Goal: Transaction & Acquisition: Purchase product/service

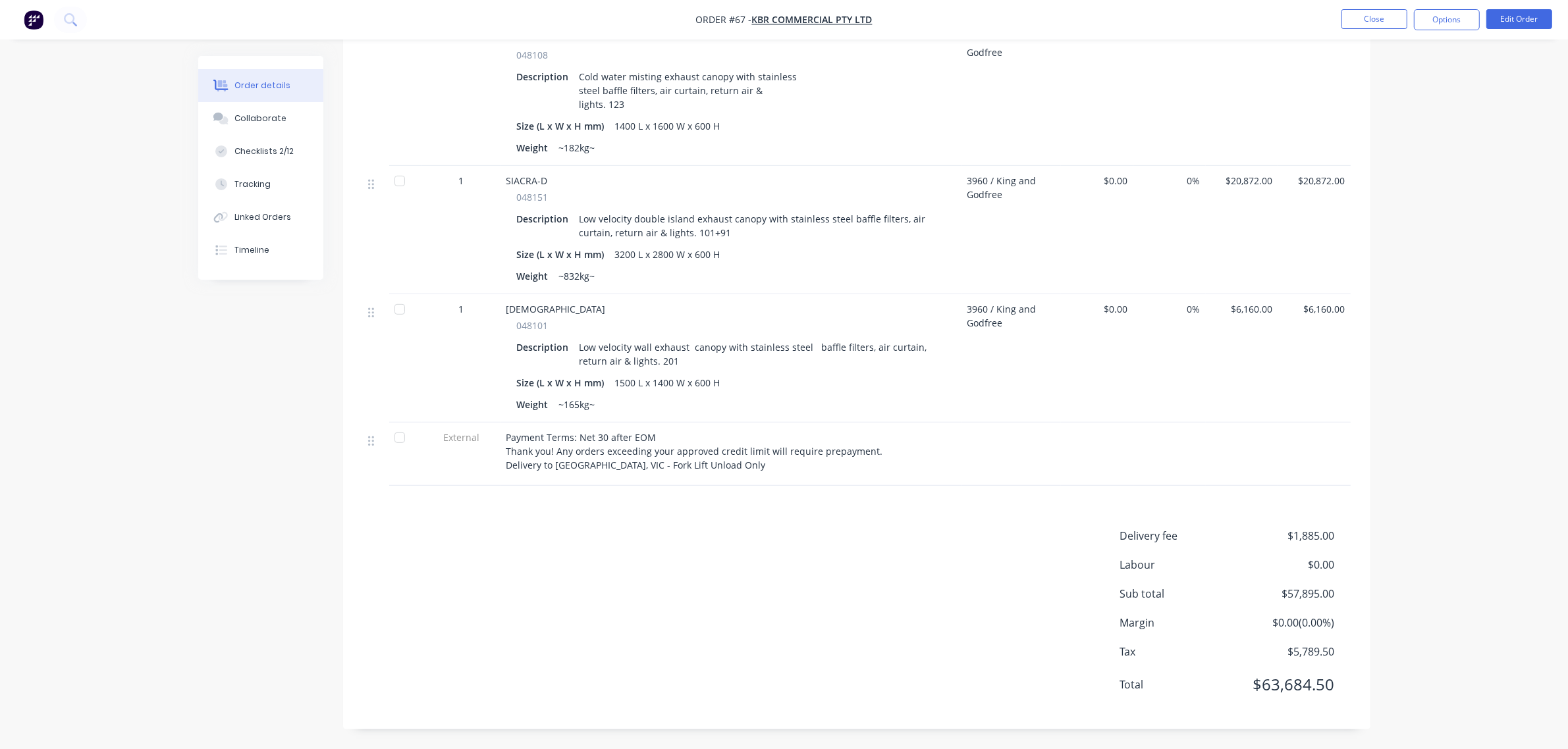
scroll to position [153, 0]
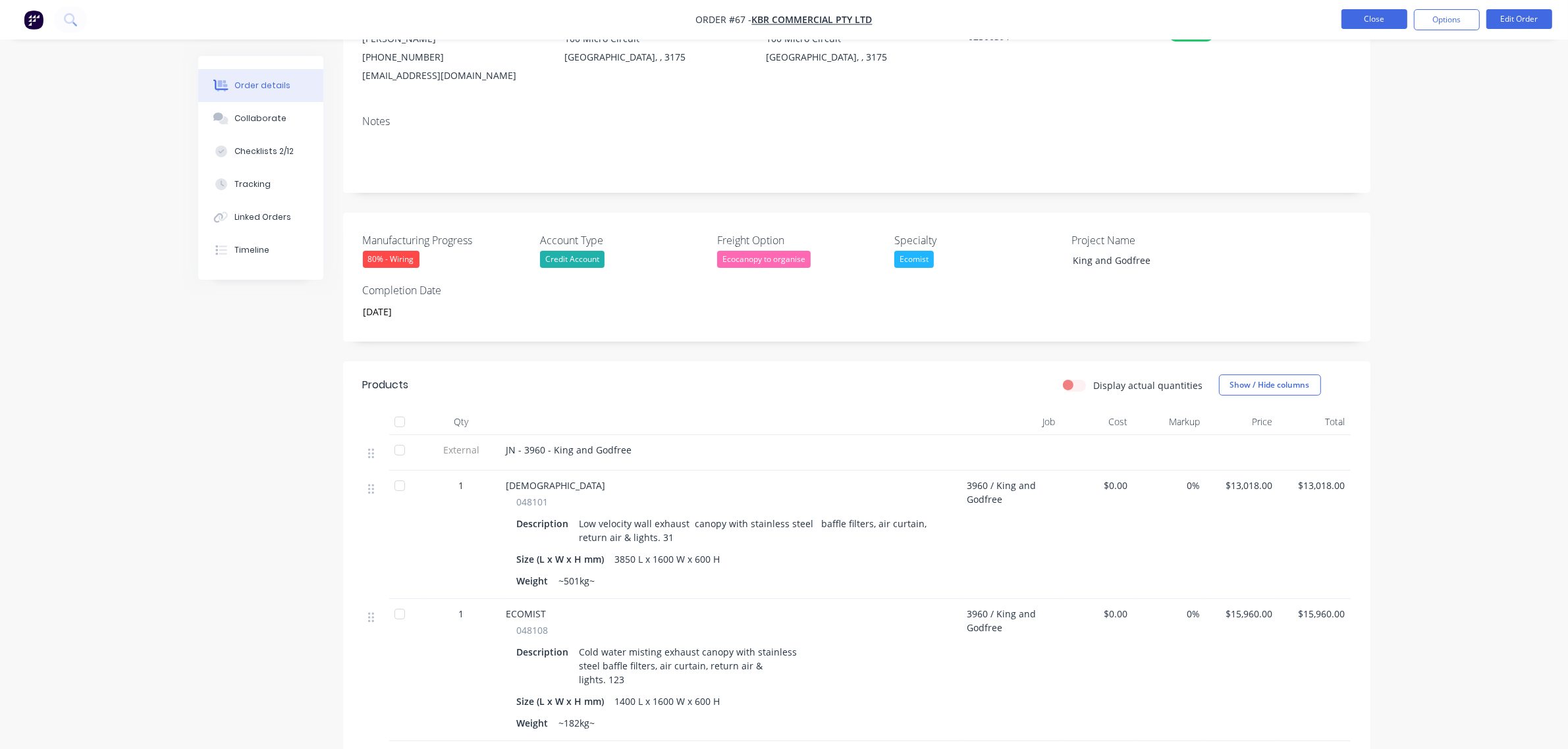
click at [1390, 11] on button "Close" at bounding box center [1374, 19] width 66 height 20
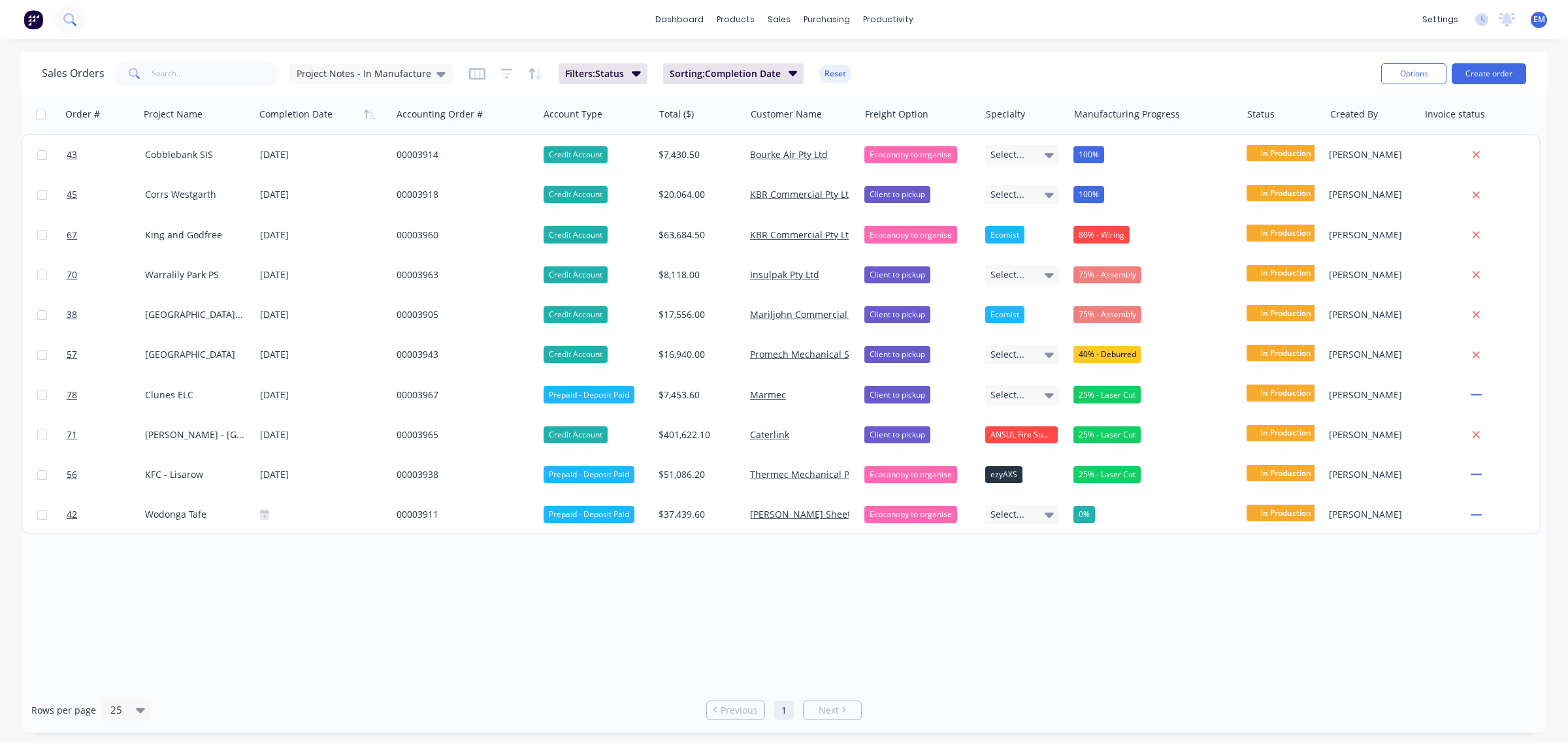
click at [73, 26] on button at bounding box center [70, 19] width 32 height 26
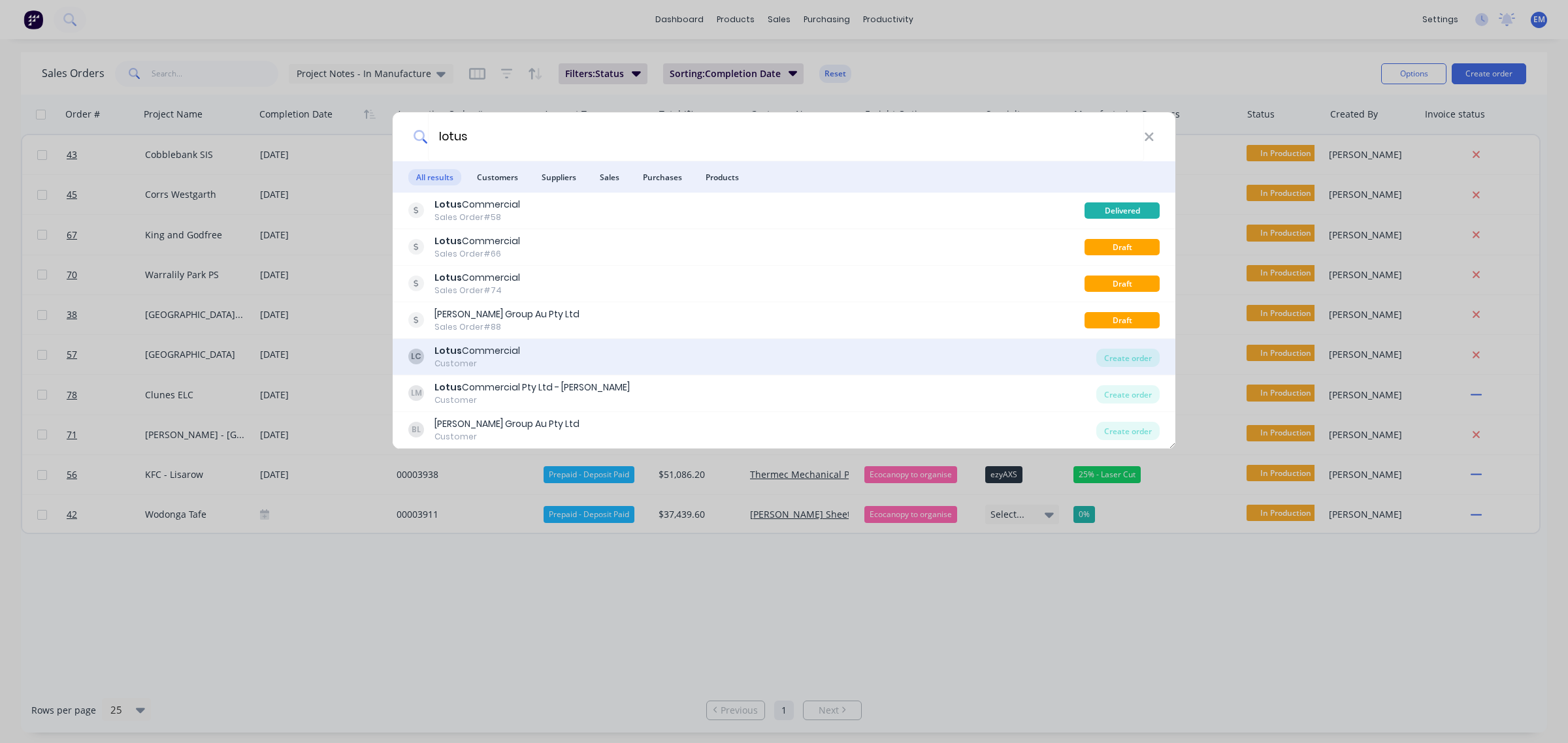
type input "lotus"
click at [570, 354] on div "LC Lotus Commercial Customer" at bounding box center [753, 357] width 688 height 25
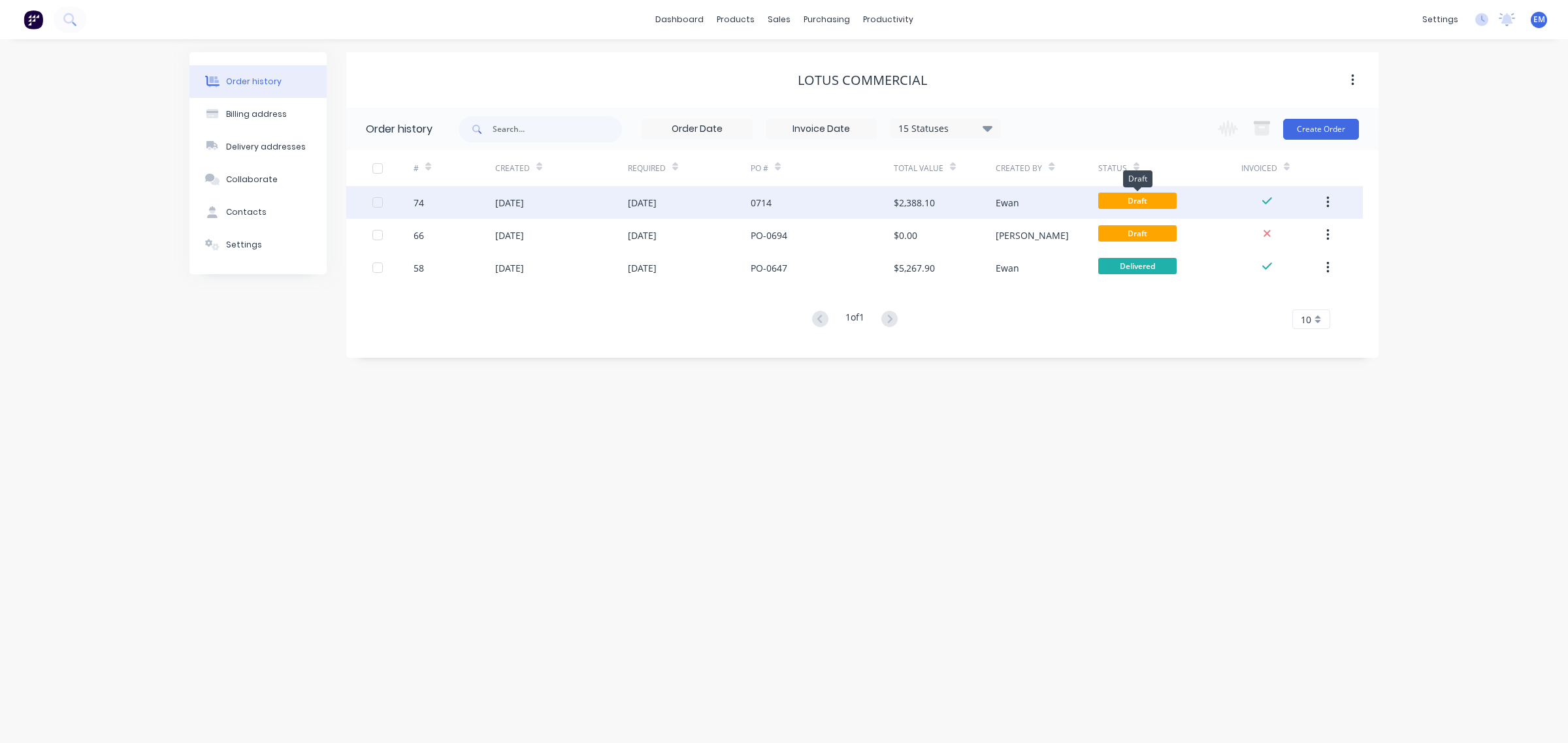
click at [1154, 203] on span "Draft" at bounding box center [1137, 201] width 78 height 16
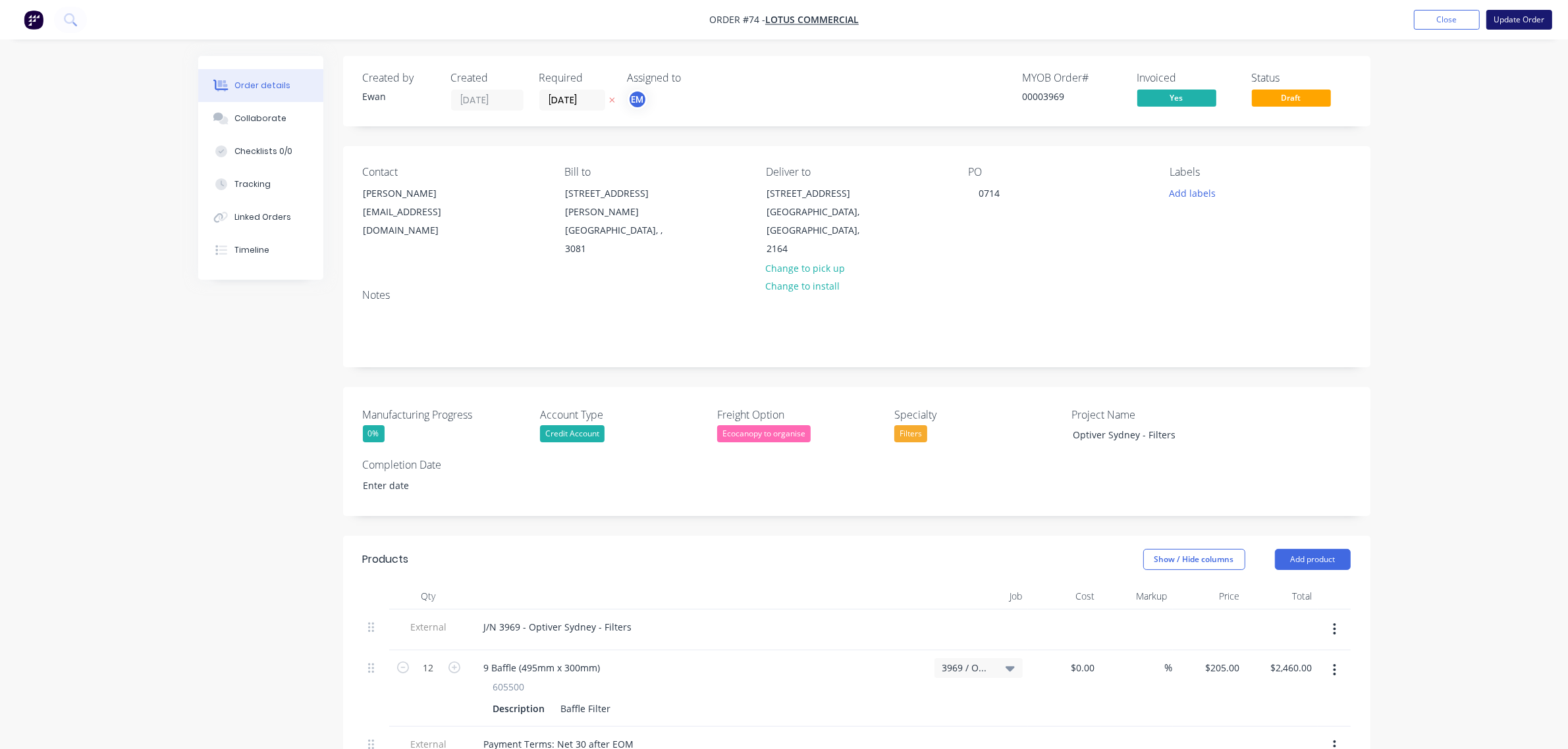
click at [1532, 23] on button "Update Order" at bounding box center [1519, 20] width 66 height 20
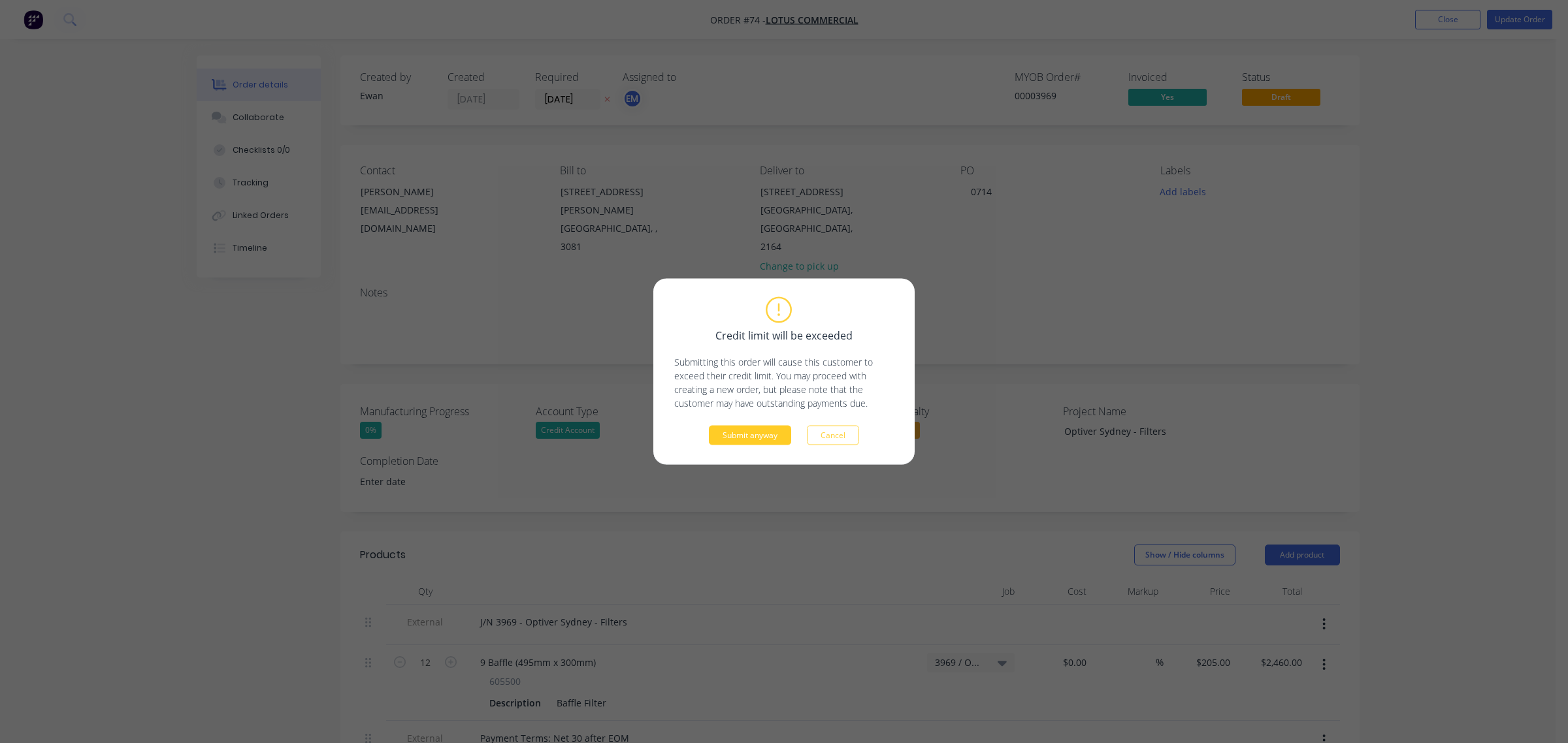
click at [755, 435] on button "Submit anyway" at bounding box center [750, 436] width 82 height 20
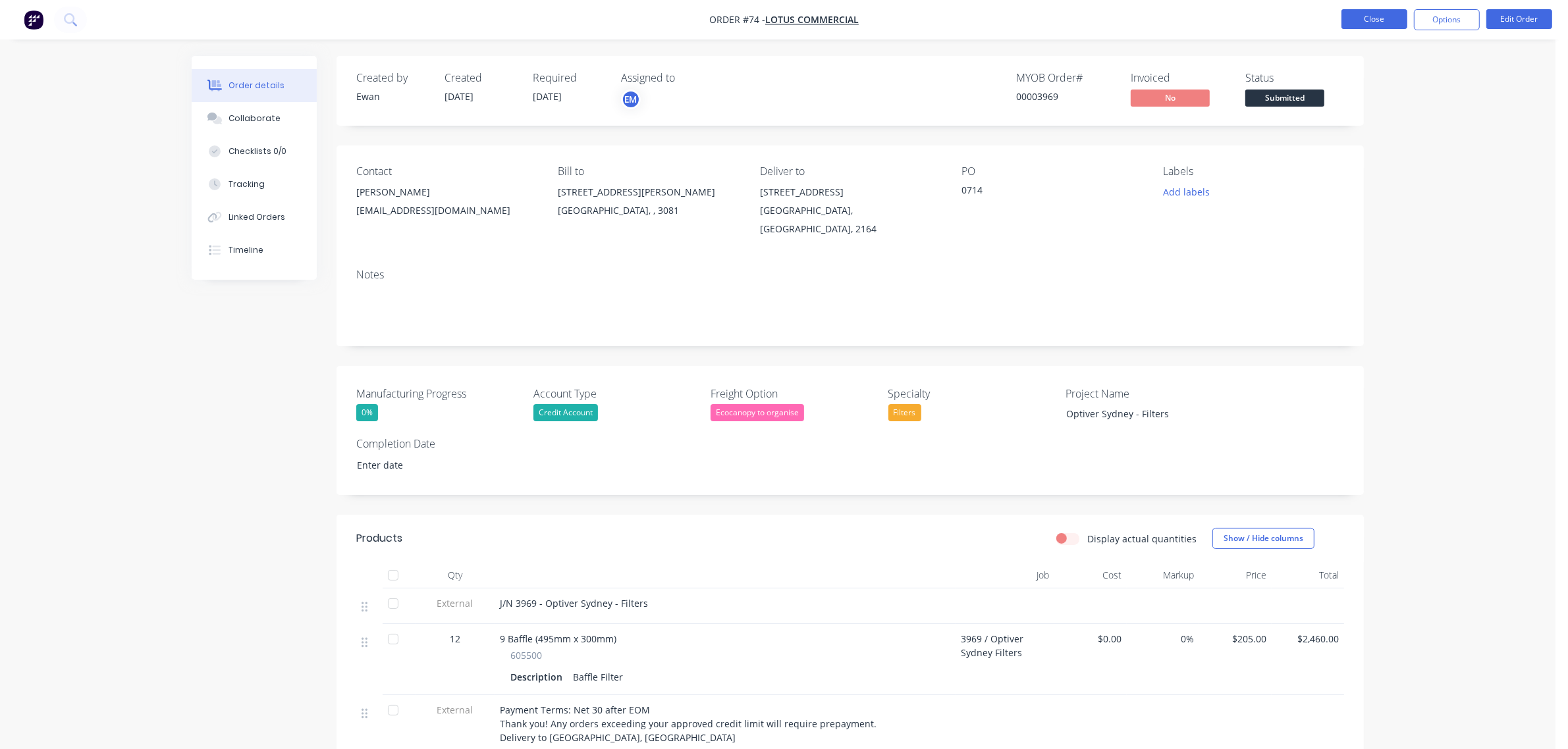
click at [1362, 12] on button "Close" at bounding box center [1374, 19] width 66 height 20
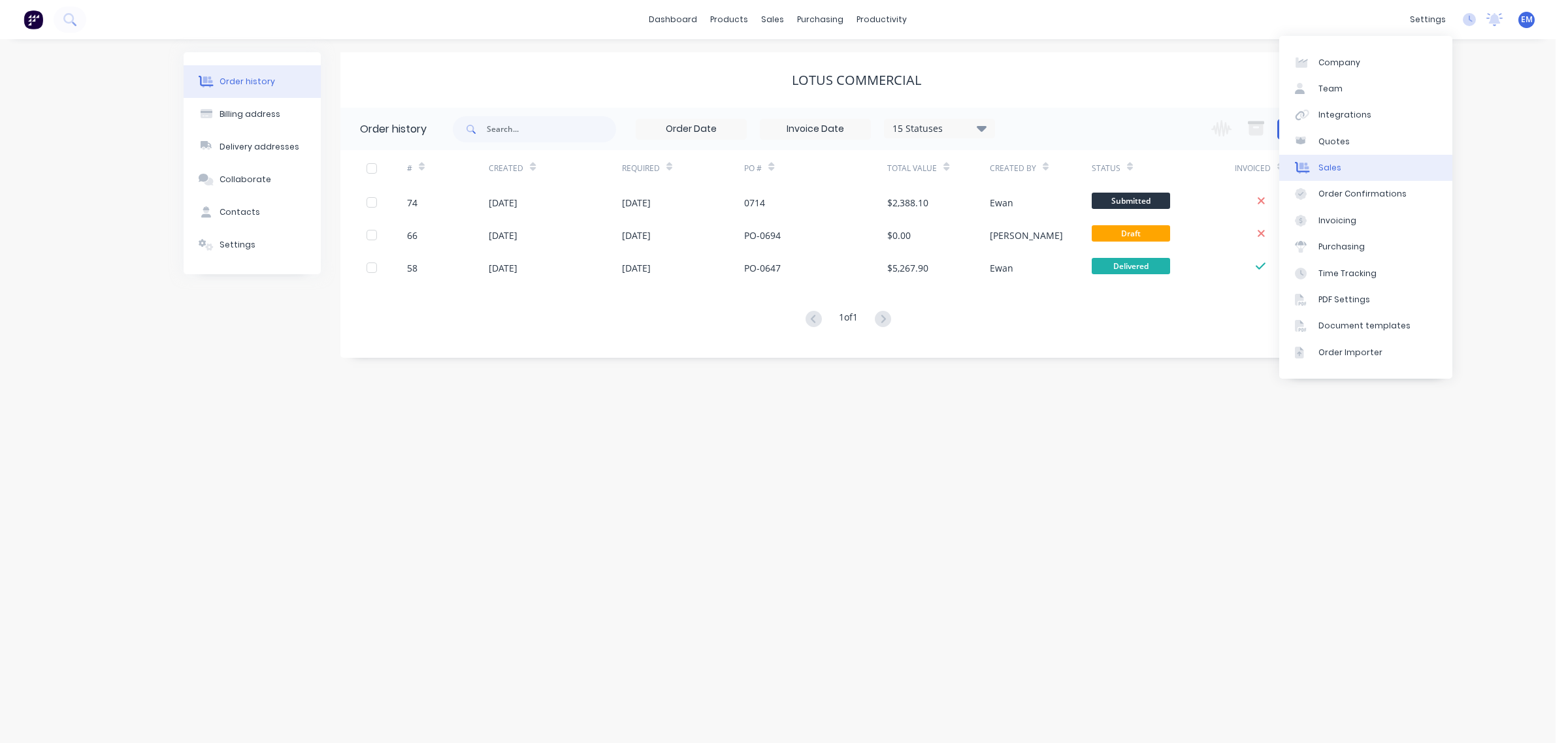
click at [1334, 163] on div "Sales" at bounding box center [1330, 168] width 23 height 12
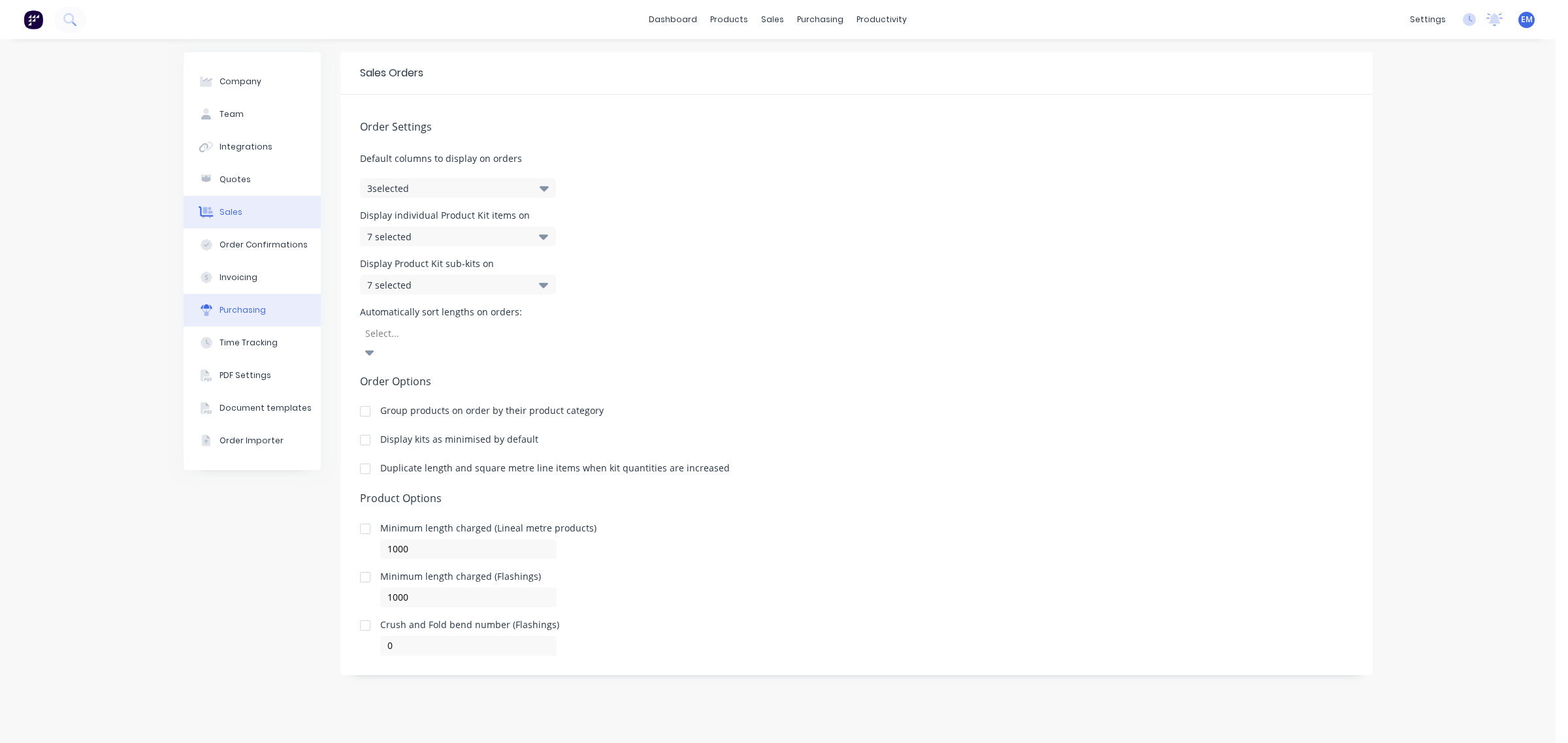
click at [261, 307] on div "Purchasing" at bounding box center [243, 310] width 47 height 12
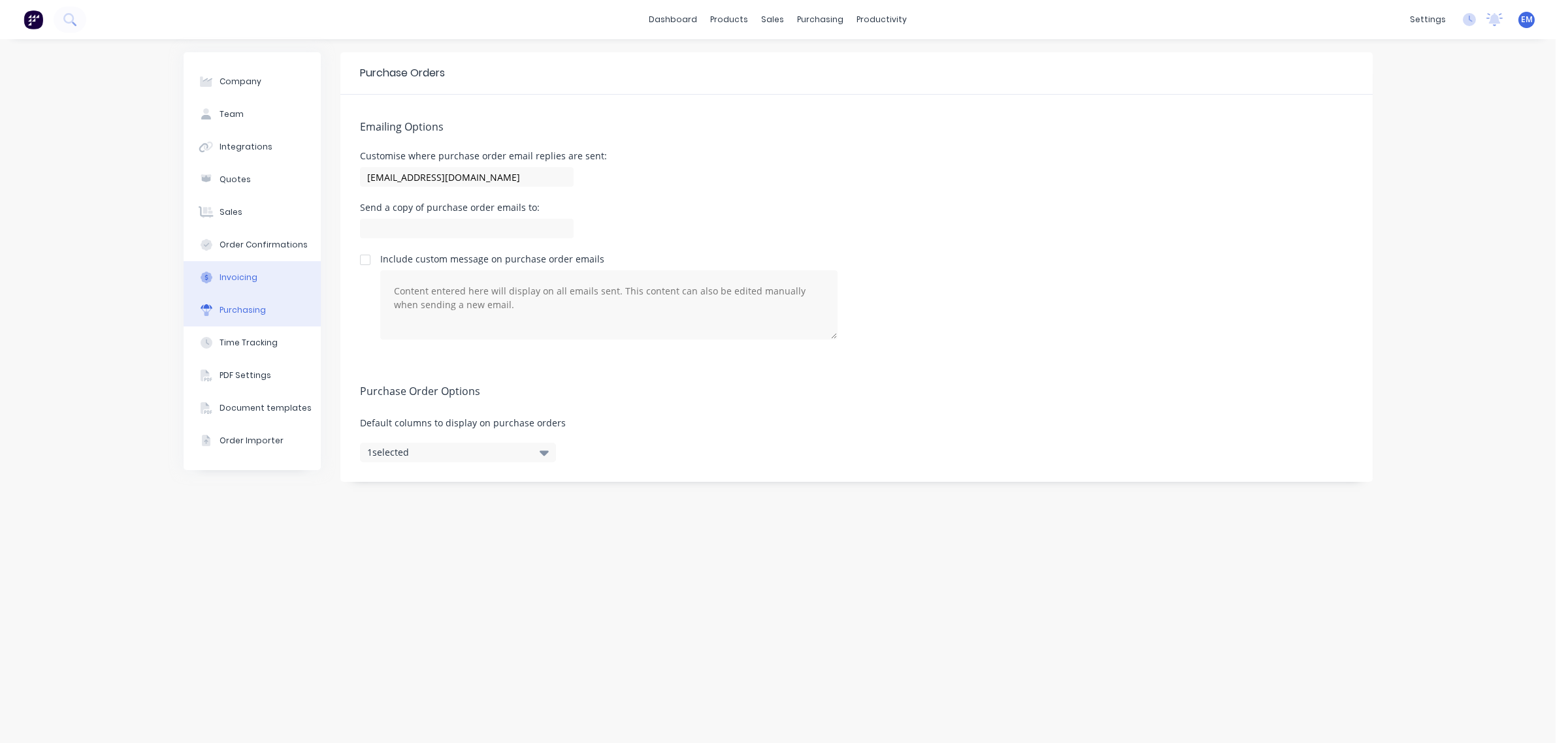
click at [259, 263] on button "Invoicing" at bounding box center [252, 277] width 137 height 32
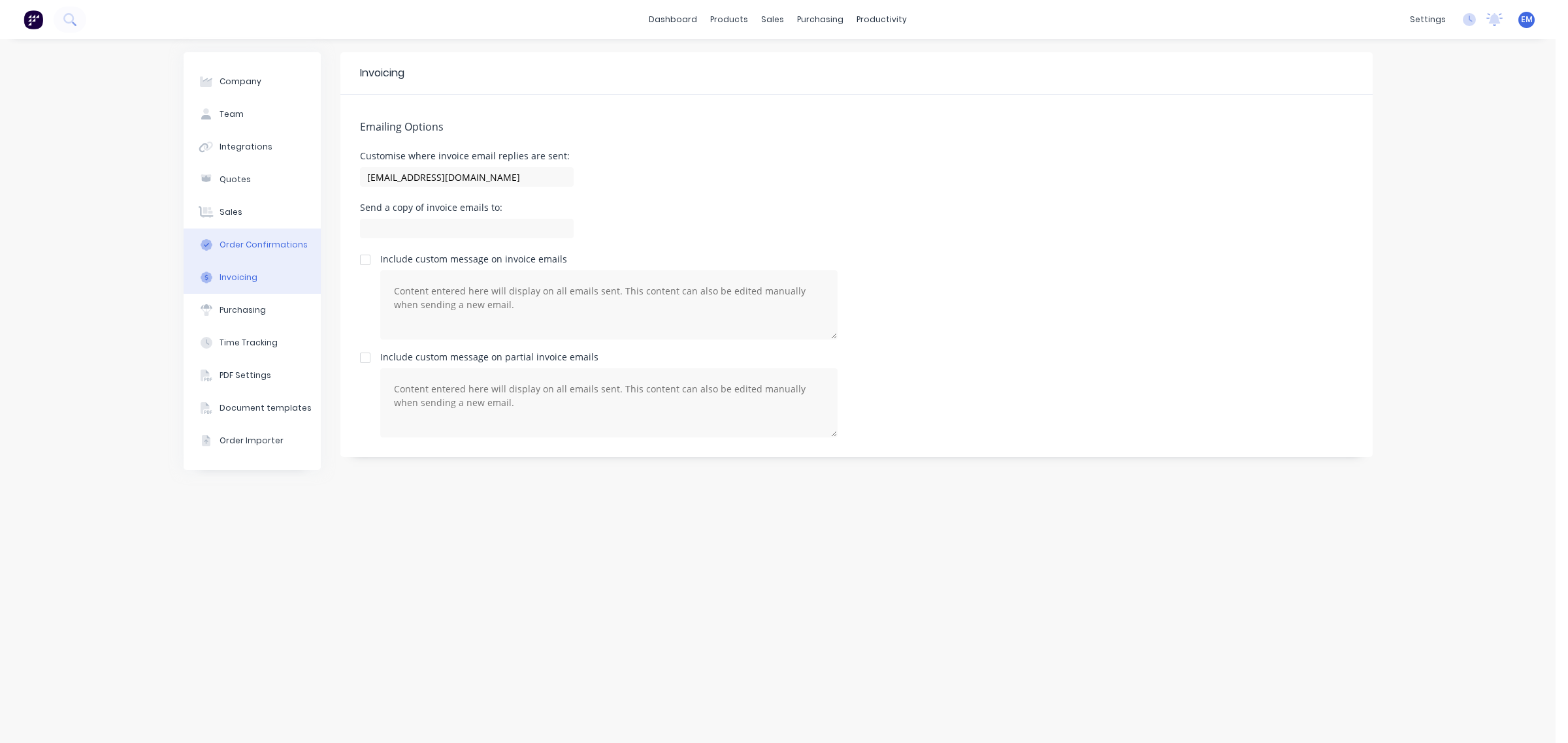
click at [259, 229] on button "Order Confirmations" at bounding box center [252, 245] width 137 height 32
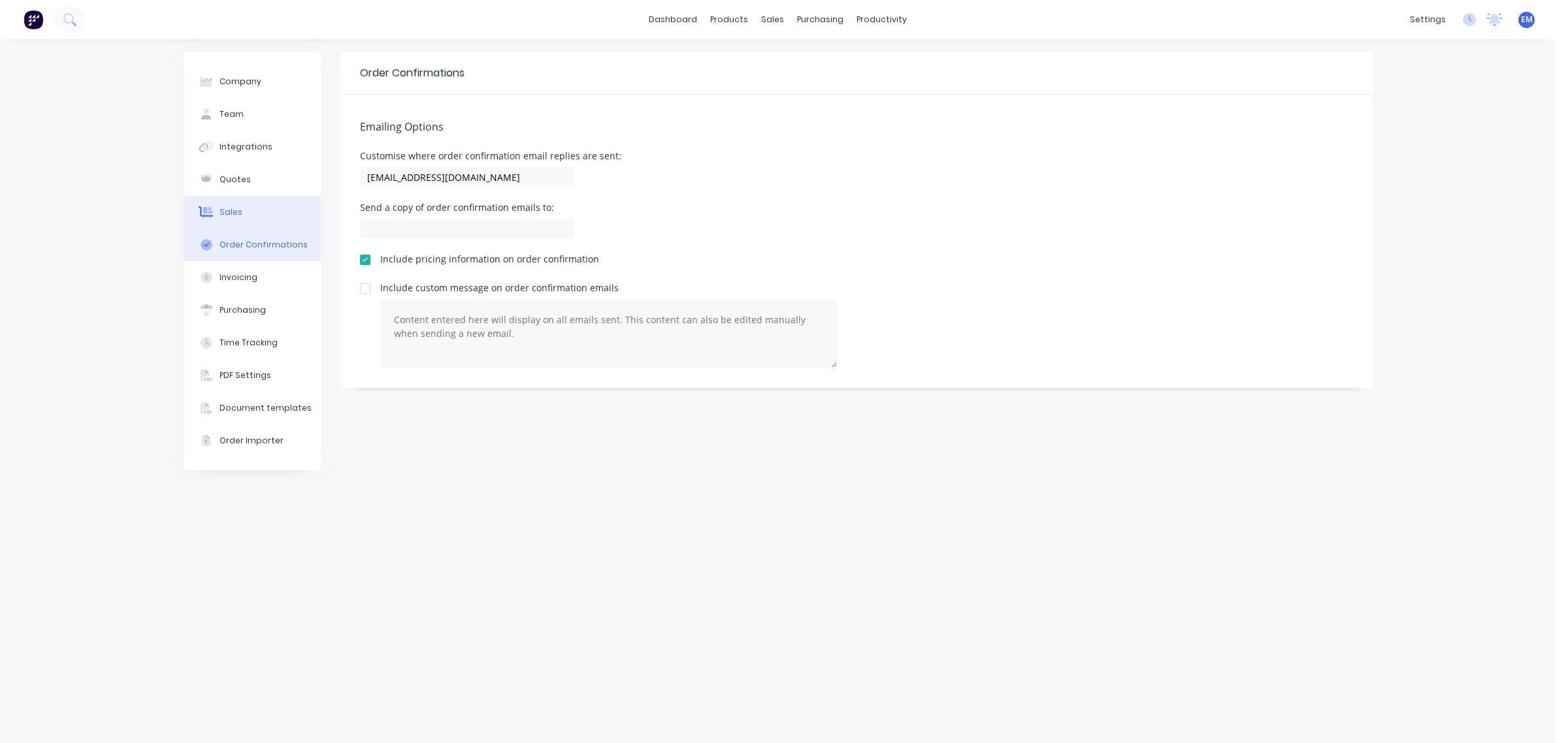
click at [252, 210] on button "Sales" at bounding box center [252, 212] width 137 height 32
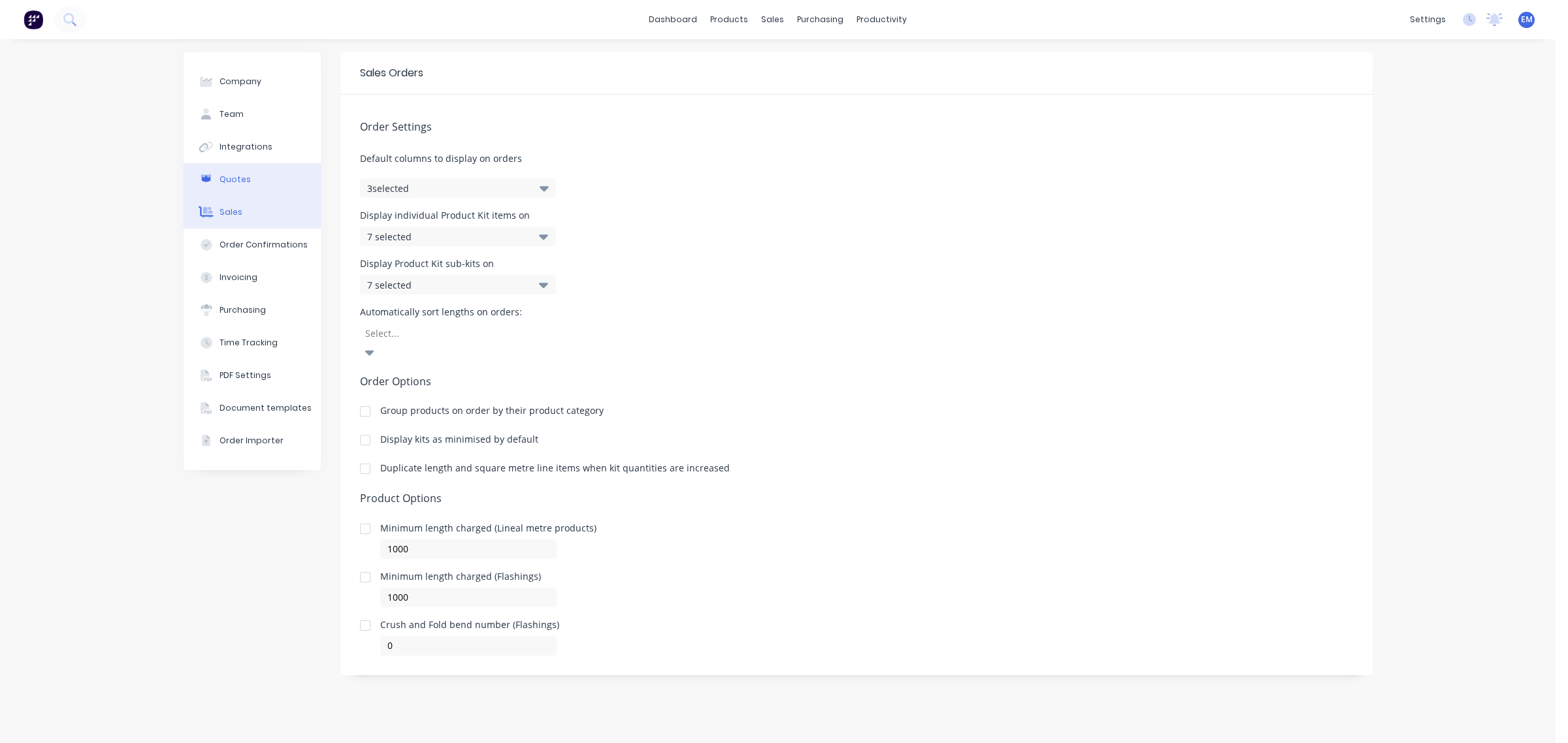
click at [252, 193] on button "Quotes" at bounding box center [252, 180] width 137 height 32
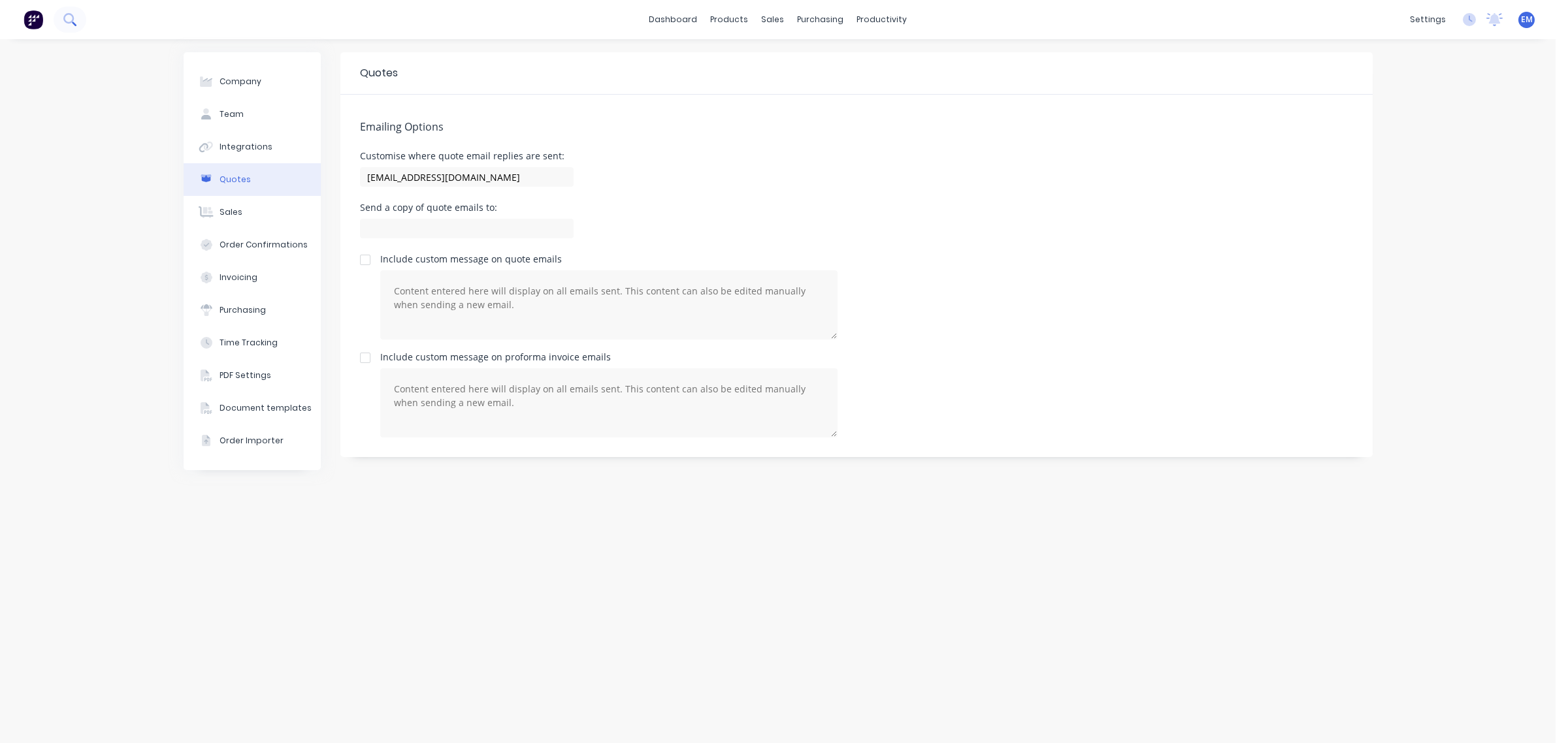
click at [63, 18] on icon at bounding box center [70, 20] width 13 height 13
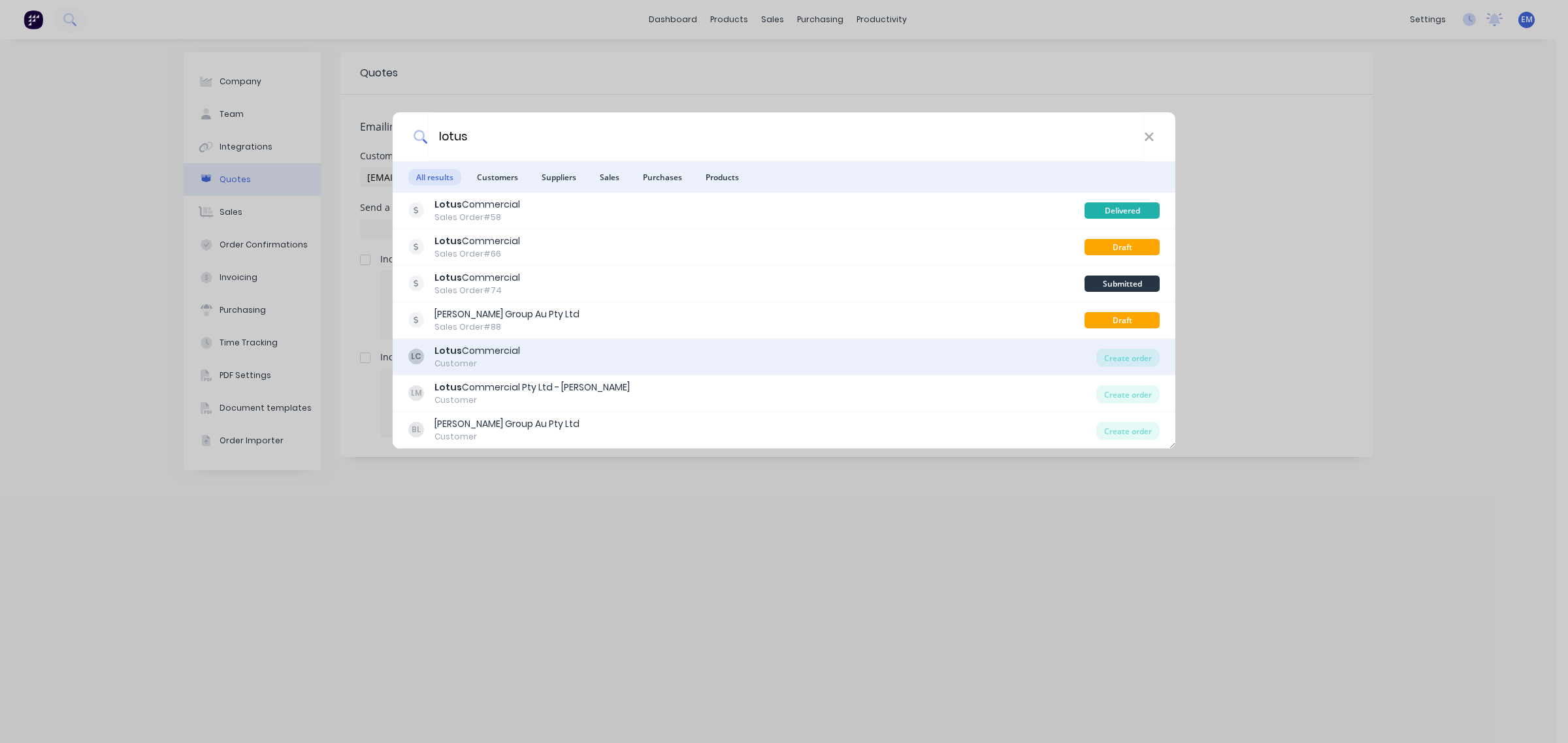
type input "lotus"
click at [529, 351] on div "LC Lotus Commercial Customer" at bounding box center [753, 357] width 688 height 25
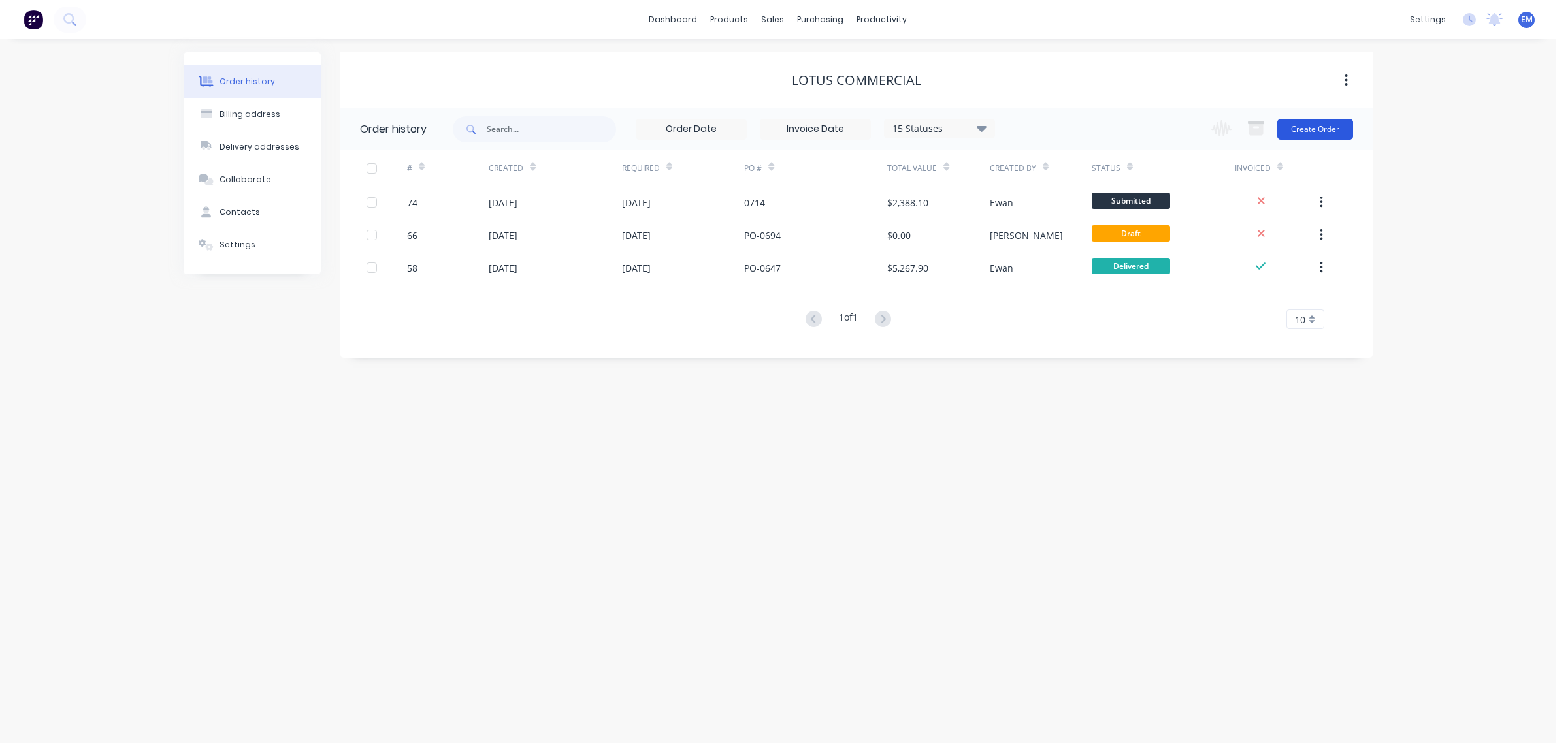
click at [1340, 126] on button "Create Order" at bounding box center [1316, 130] width 76 height 21
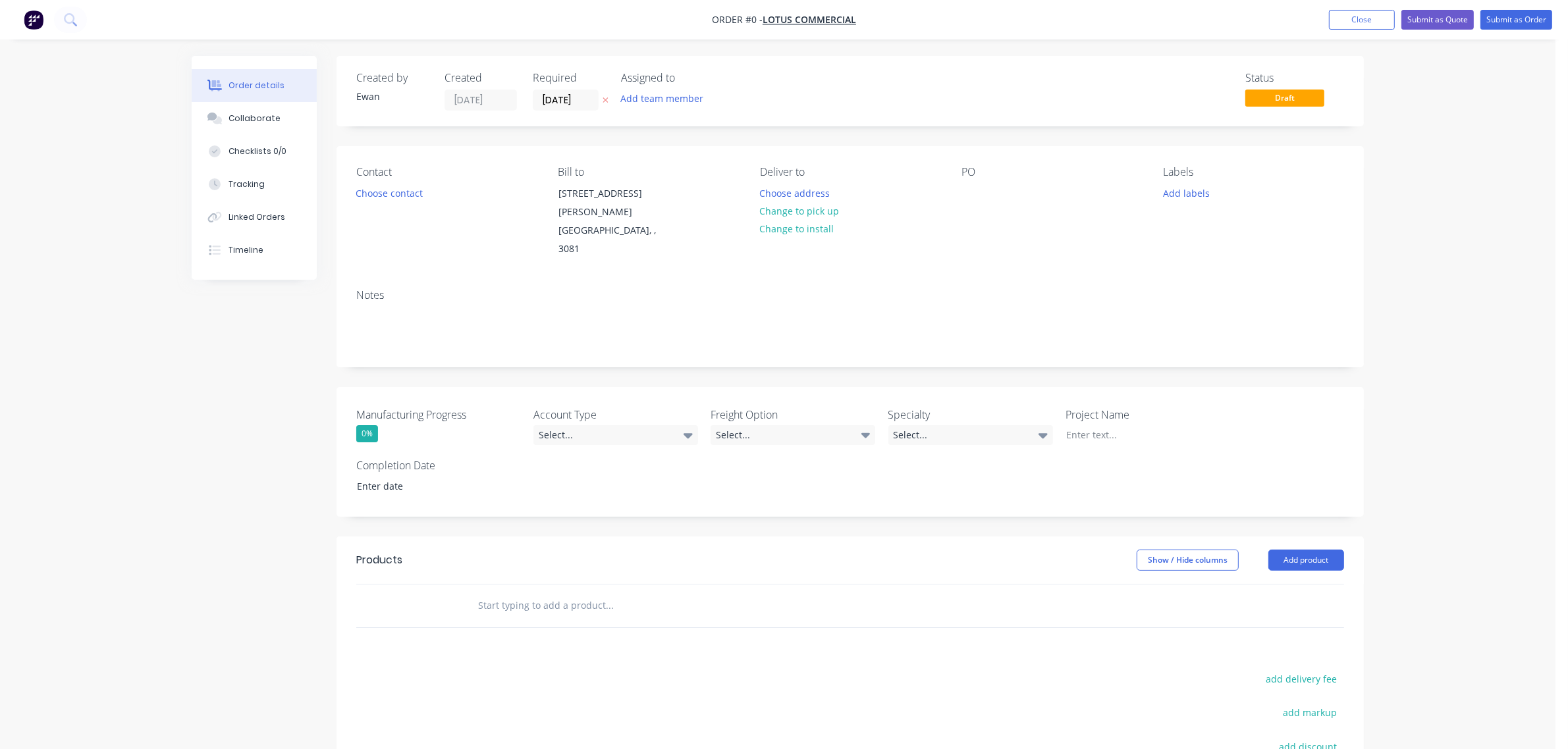
click at [601, 99] on button at bounding box center [605, 100] width 13 height 15
click at [653, 101] on button "Add team member" at bounding box center [662, 98] width 97 height 18
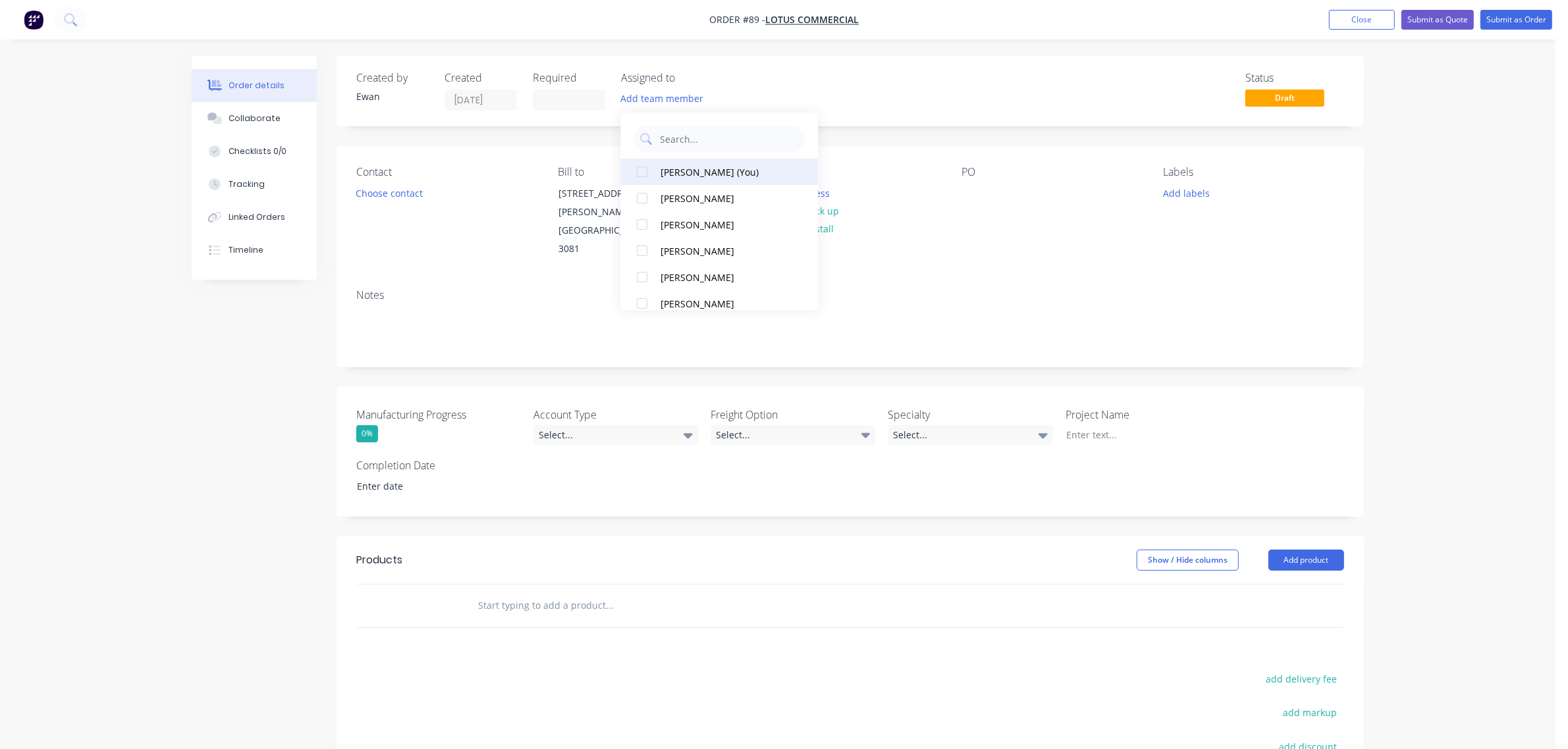
click at [690, 166] on div "Ewan McPhail (You)" at bounding box center [726, 172] width 131 height 13
click at [504, 148] on div "Contact Choose contact Bill to 2/58 Dougharty Rd Heidelberg West, , 3081 Delive…" at bounding box center [850, 212] width 1028 height 132
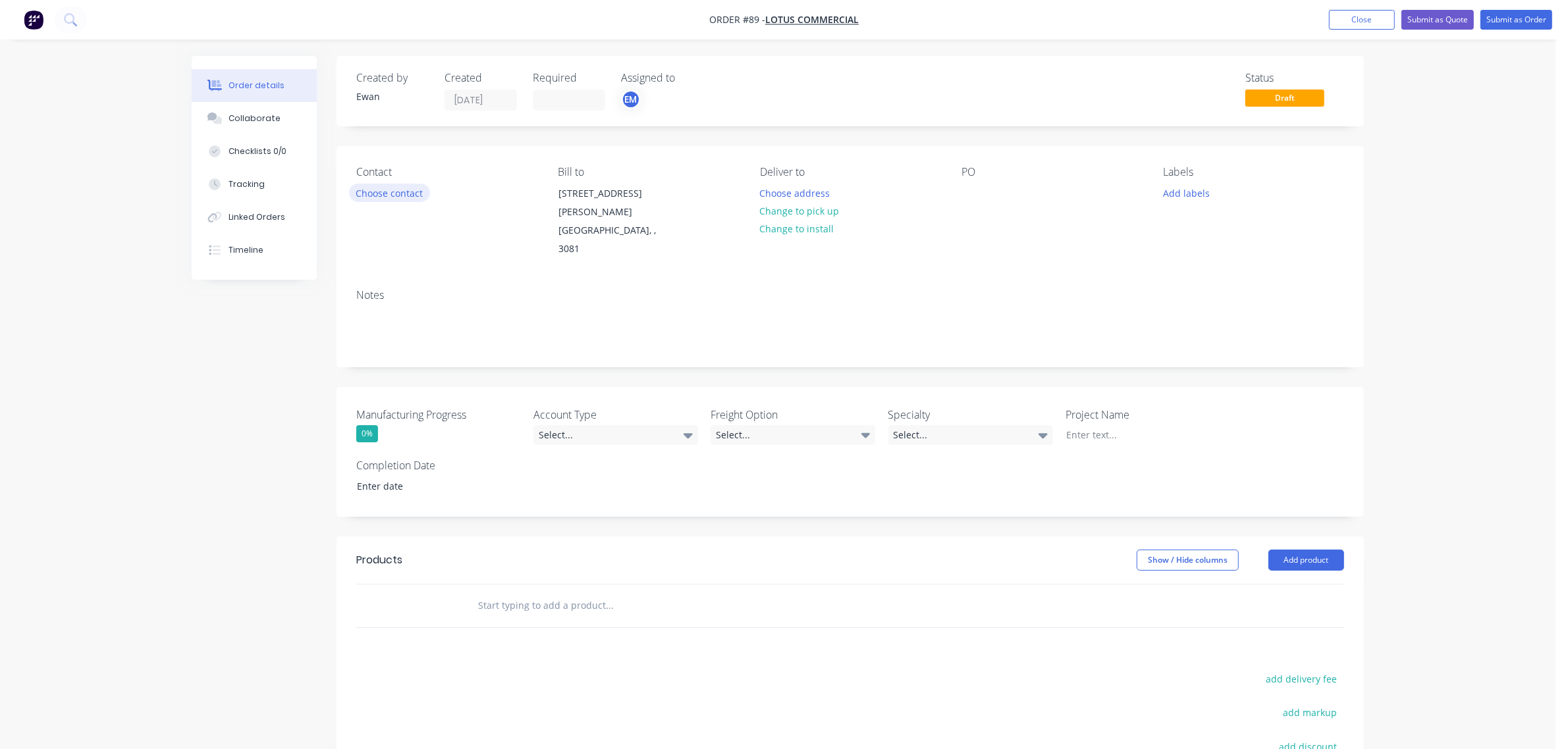
click at [407, 187] on button "Choose contact" at bounding box center [389, 192] width 81 height 18
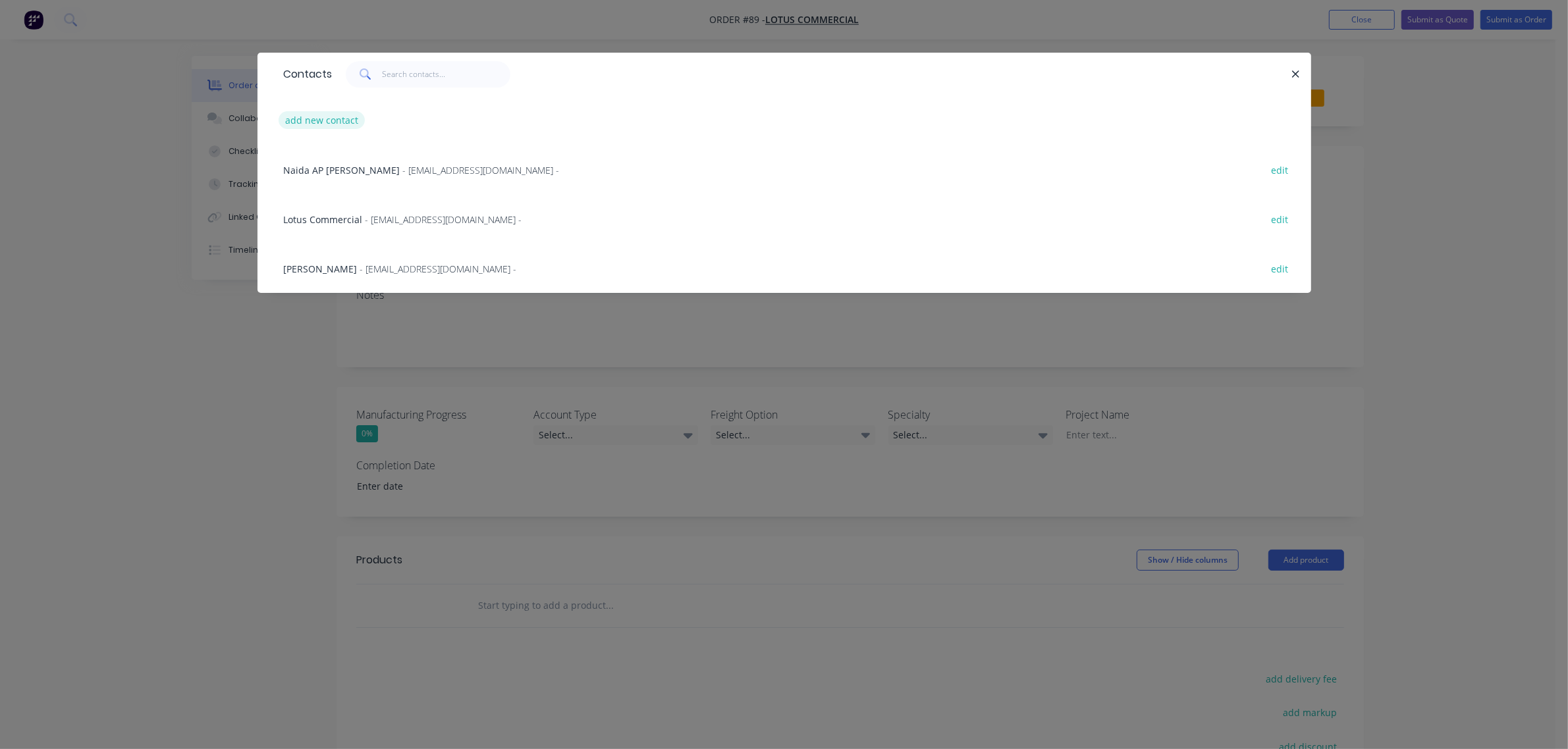
click at [334, 116] on button "add new contact" at bounding box center [322, 120] width 87 height 18
select select "AU"
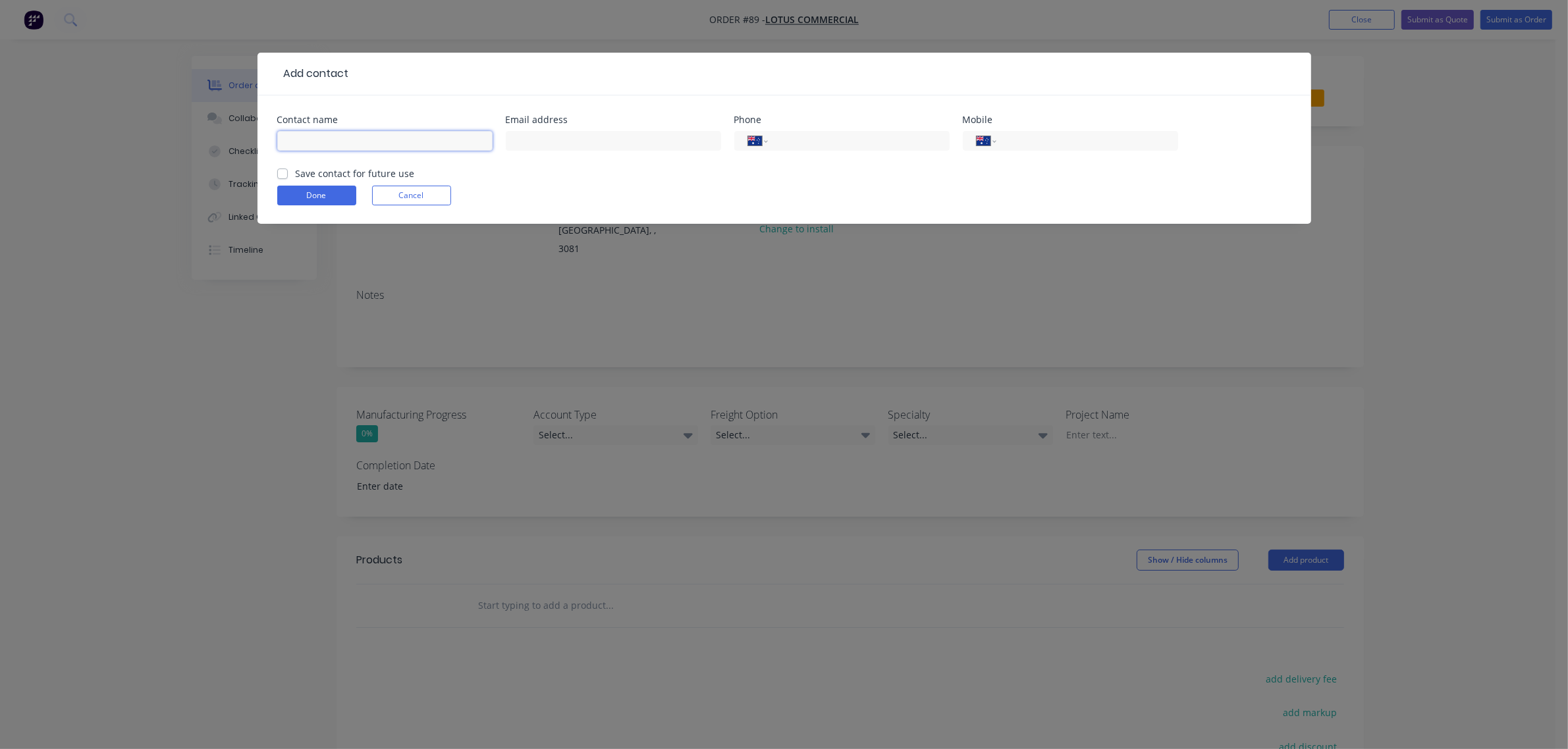
click at [369, 137] on input "text" at bounding box center [384, 141] width 215 height 20
type input "[PERSON_NAME]"
click at [517, 137] on input "text" at bounding box center [613, 141] width 215 height 20
click at [667, 143] on input "text" at bounding box center [613, 141] width 215 height 20
paste input "[EMAIL_ADDRESS][DOMAIN_NAME]"
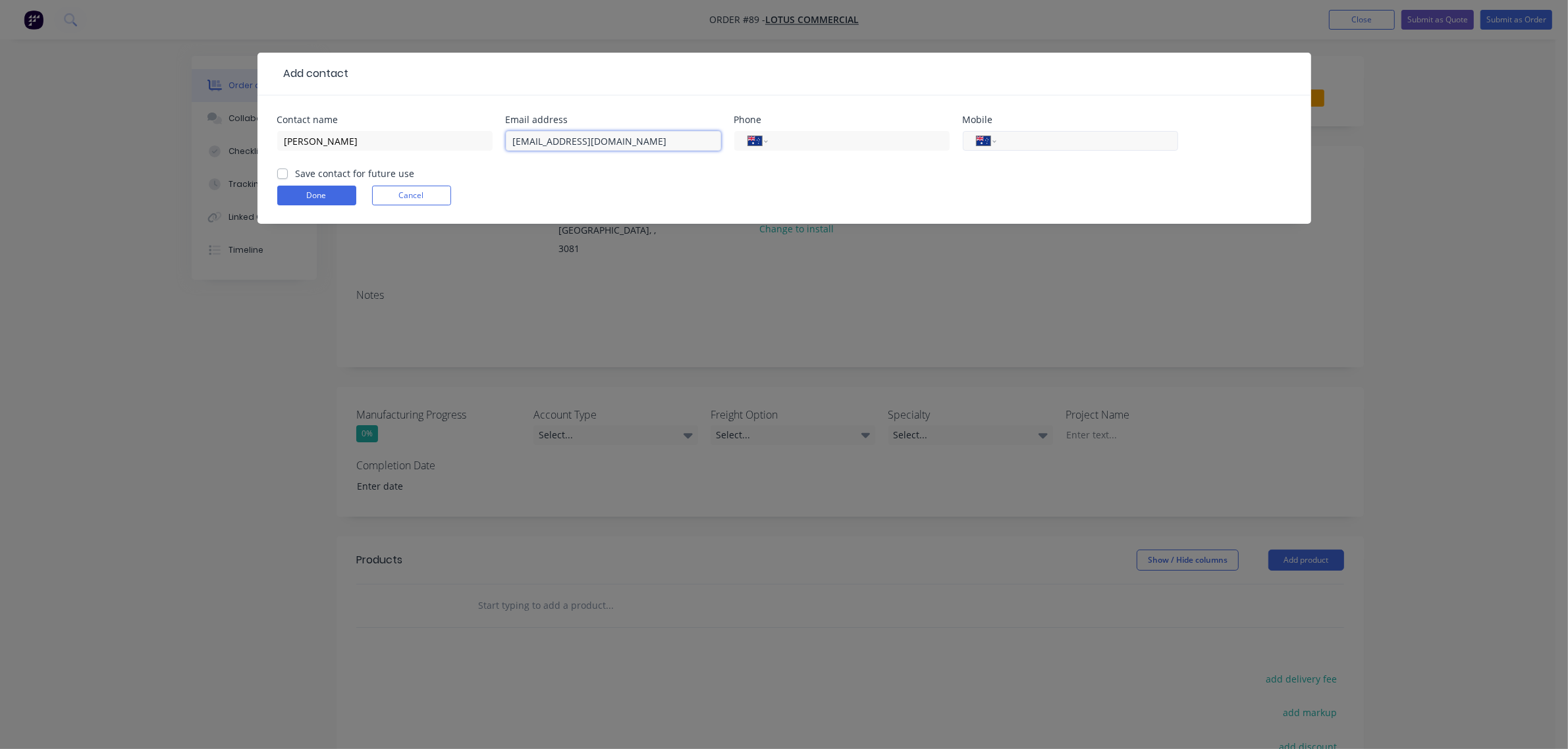
type input "[EMAIL_ADDRESS][DOMAIN_NAME]"
click at [1019, 143] on input "tel" at bounding box center [1084, 141] width 158 height 15
type input "0416 854 643"
click at [393, 168] on label "Save contact for future use" at bounding box center [355, 173] width 119 height 13
click at [288, 168] on input "Save contact for future use" at bounding box center [282, 173] width 11 height 13
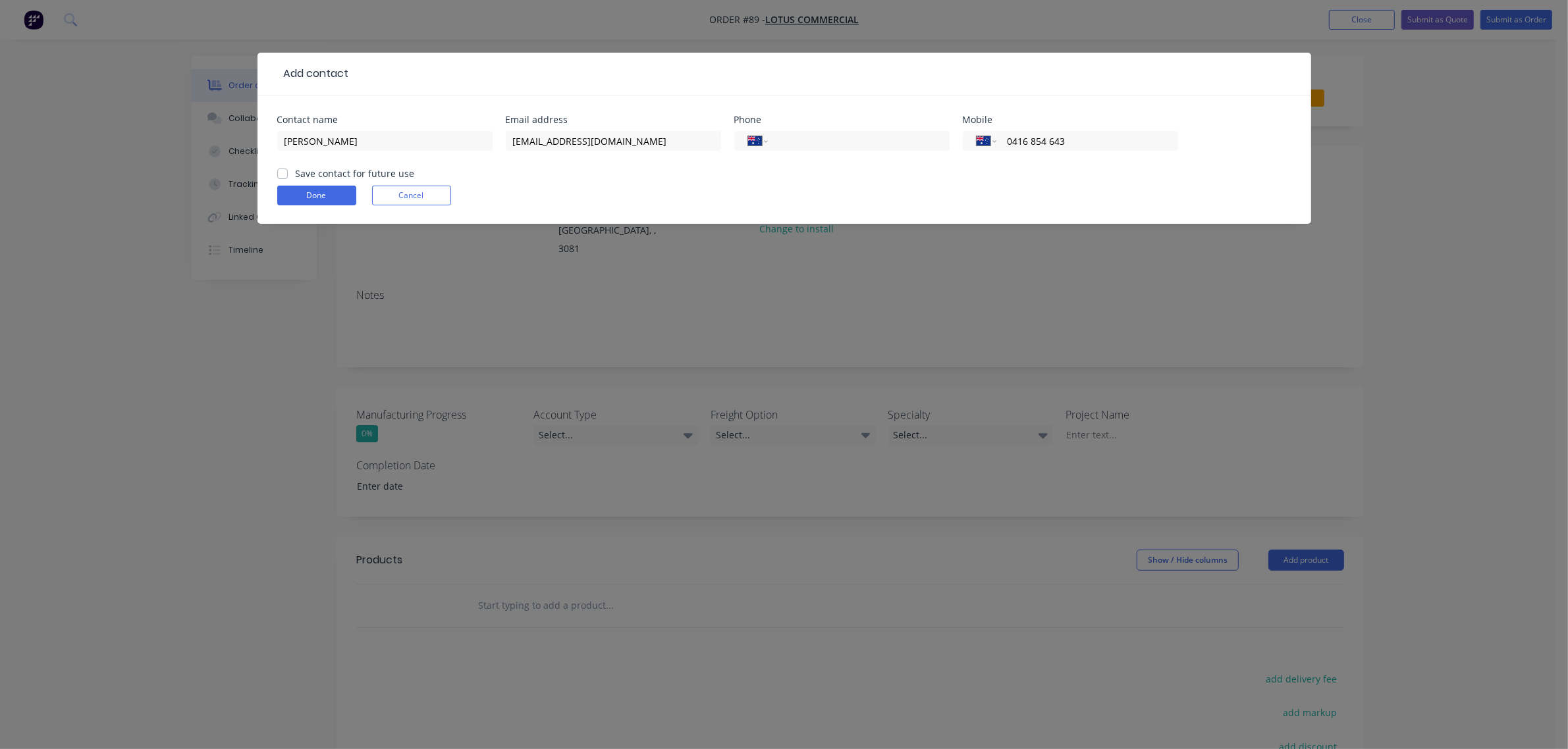
checkbox input "true"
click at [303, 198] on button "Done" at bounding box center [316, 195] width 79 height 20
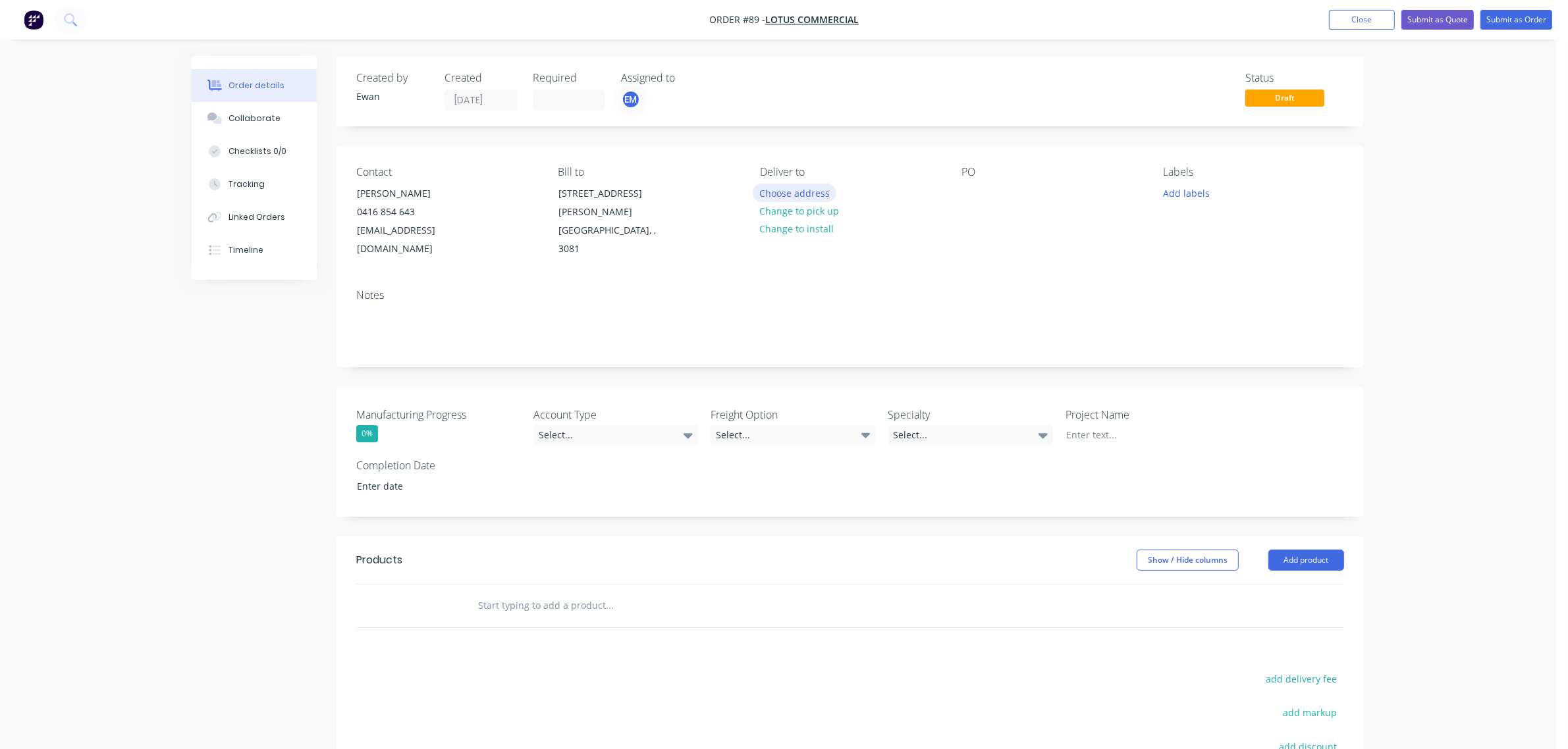
click at [774, 192] on button "Choose address" at bounding box center [795, 192] width 85 height 18
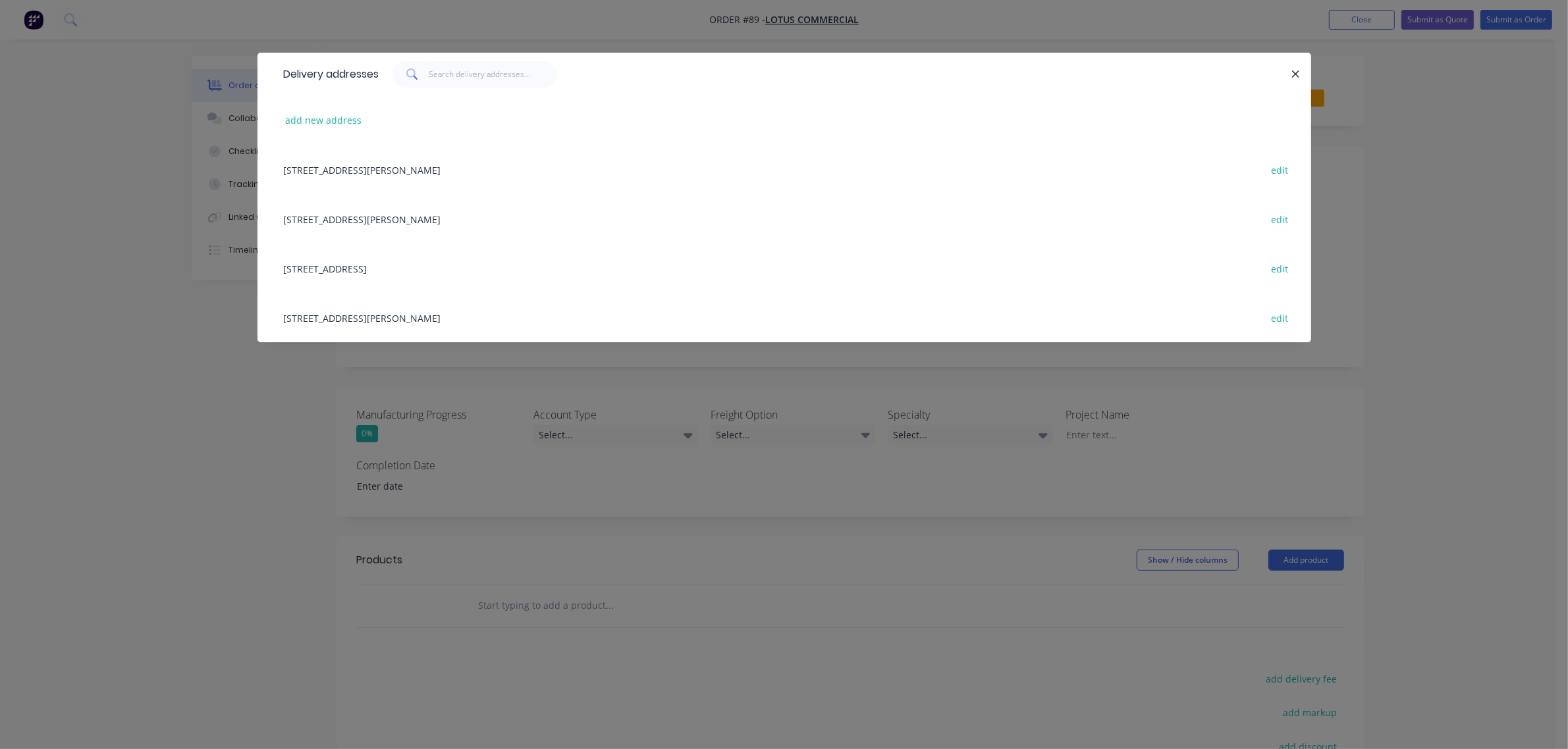
click at [405, 172] on div "2/58 Dougharty Rd, Heidelberg West, undefined, 3081 edit" at bounding box center [784, 170] width 1014 height 50
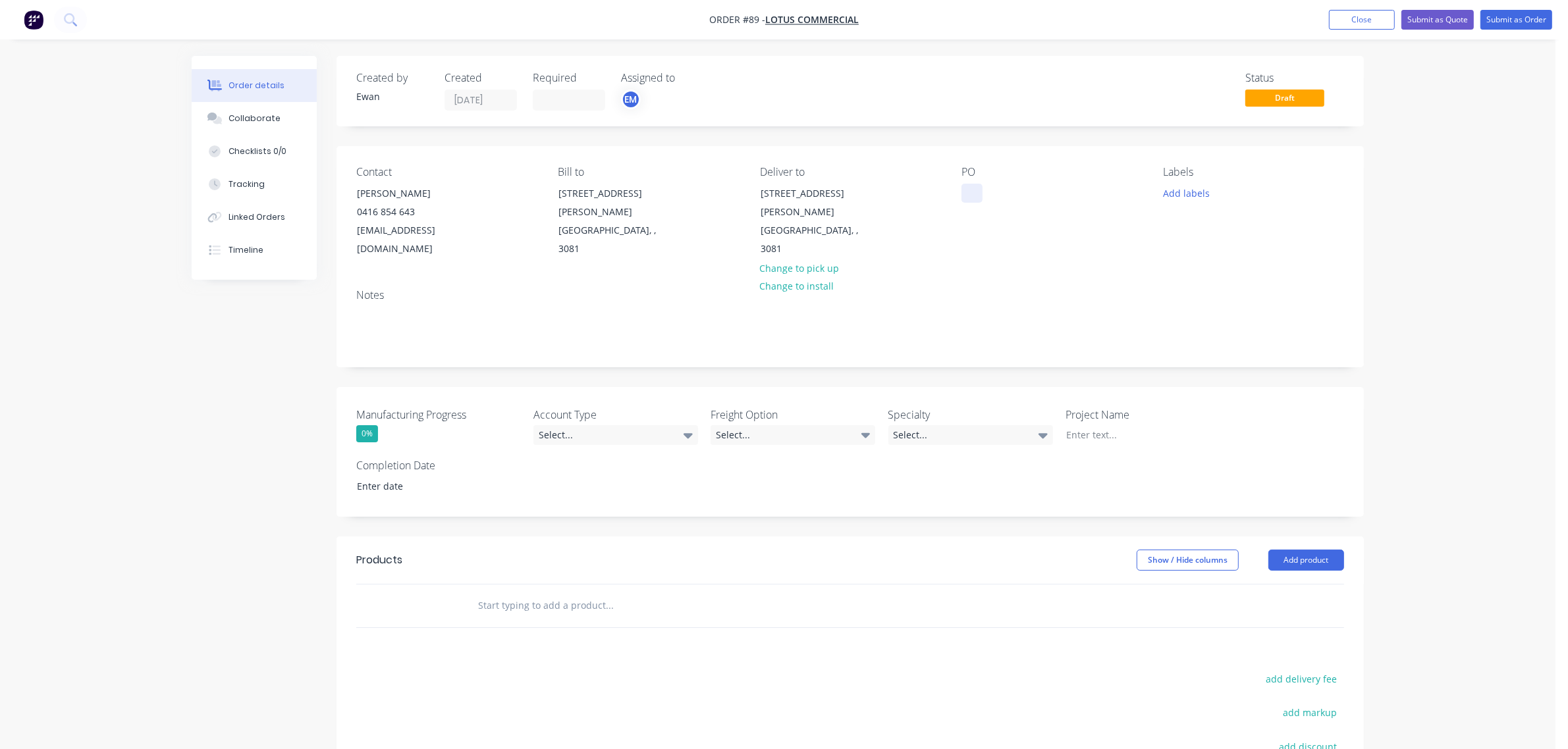
click at [970, 196] on div at bounding box center [972, 193] width 21 height 19
click at [1175, 188] on button "Add labels" at bounding box center [1185, 192] width 60 height 18
click at [1120, 257] on div "Contact Danny Connock 0416 854 643 dconnock@lotuscommercial.com.au Bill to 2/58…" at bounding box center [850, 212] width 1028 height 132
click at [573, 425] on div "Select..." at bounding box center [616, 435] width 165 height 20
click at [590, 468] on div "Credit Account" at bounding box center [575, 471] width 65 height 17
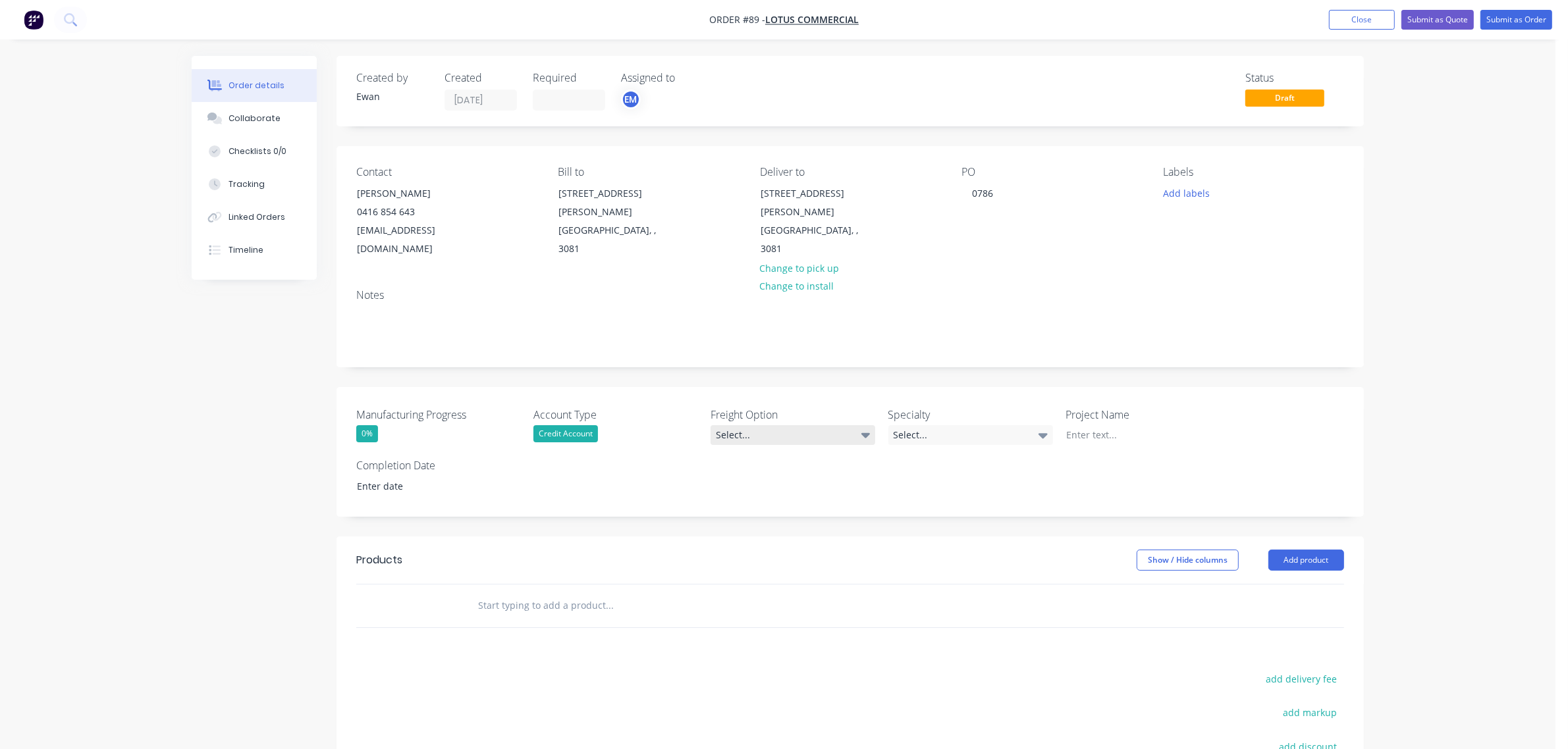
click at [785, 425] on div "Select..." at bounding box center [793, 435] width 165 height 20
click at [794, 472] on div "Ecocanopy to organise" at bounding box center [768, 471] width 94 height 17
click at [908, 425] on div "Select..." at bounding box center [971, 435] width 165 height 20
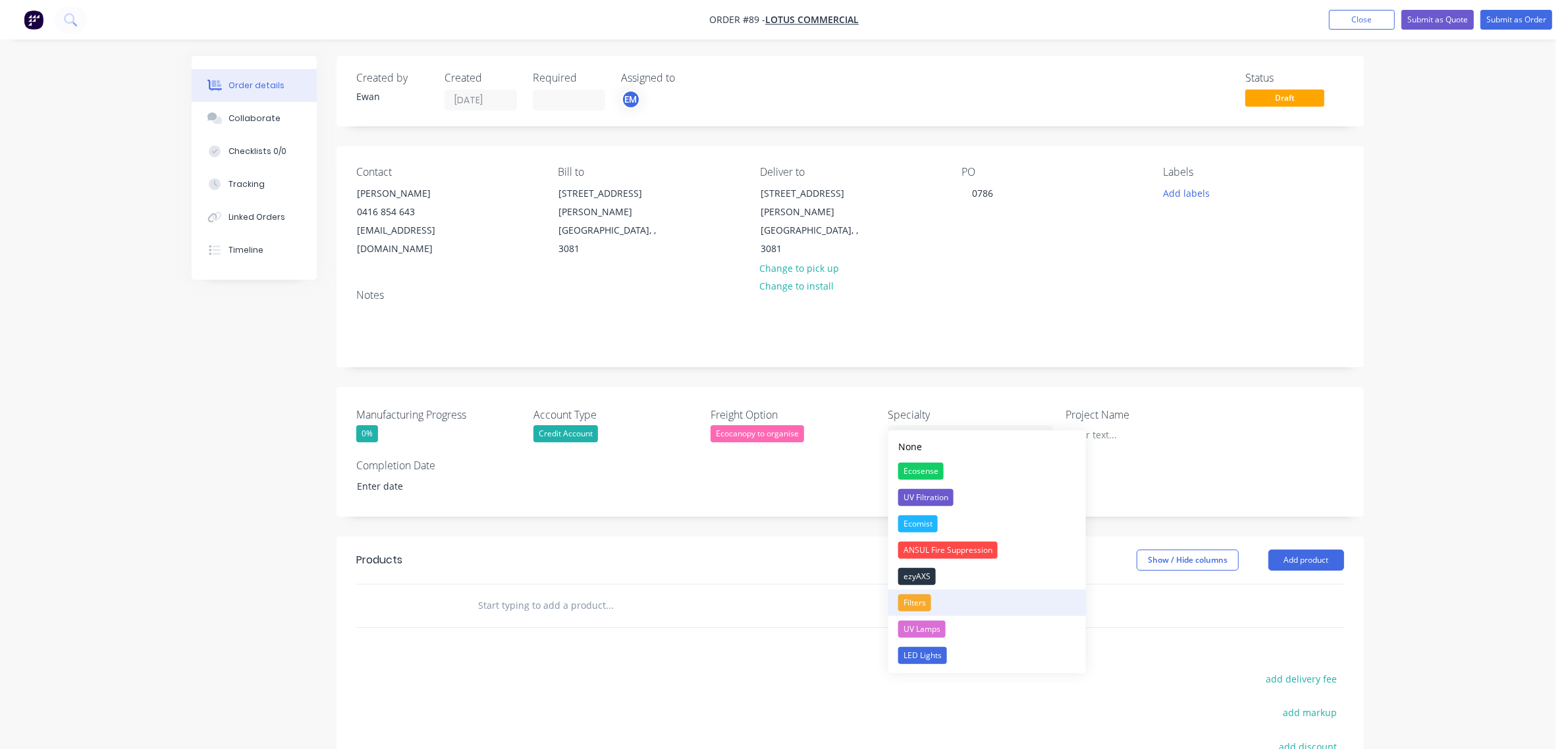
click at [923, 603] on div "Filters" at bounding box center [915, 603] width 33 height 17
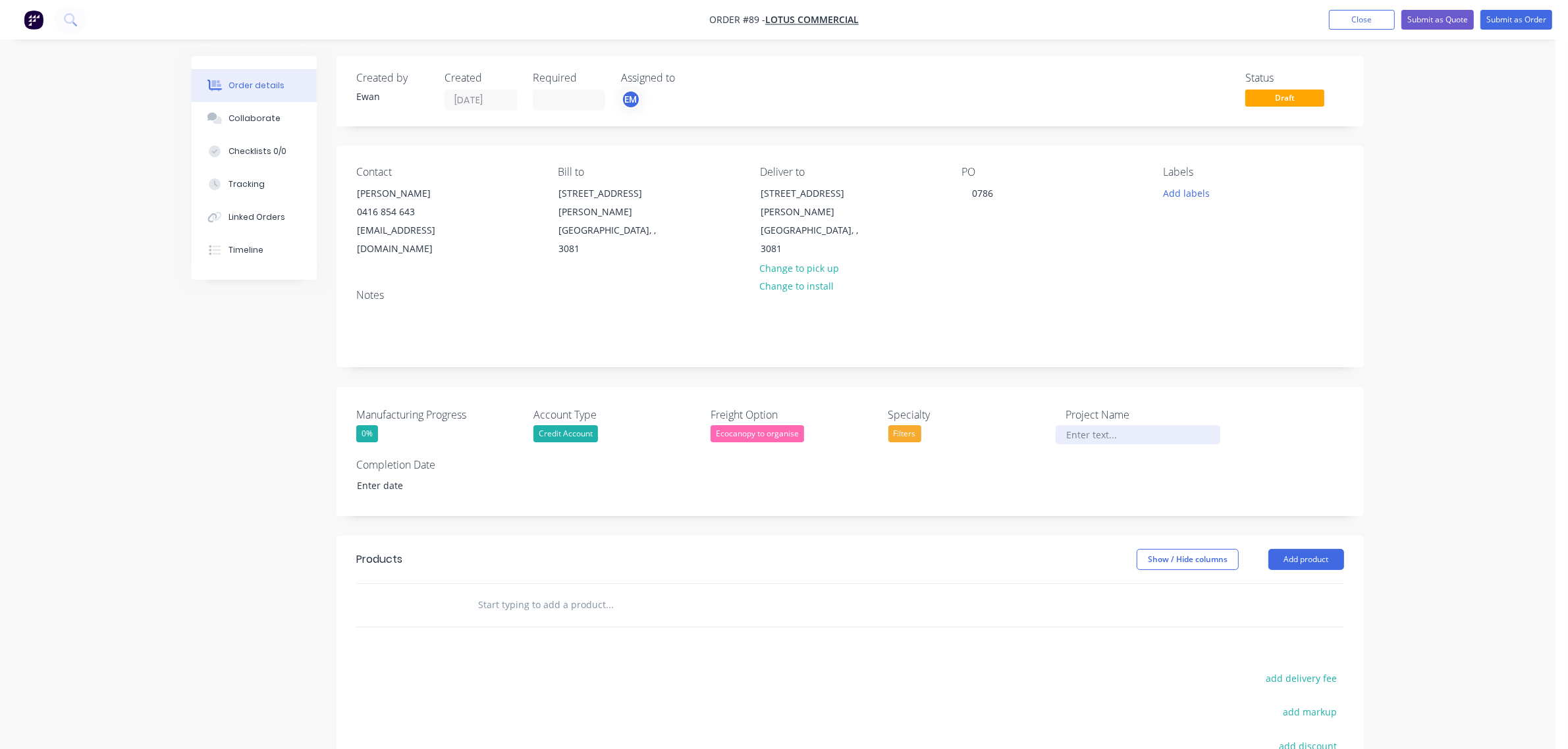
click at [1120, 425] on div at bounding box center [1138, 434] width 165 height 19
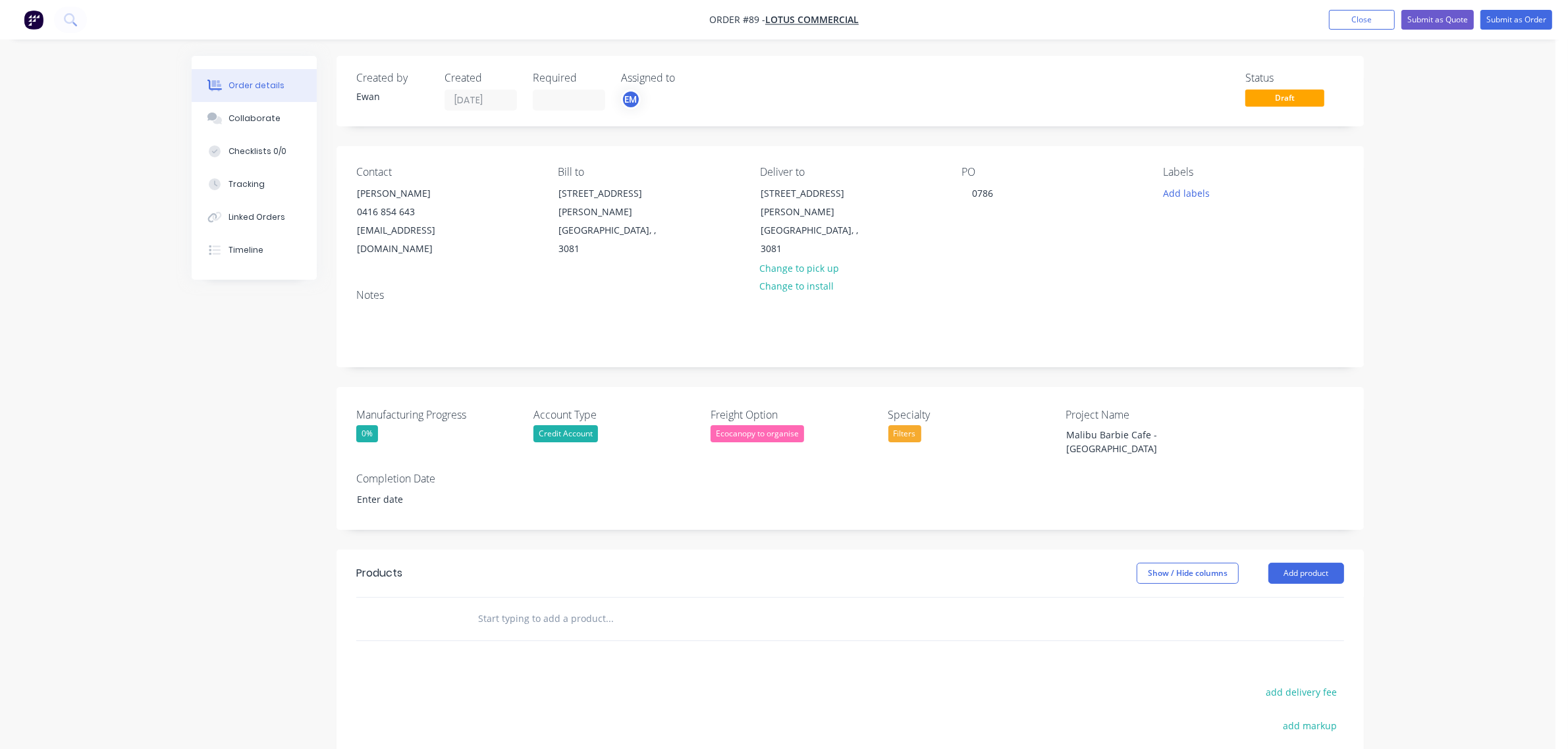
click at [1501, 432] on div "Order details Collaborate Checklists 0/0 Tracking Linked Orders Timeline Order …" at bounding box center [778, 488] width 1555 height 977
click at [1304, 563] on button "Add product" at bounding box center [1306, 574] width 76 height 21
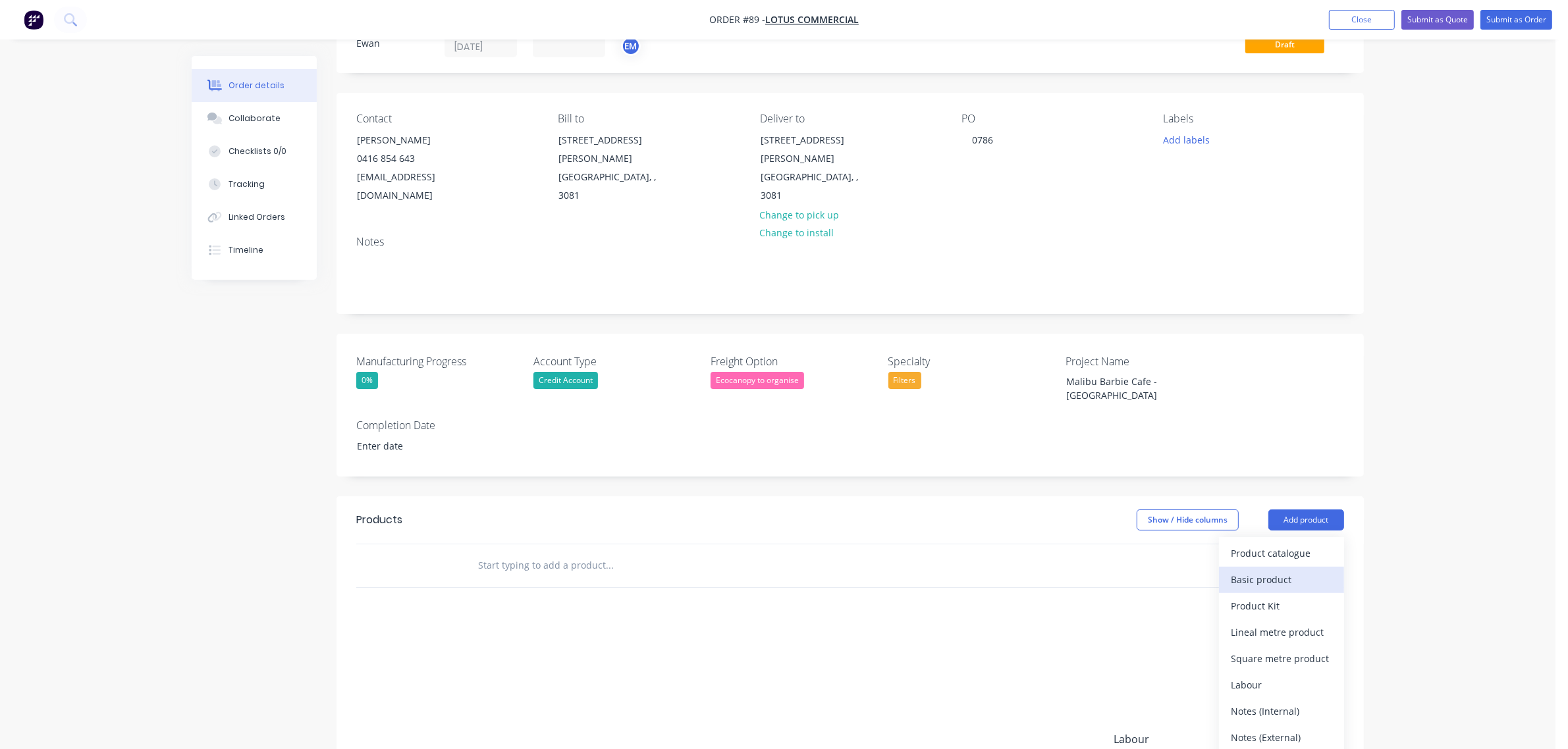
scroll to position [82, 0]
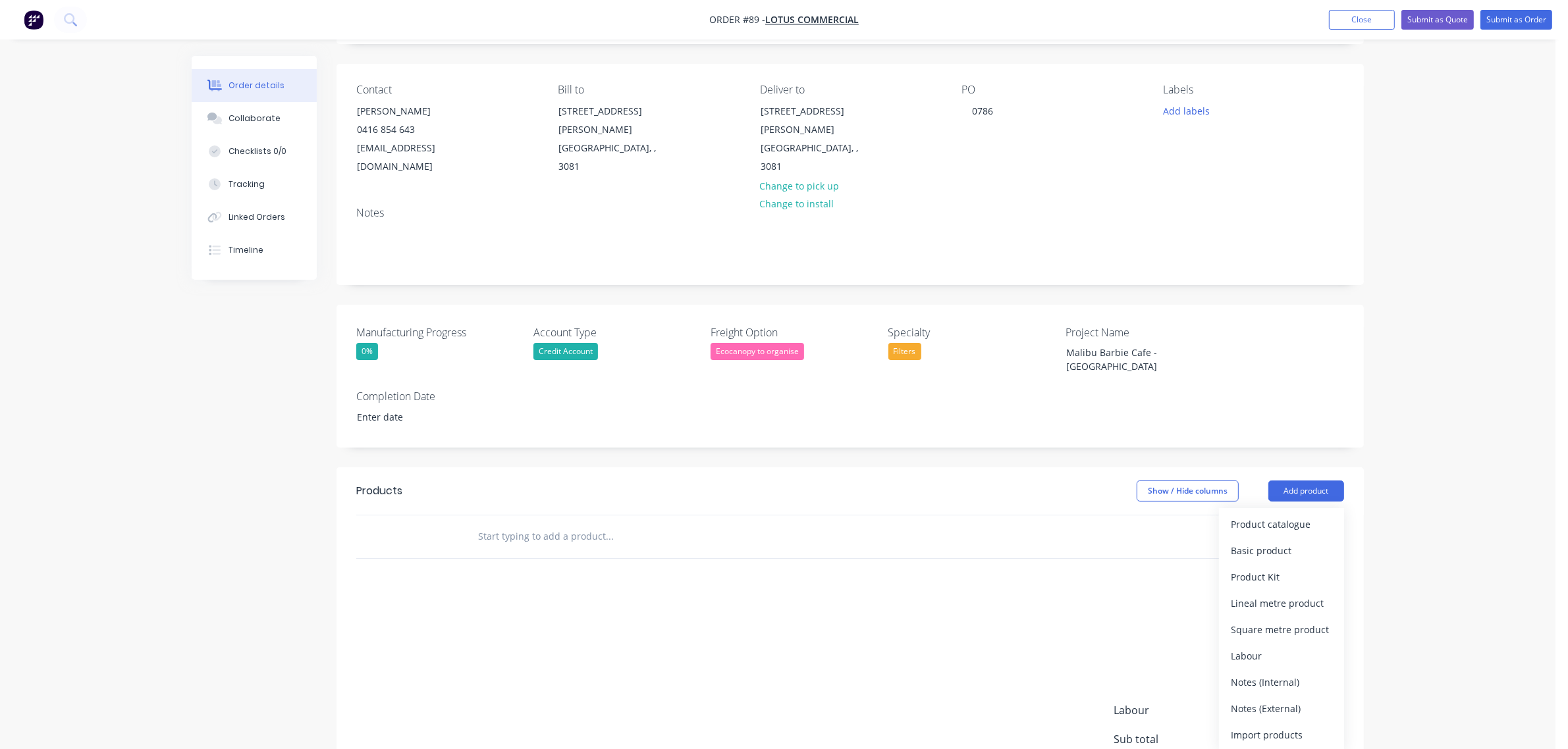
click at [1285, 699] on div "Notes (External)" at bounding box center [1281, 709] width 102 height 19
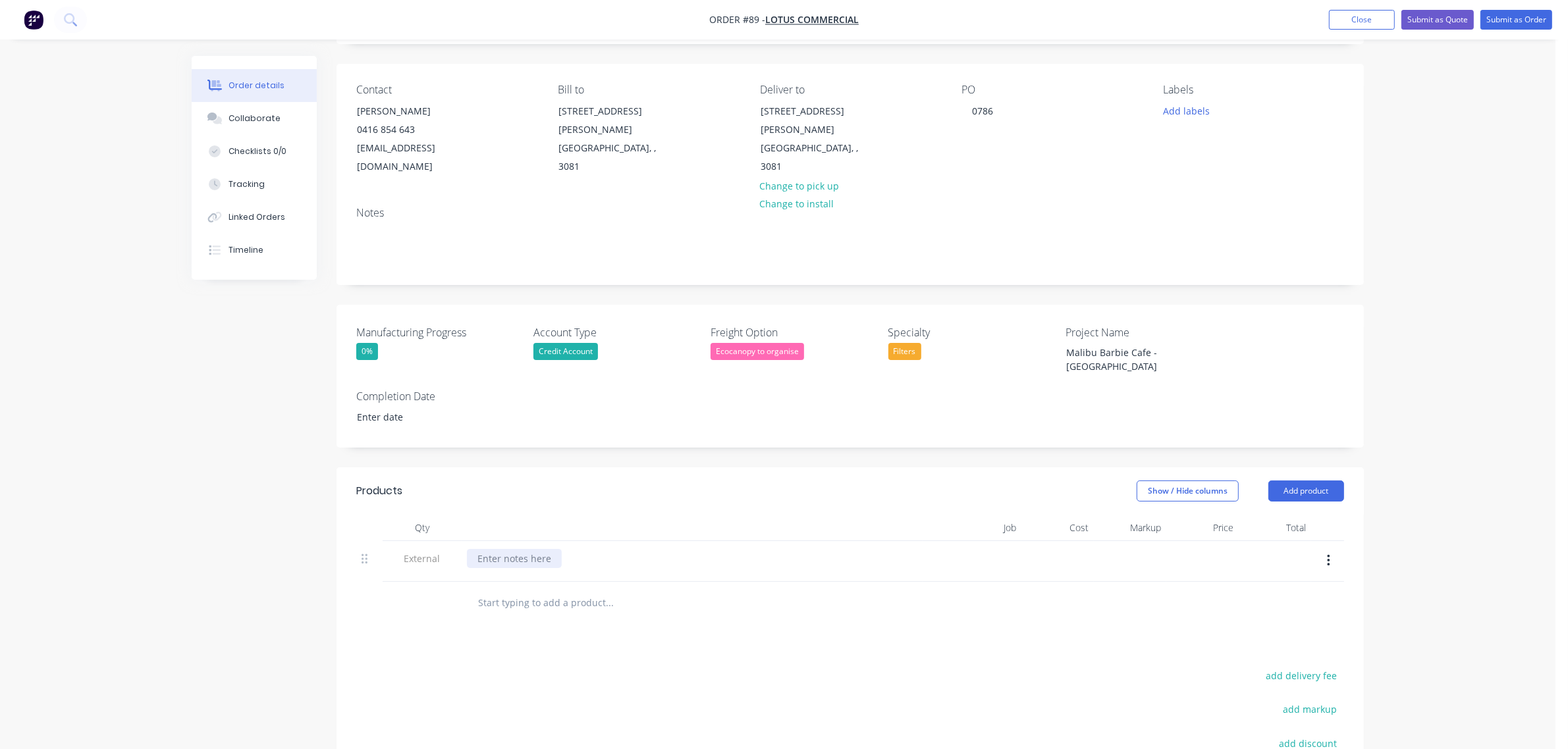
click at [525, 549] on div at bounding box center [514, 558] width 95 height 19
click at [630, 472] on header "Products Show / Hide columns Add product" at bounding box center [850, 491] width 1028 height 48
click at [1283, 481] on button "Add product" at bounding box center [1306, 491] width 76 height 21
click at [1311, 726] on div "Import products" at bounding box center [1281, 735] width 102 height 19
click at [1308, 541] on div "Product catalogue" at bounding box center [1281, 550] width 102 height 19
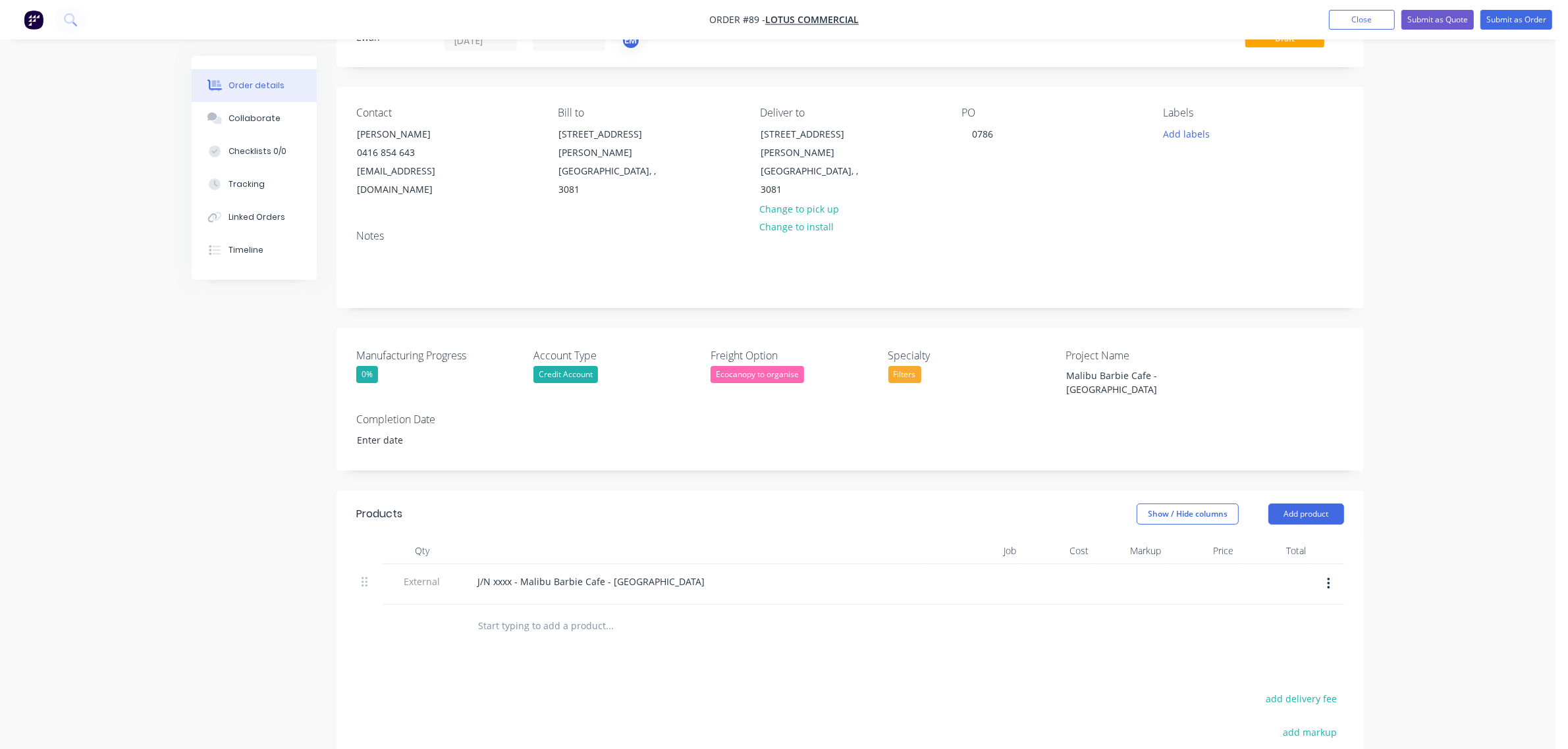
scroll to position [165, 0]
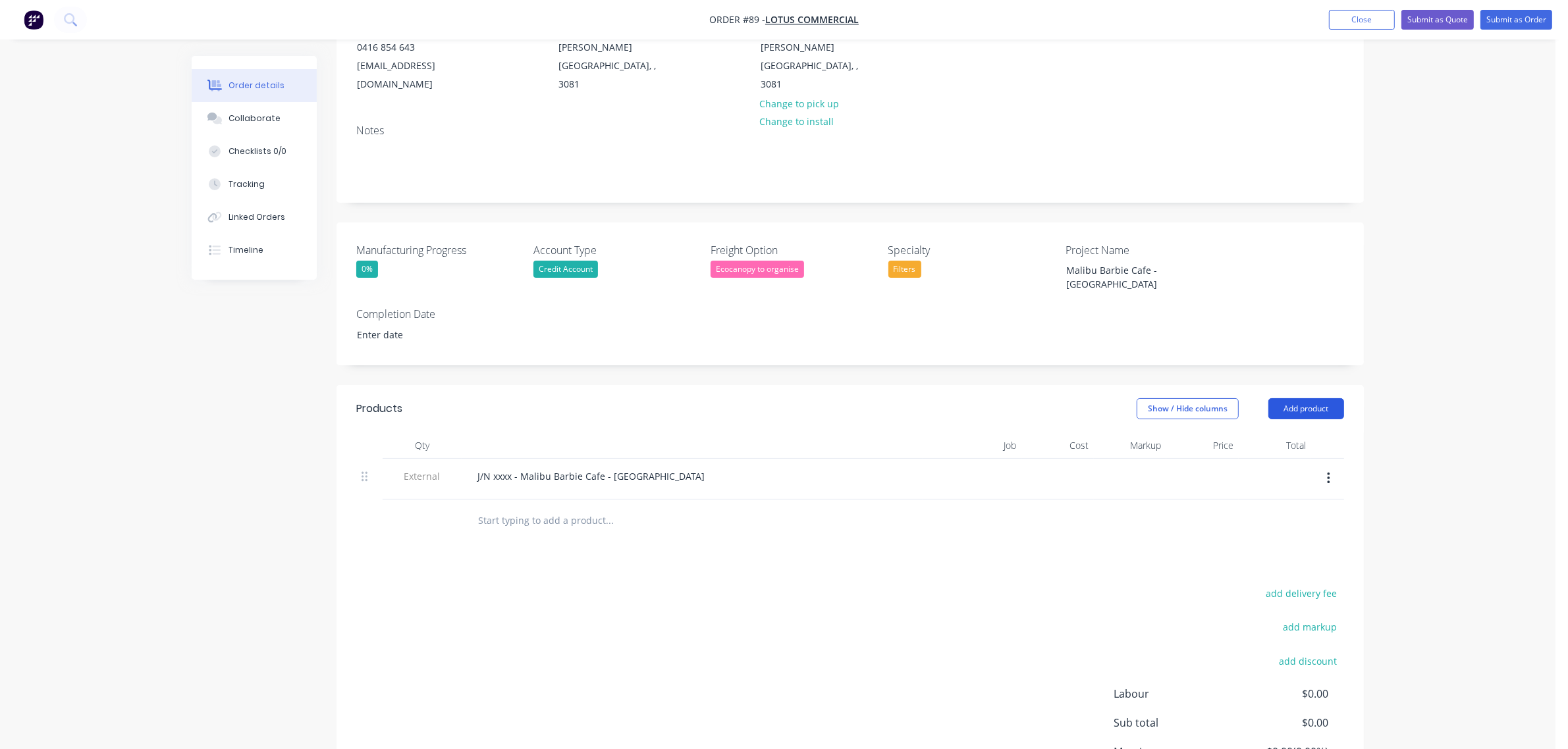
click at [1280, 398] on button "Add product" at bounding box center [1306, 409] width 76 height 21
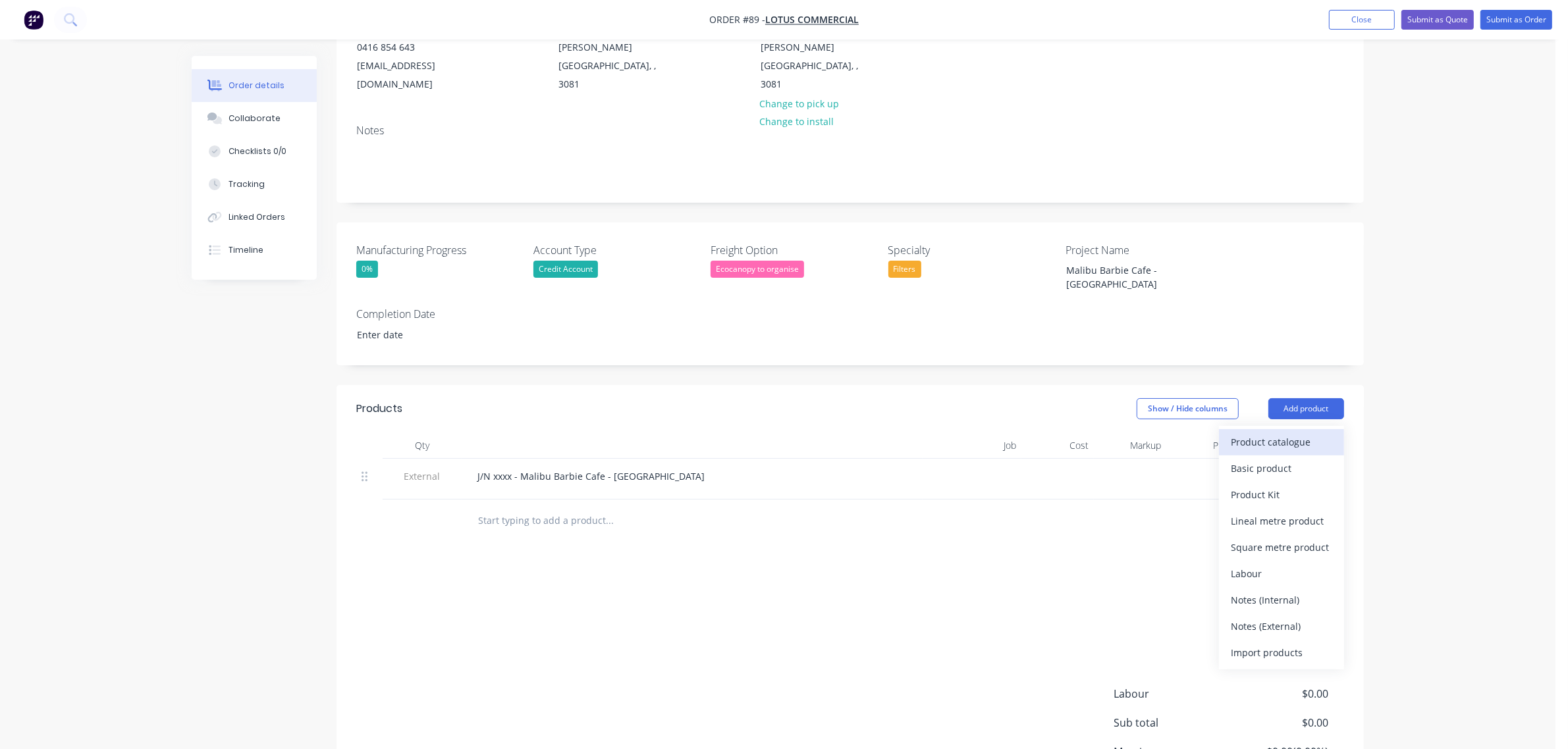
click at [1286, 432] on div "Product catalogue" at bounding box center [1281, 442] width 102 height 19
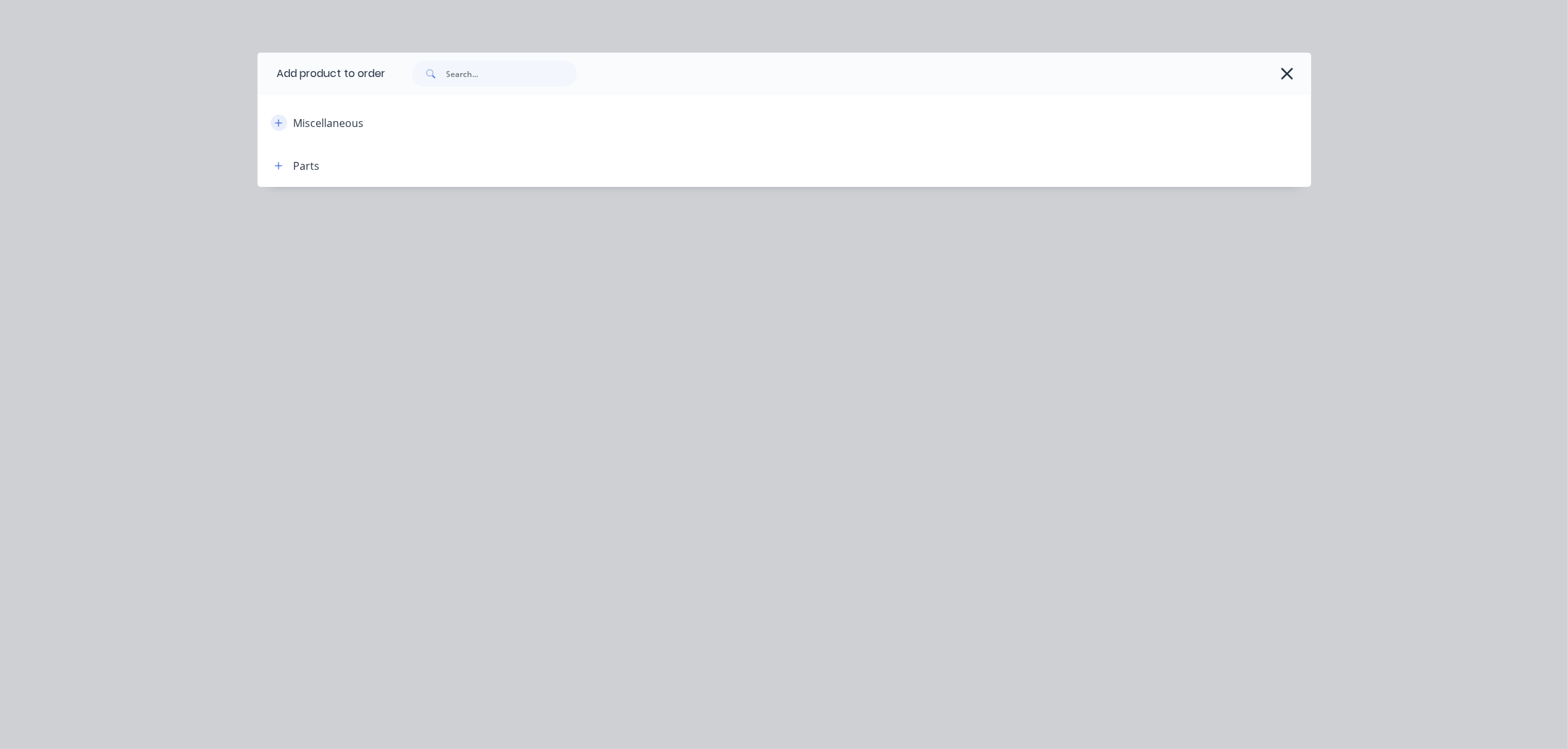
click at [275, 125] on icon "button" at bounding box center [278, 123] width 8 height 9
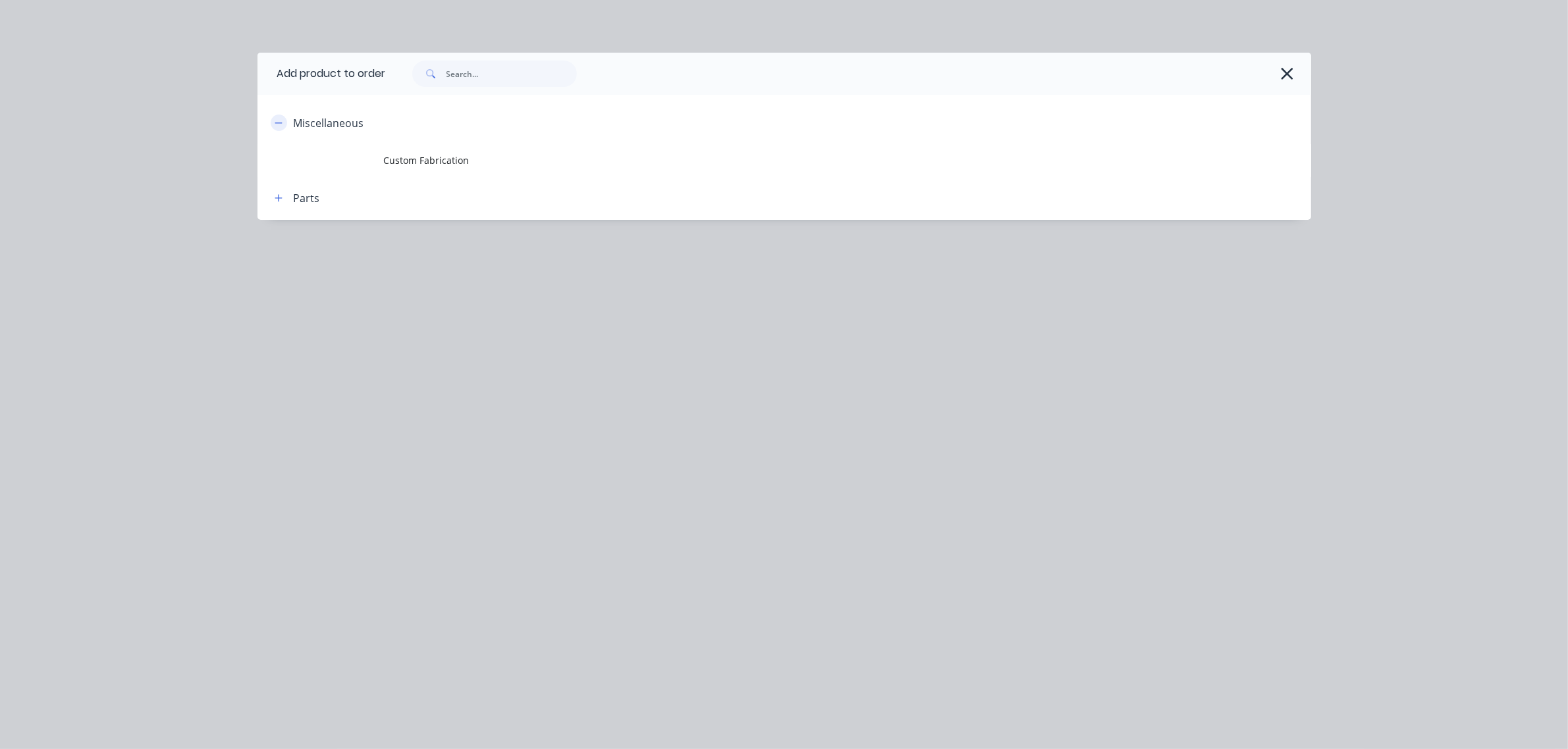
click at [275, 125] on icon "button" at bounding box center [278, 123] width 8 height 9
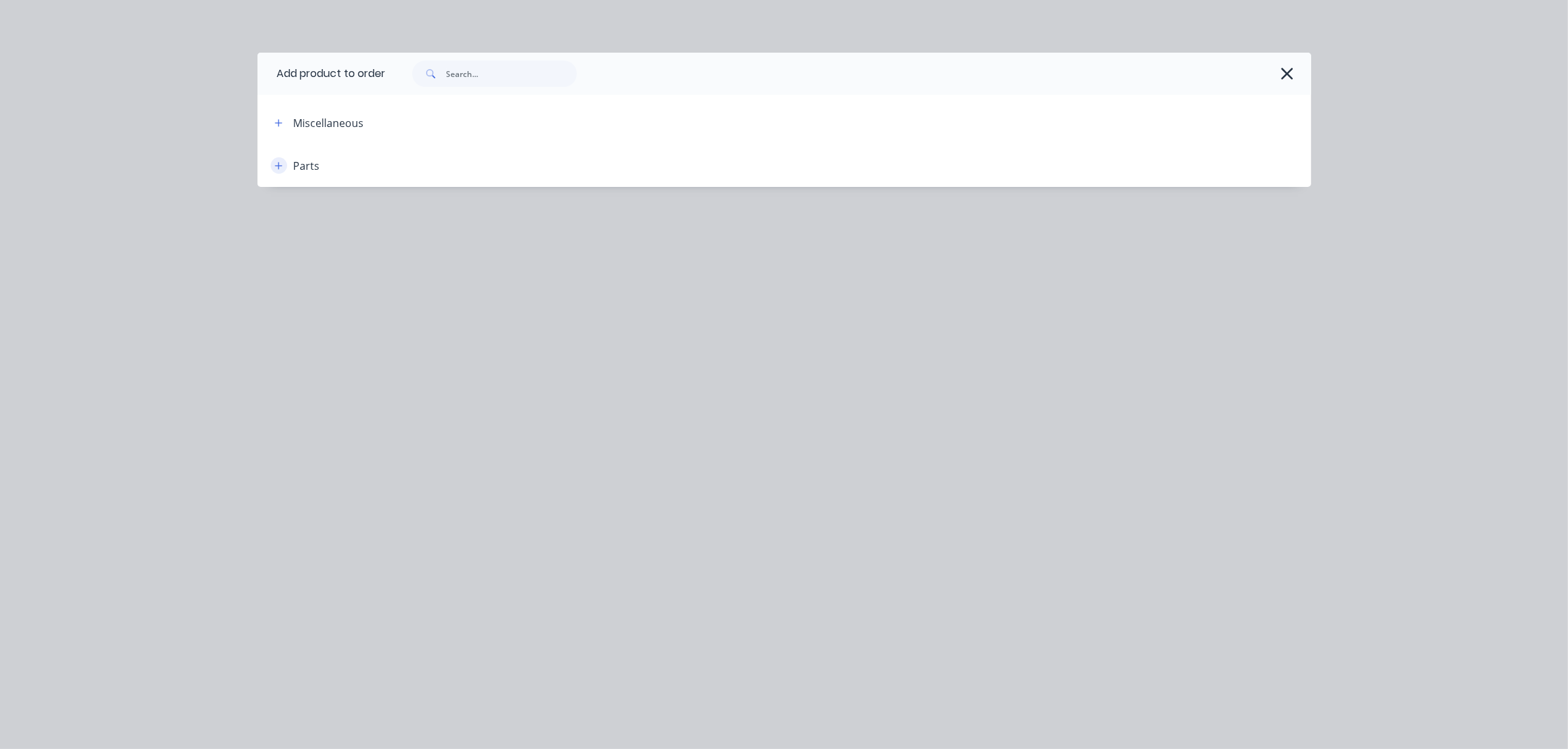
click at [276, 158] on button "button" at bounding box center [278, 165] width 16 height 16
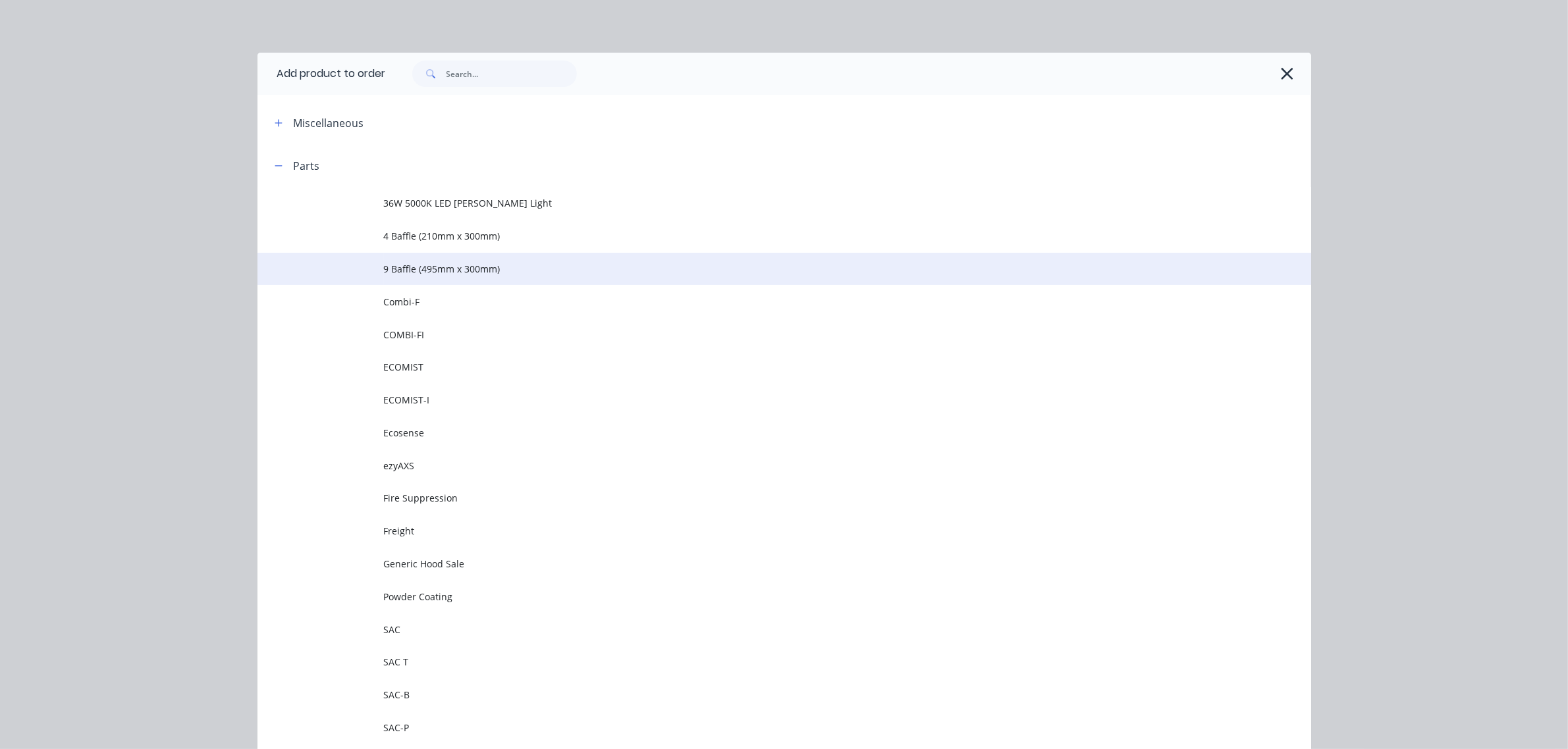
click at [405, 263] on span "9 Baffle (495mm x 300mm)" at bounding box center [755, 268] width 741 height 13
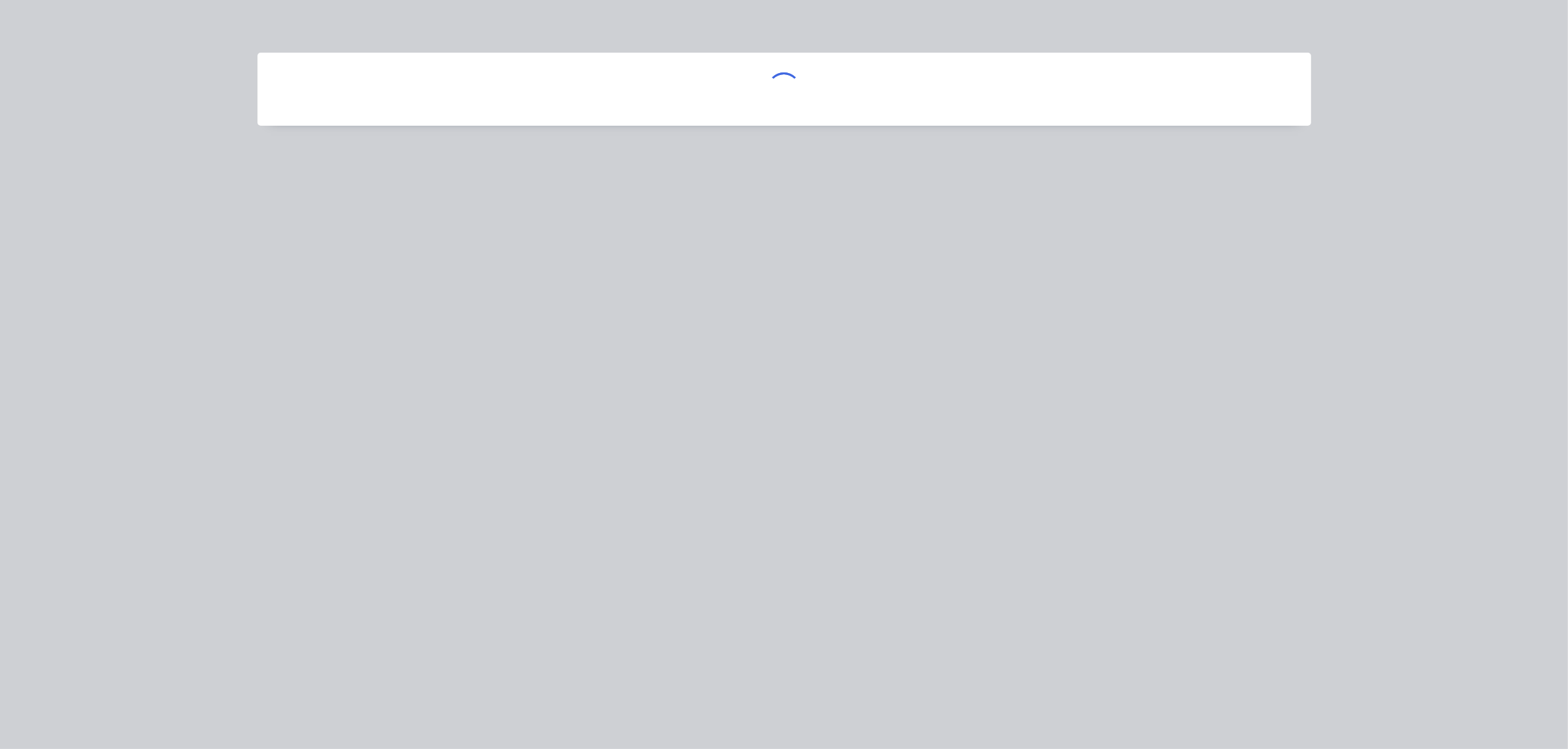
click at [244, 162] on div at bounding box center [784, 374] width 1568 height 749
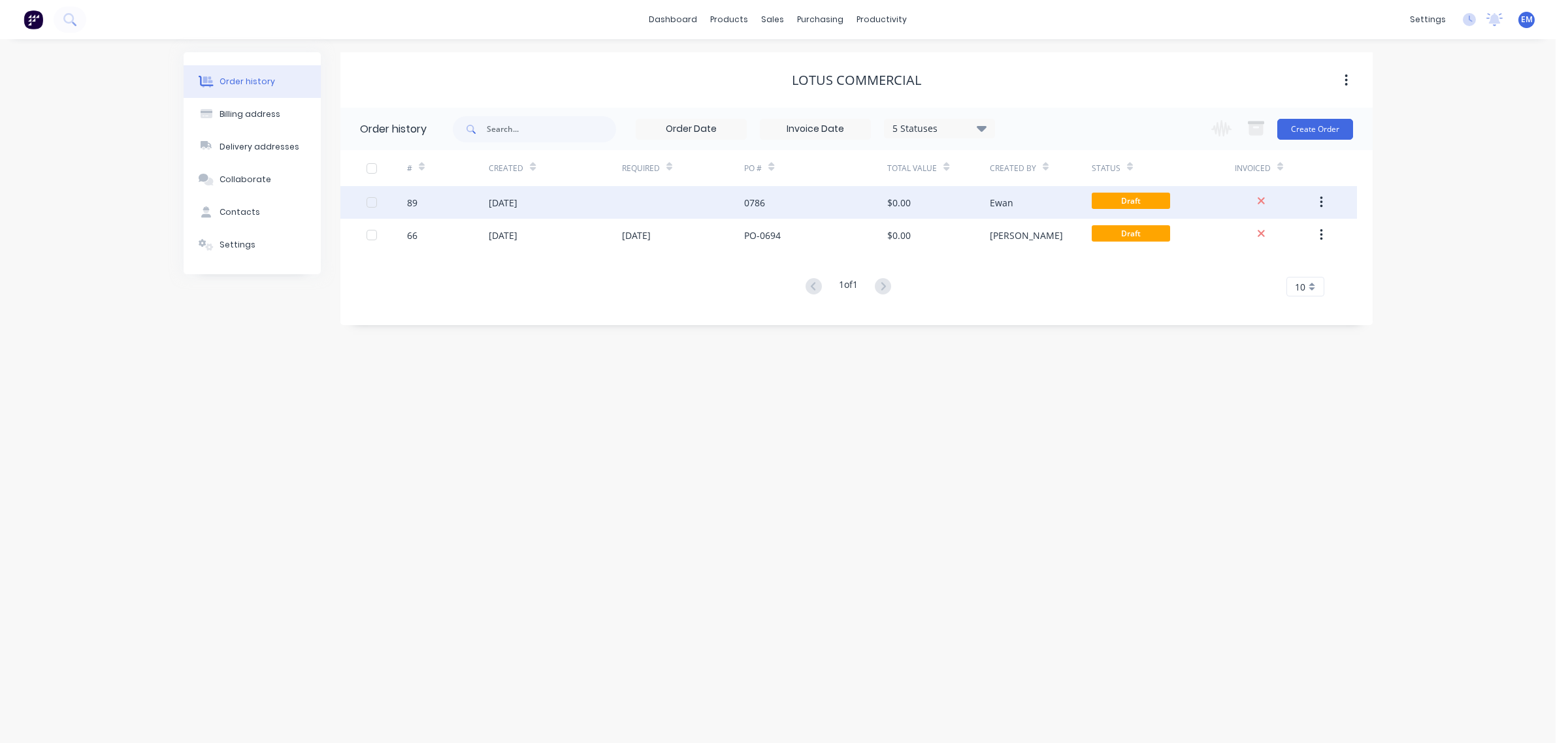
click at [777, 201] on div "0786" at bounding box center [815, 202] width 143 height 32
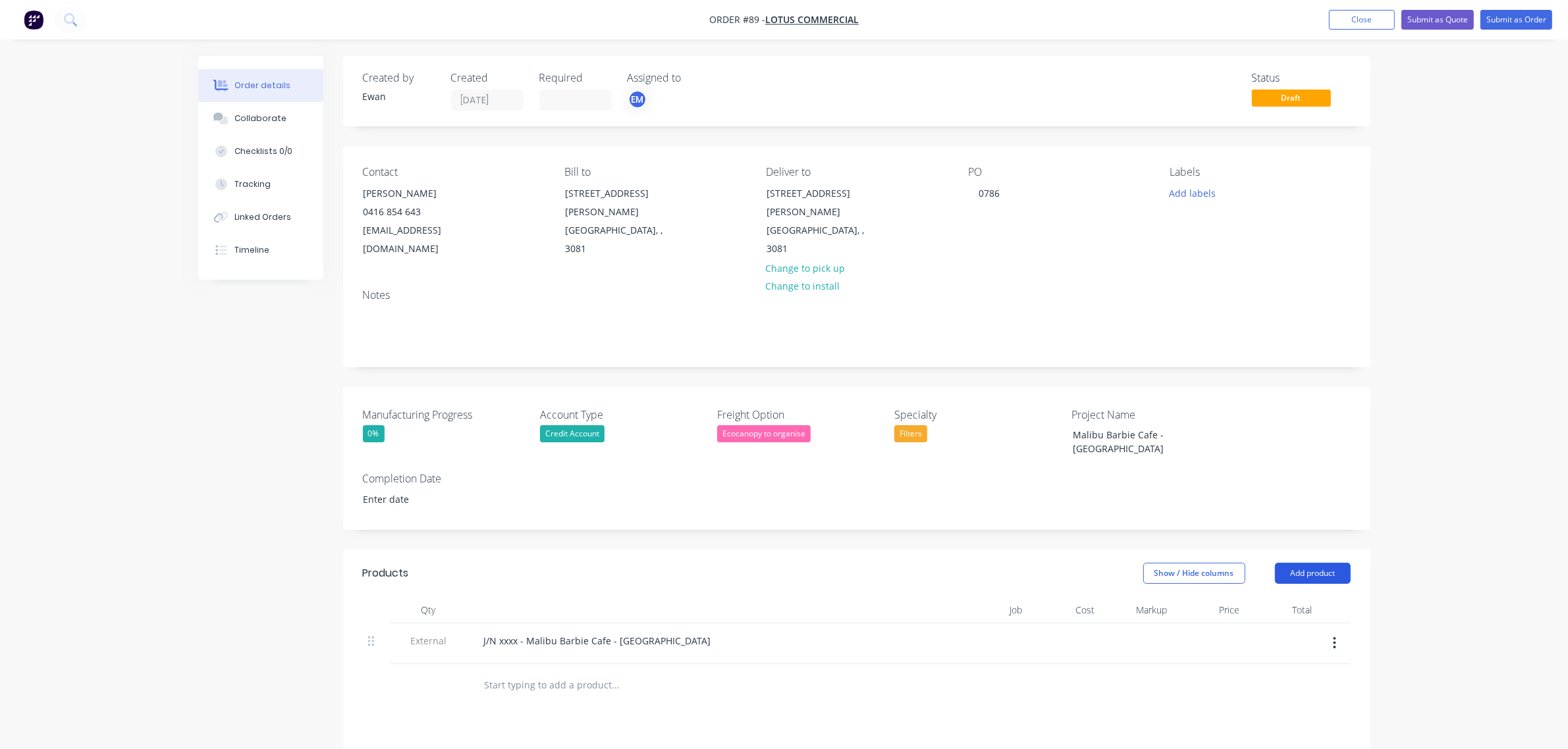
click at [1320, 563] on button "Add product" at bounding box center [1312, 574] width 76 height 21
click at [1308, 597] on div "Product catalogue" at bounding box center [1287, 606] width 102 height 19
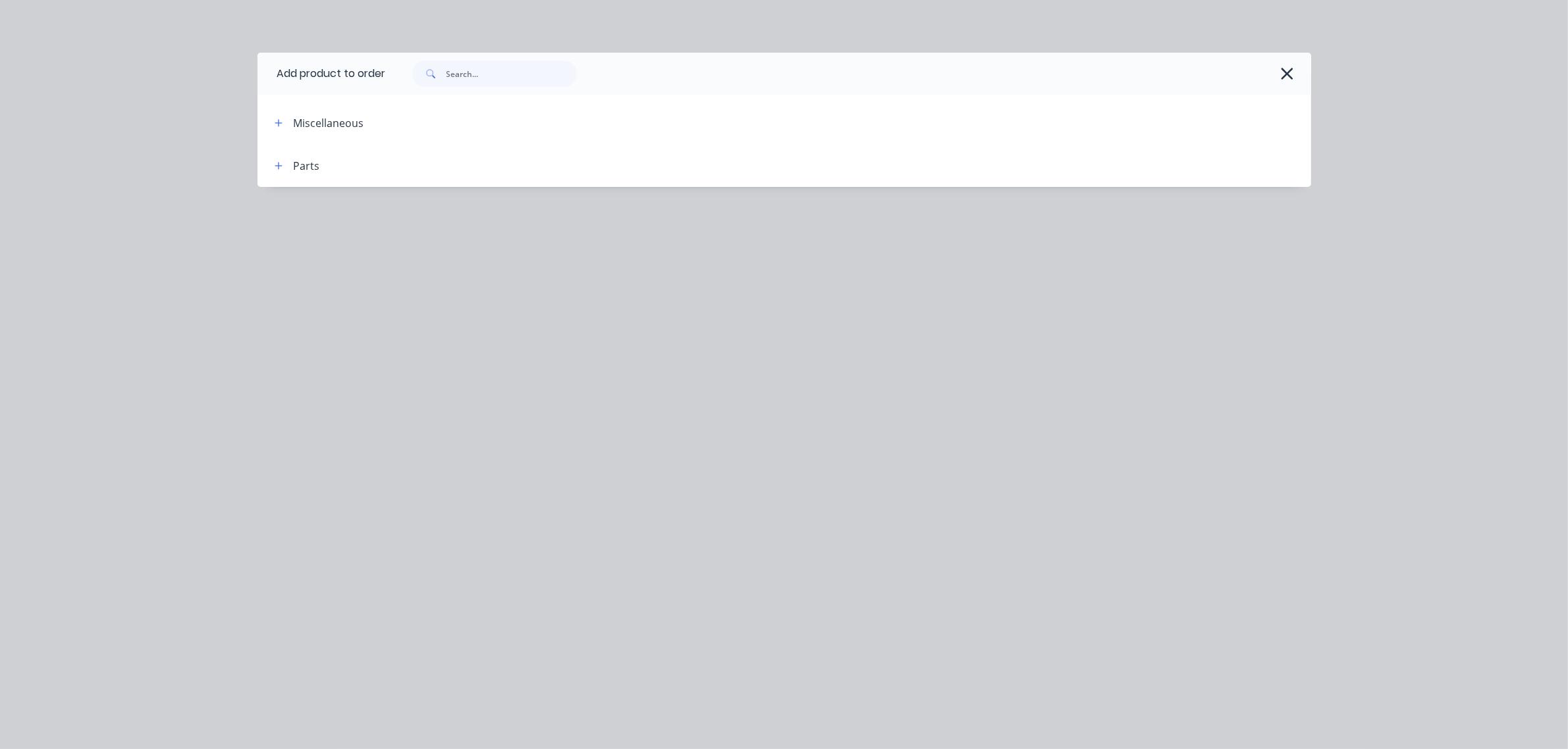
click at [300, 165] on div "Parts" at bounding box center [307, 166] width 26 height 16
click at [281, 165] on icon "button" at bounding box center [278, 165] width 7 height 7
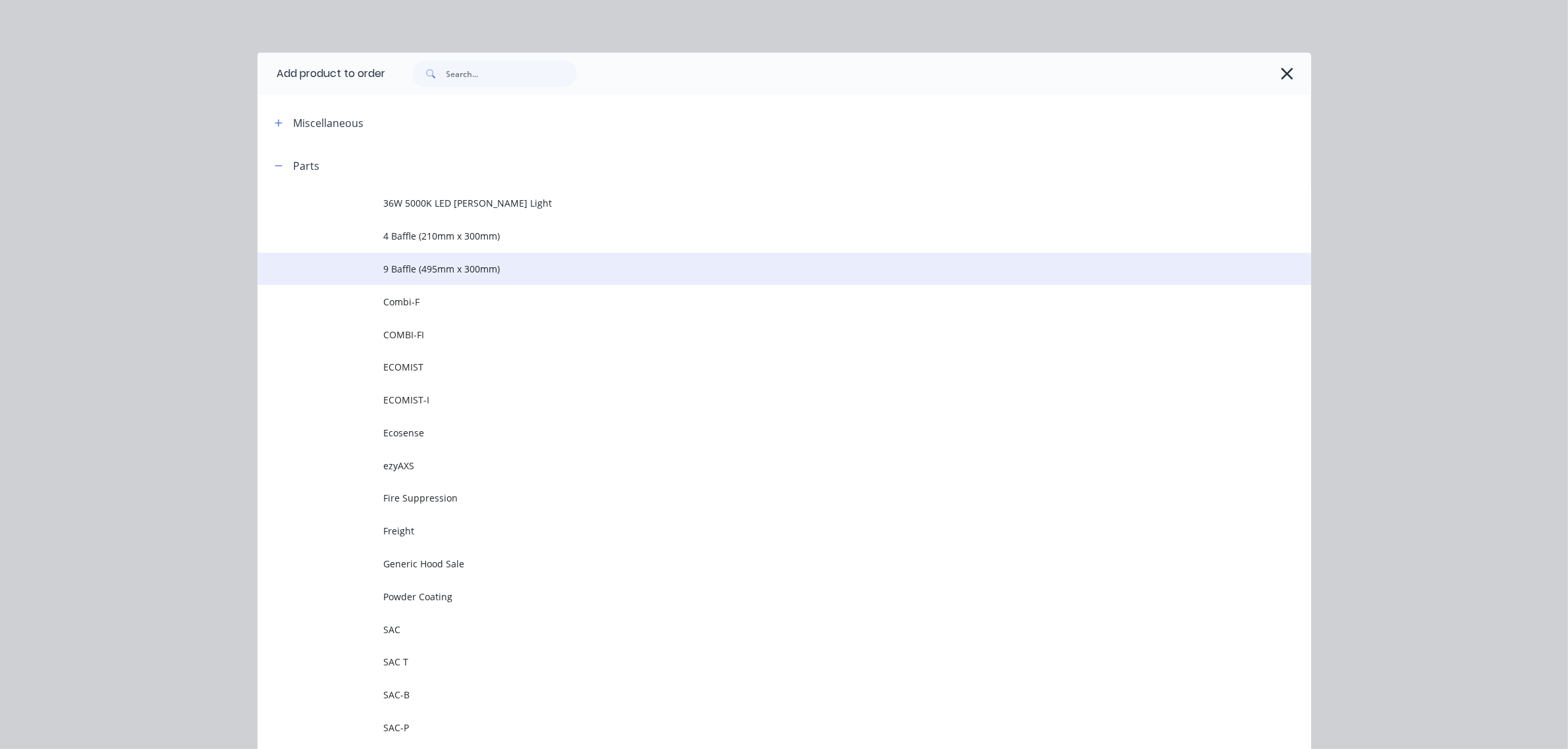
click at [390, 268] on span "9 Baffle (495mm x 300mm)" at bounding box center [755, 268] width 741 height 13
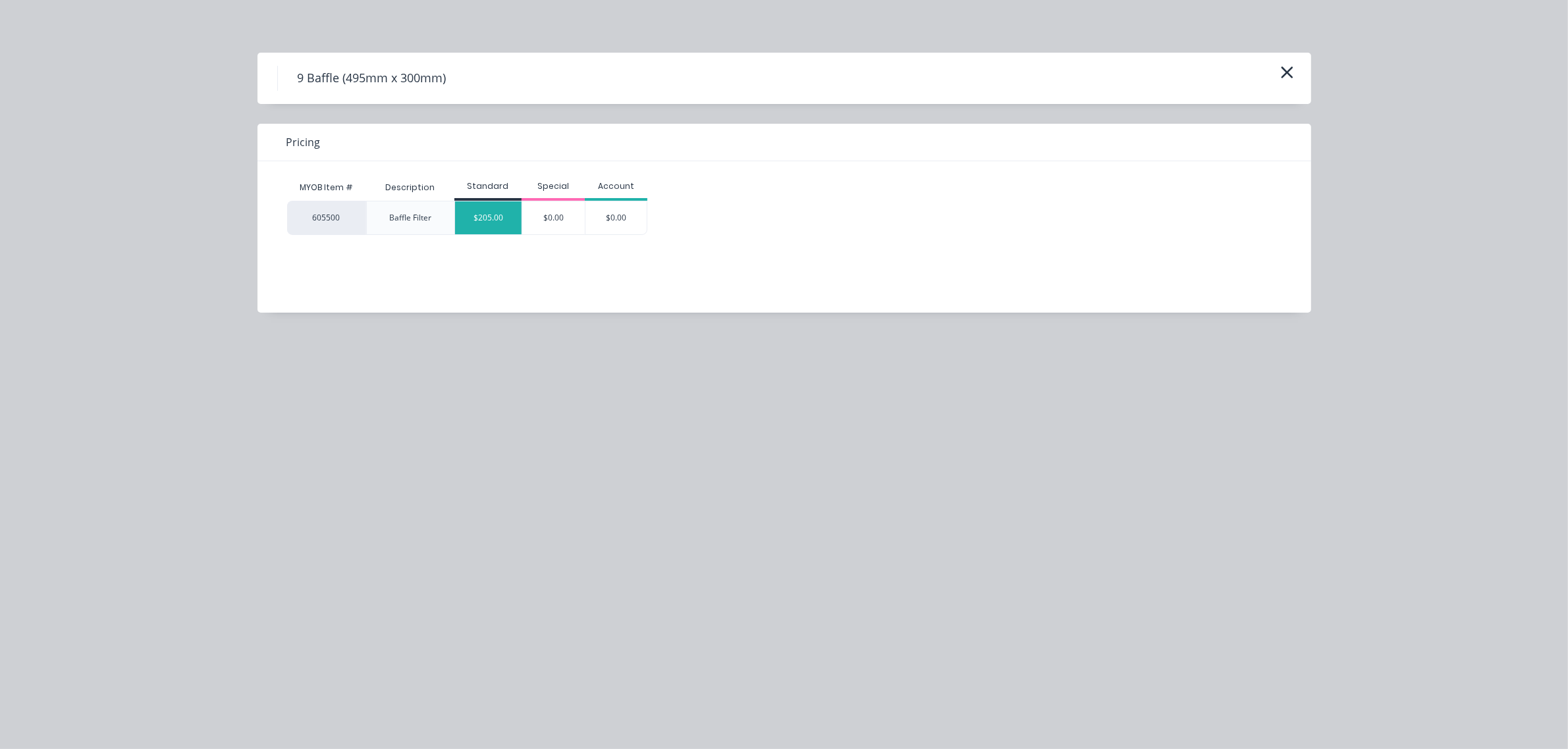
click at [491, 212] on div "$205.00" at bounding box center [489, 218] width 67 height 33
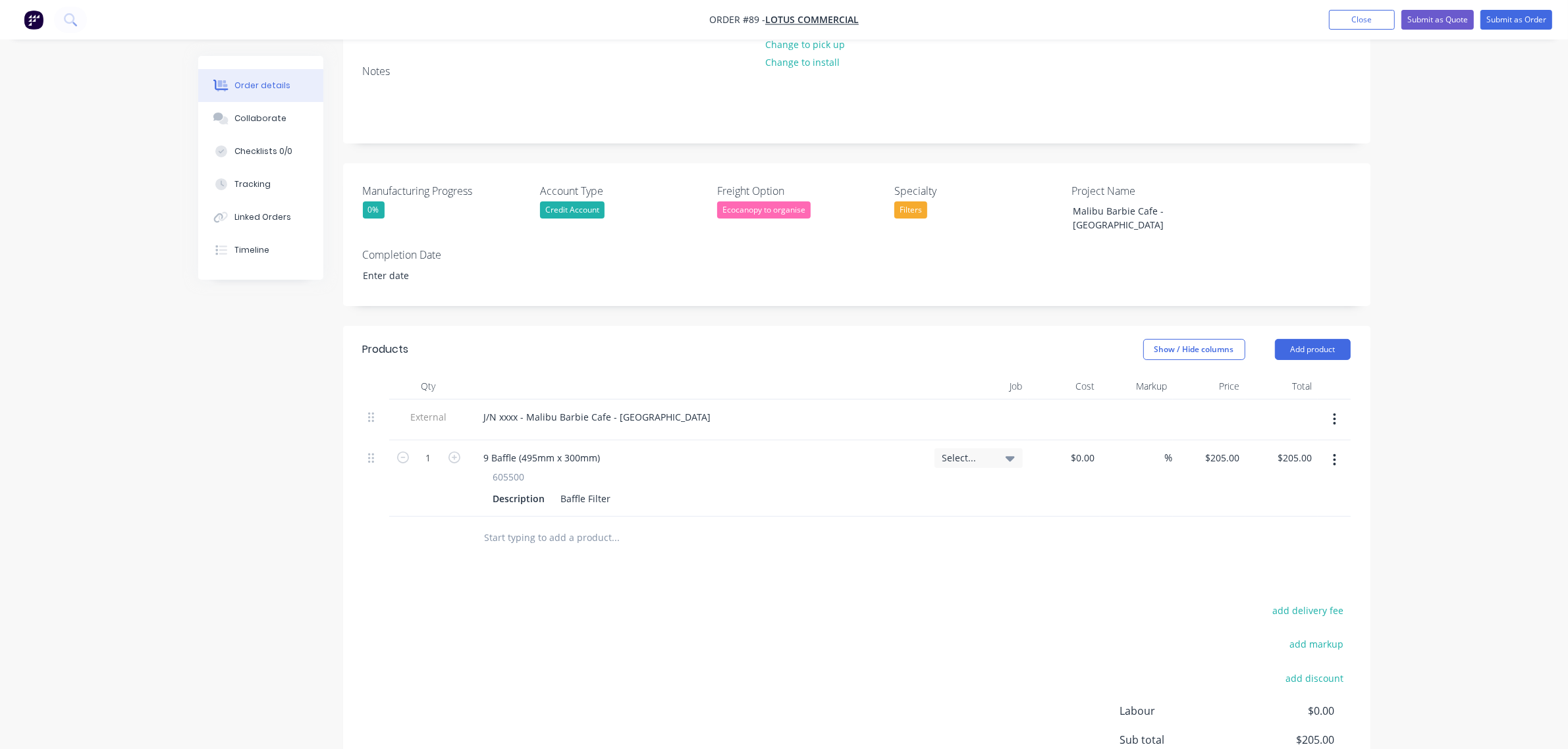
scroll to position [247, 0]
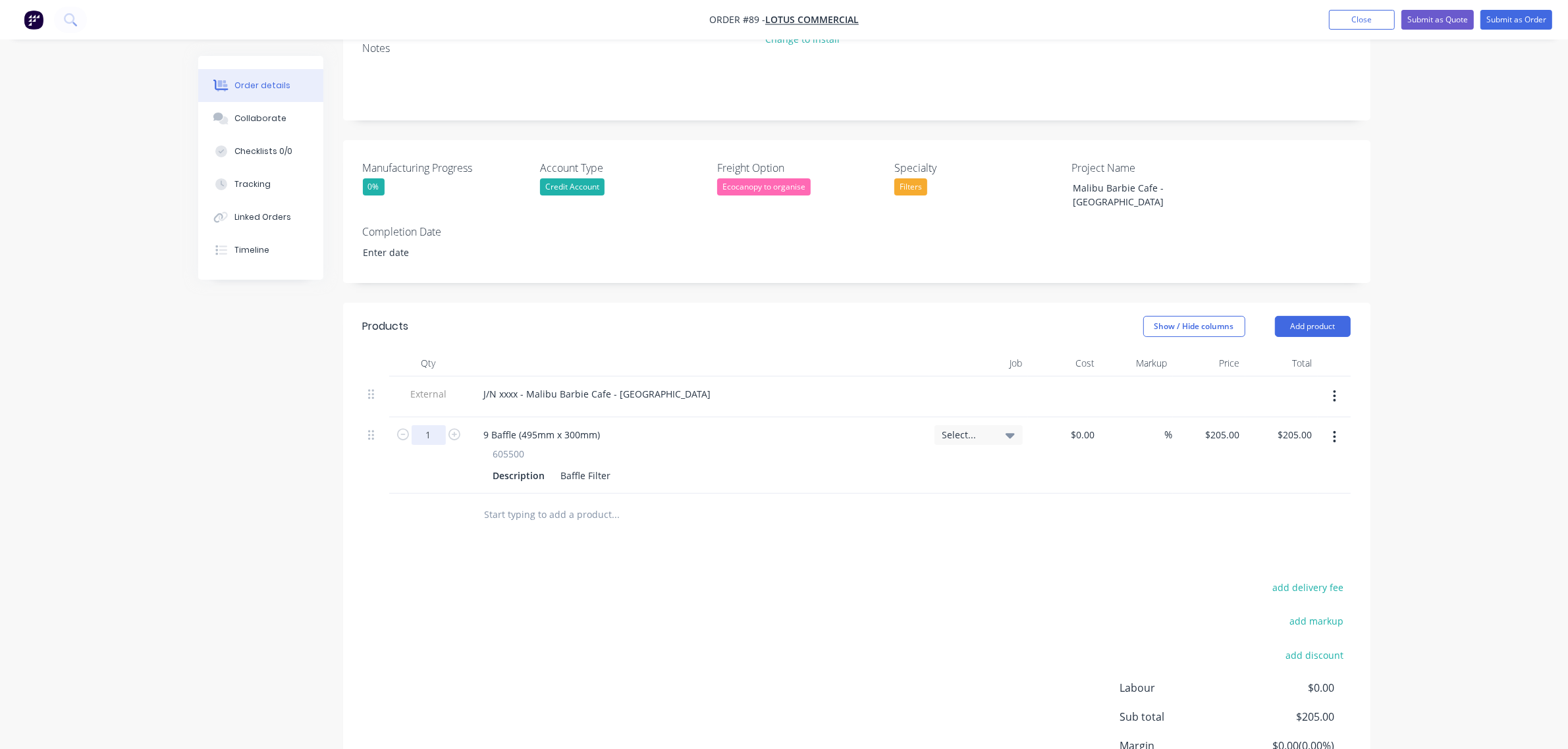
click at [428, 425] on input "1" at bounding box center [429, 435] width 34 height 20
type input "22"
type input "$4,510.00"
click at [552, 579] on div "add delivery fee add markup add discount Labour $0.00 Sub total $205.00 Margin …" at bounding box center [856, 706] width 988 height 254
click at [1295, 316] on button "Add product" at bounding box center [1312, 327] width 76 height 21
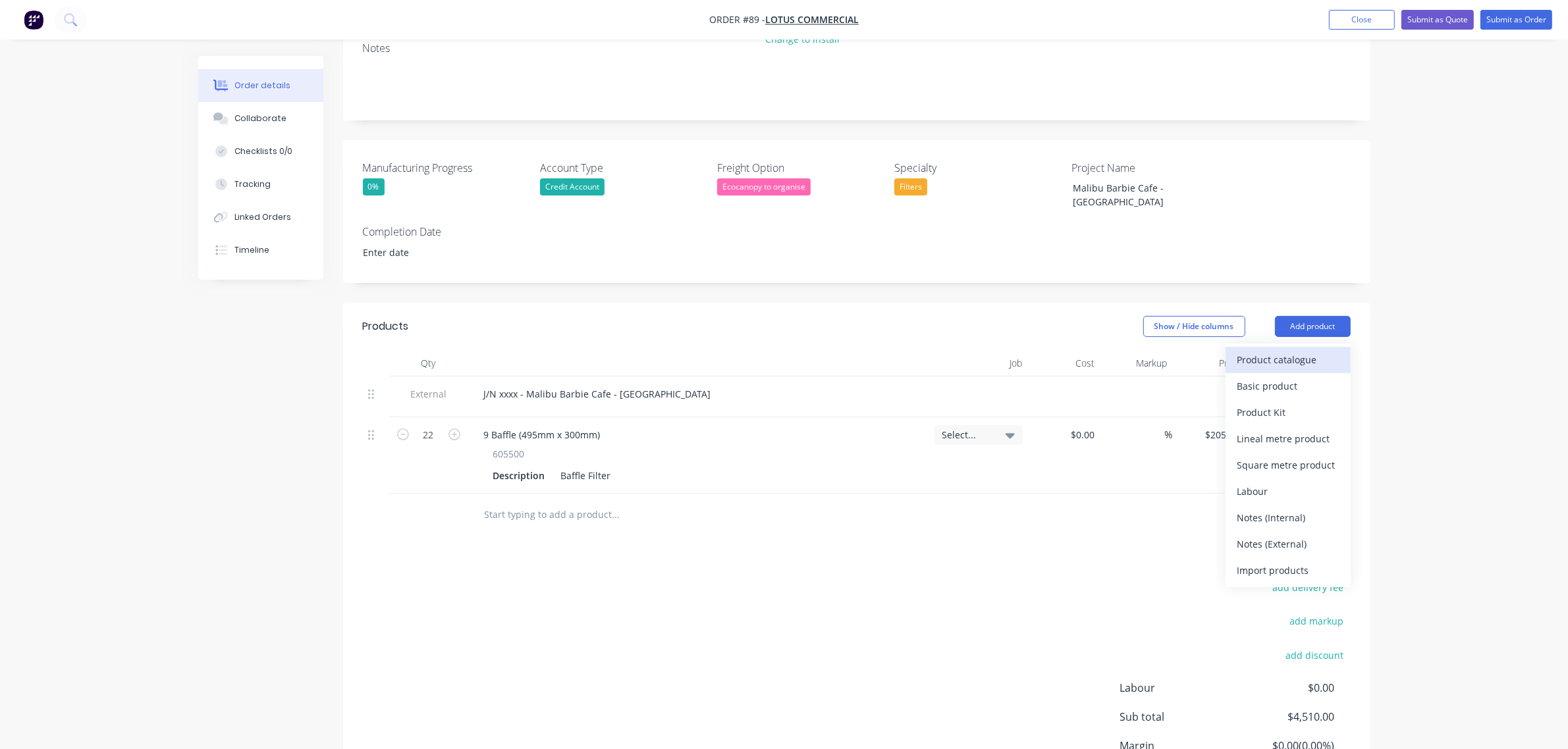
click at [1292, 350] on div "Product catalogue" at bounding box center [1287, 359] width 102 height 19
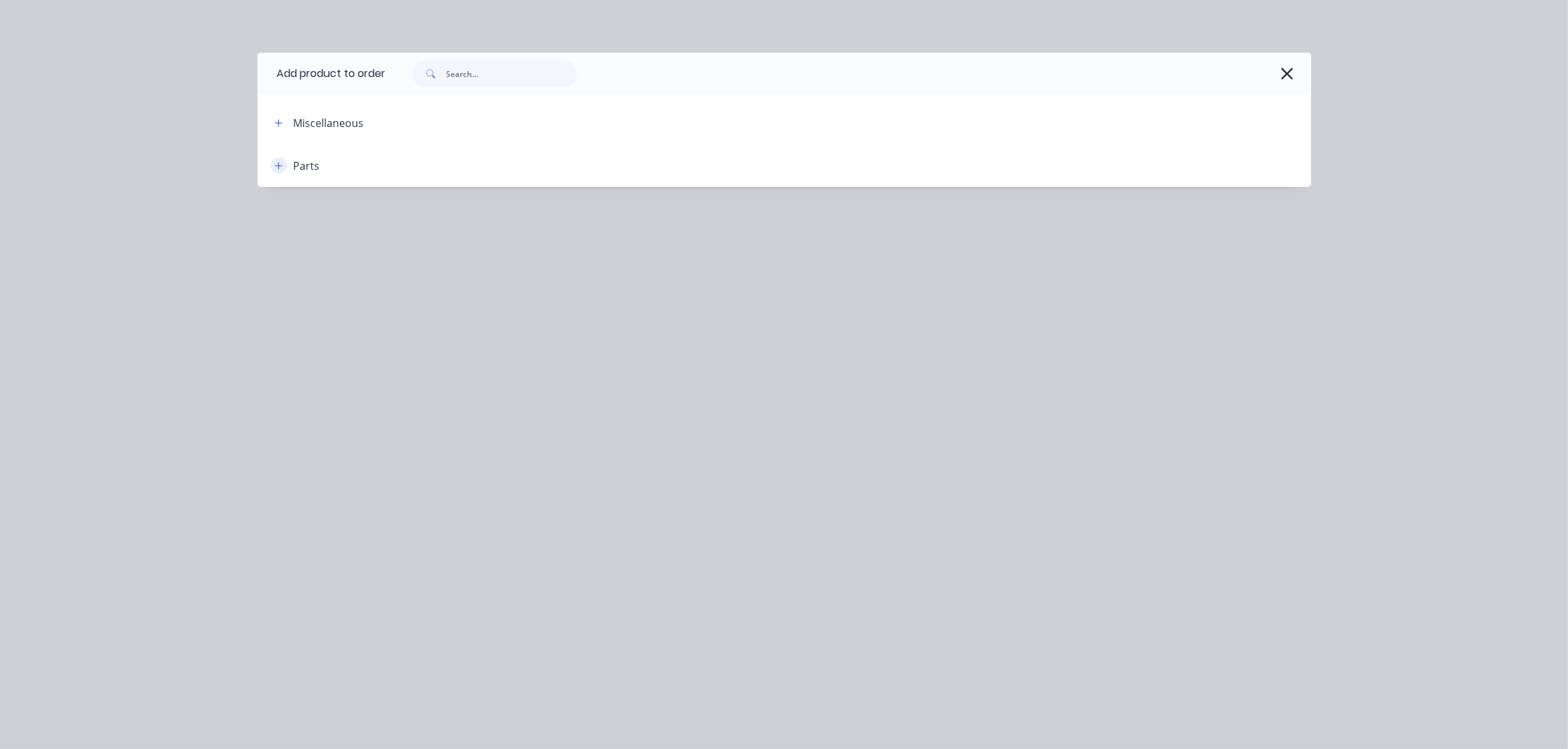
click at [281, 172] on button "button" at bounding box center [278, 165] width 16 height 16
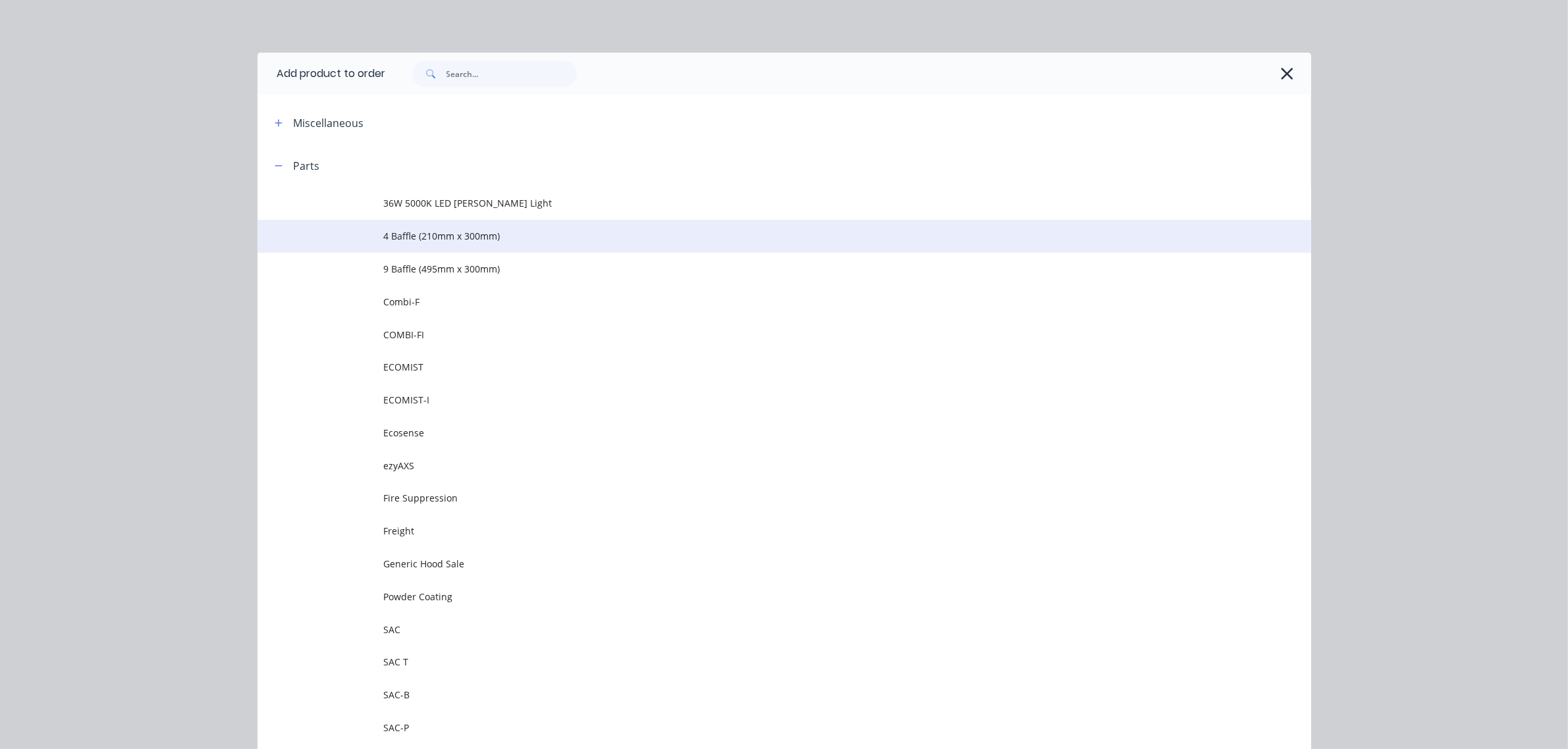
click at [390, 239] on span "4 Baffle (210mm x 300mm)" at bounding box center [755, 236] width 741 height 13
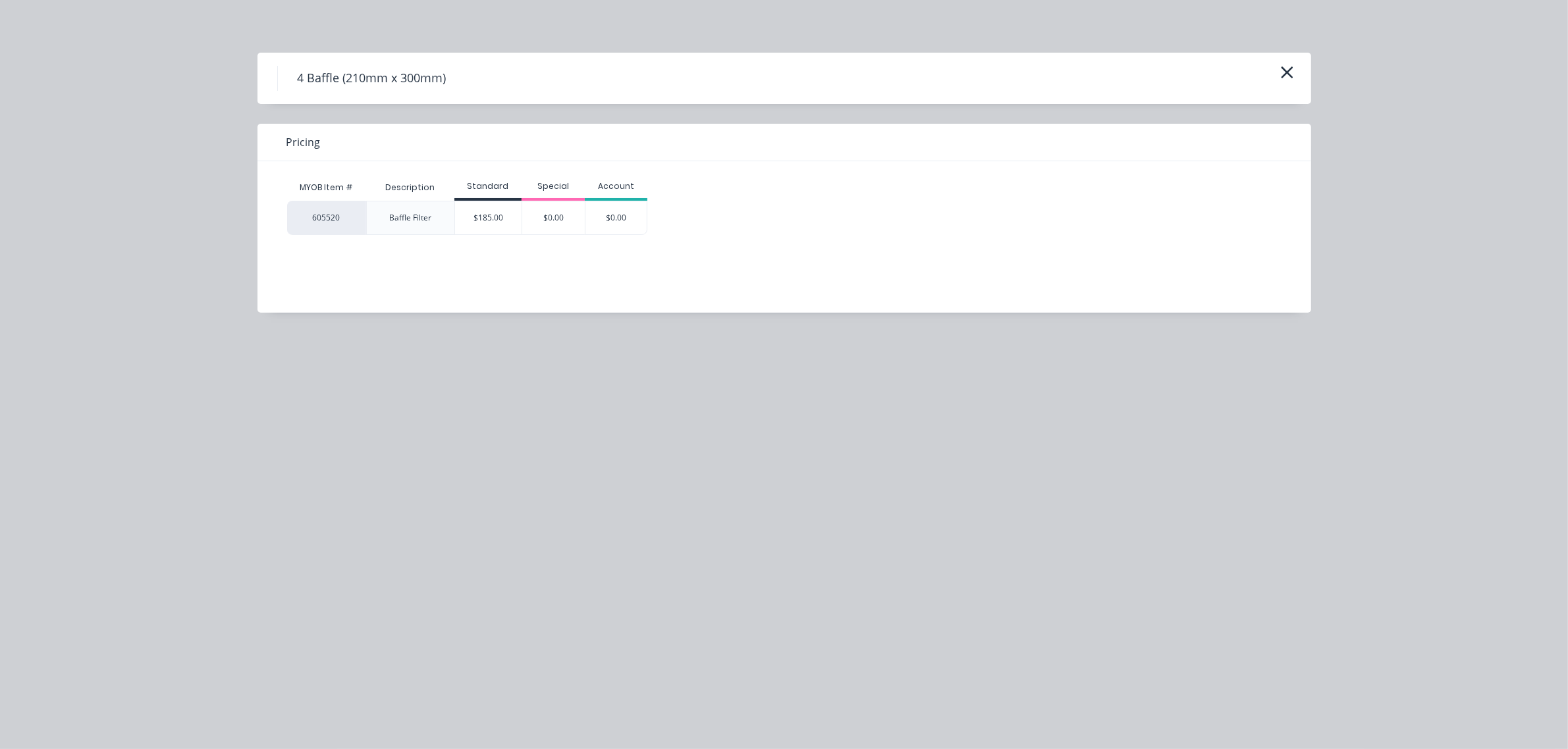
click at [496, 222] on div "$185.00" at bounding box center [489, 218] width 67 height 33
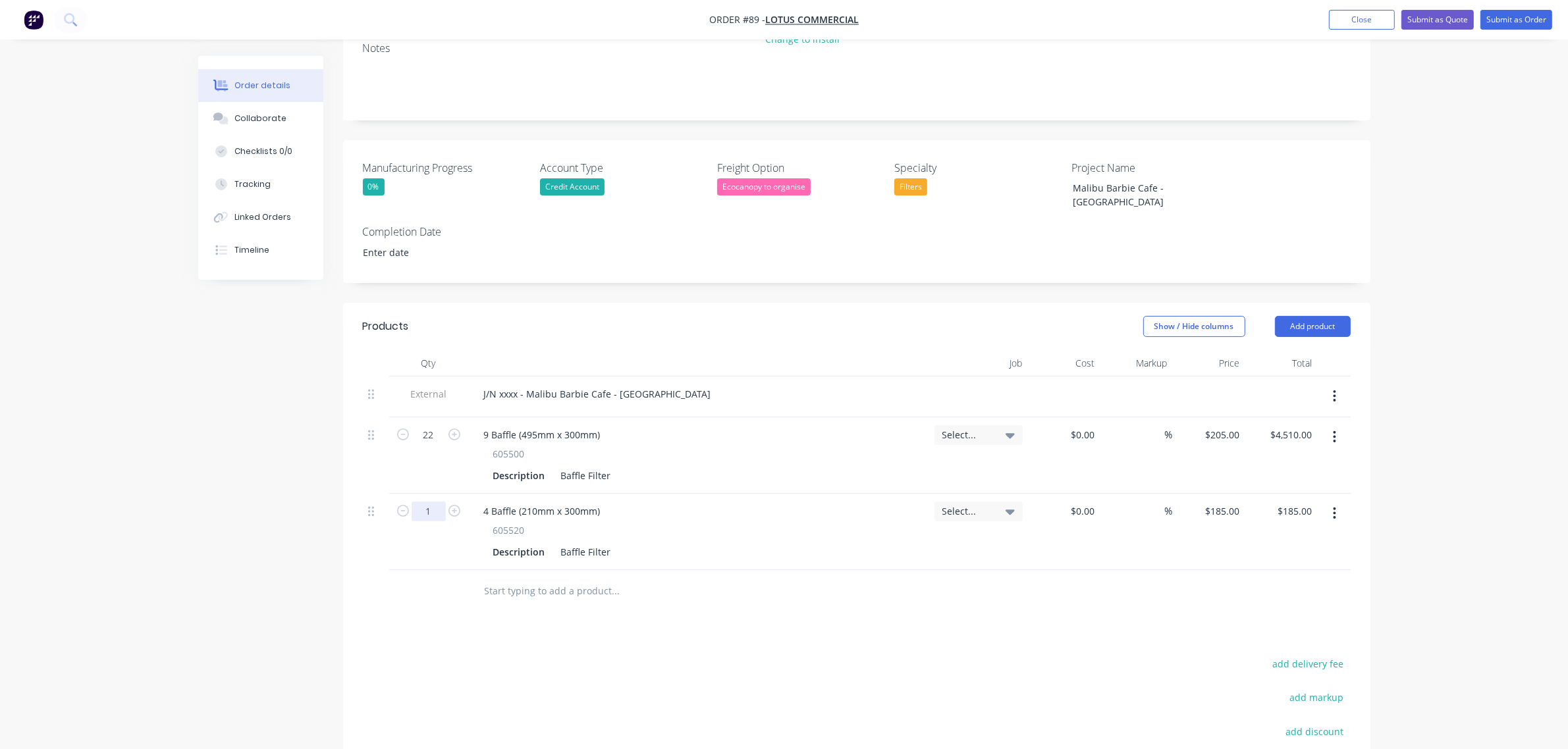
click at [430, 445] on input "1" at bounding box center [429, 435] width 34 height 20
type input "4"
type input "$740.00"
click at [1322, 316] on button "Add product" at bounding box center [1312, 327] width 76 height 21
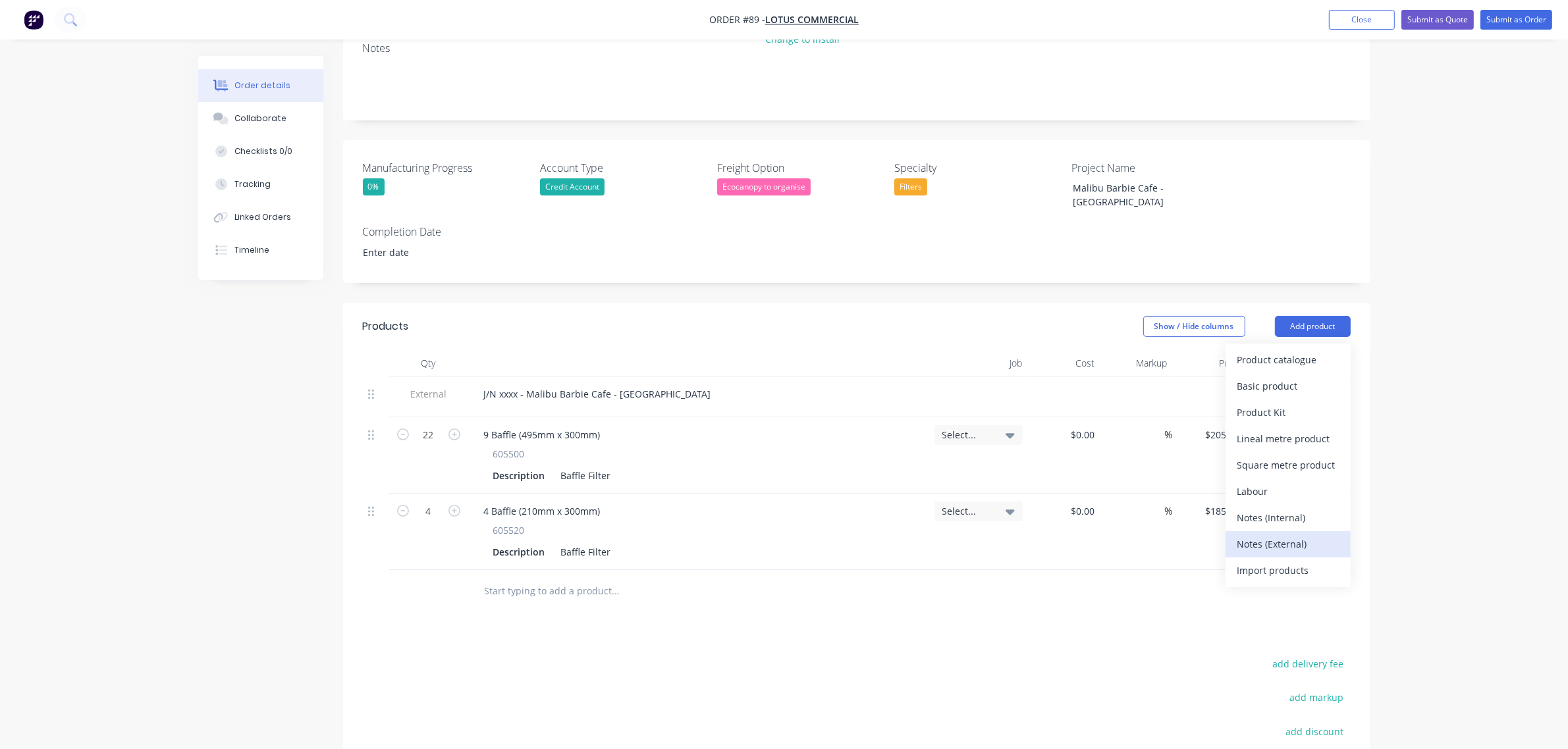
click at [1296, 531] on button "Notes (External)" at bounding box center [1288, 544] width 125 height 26
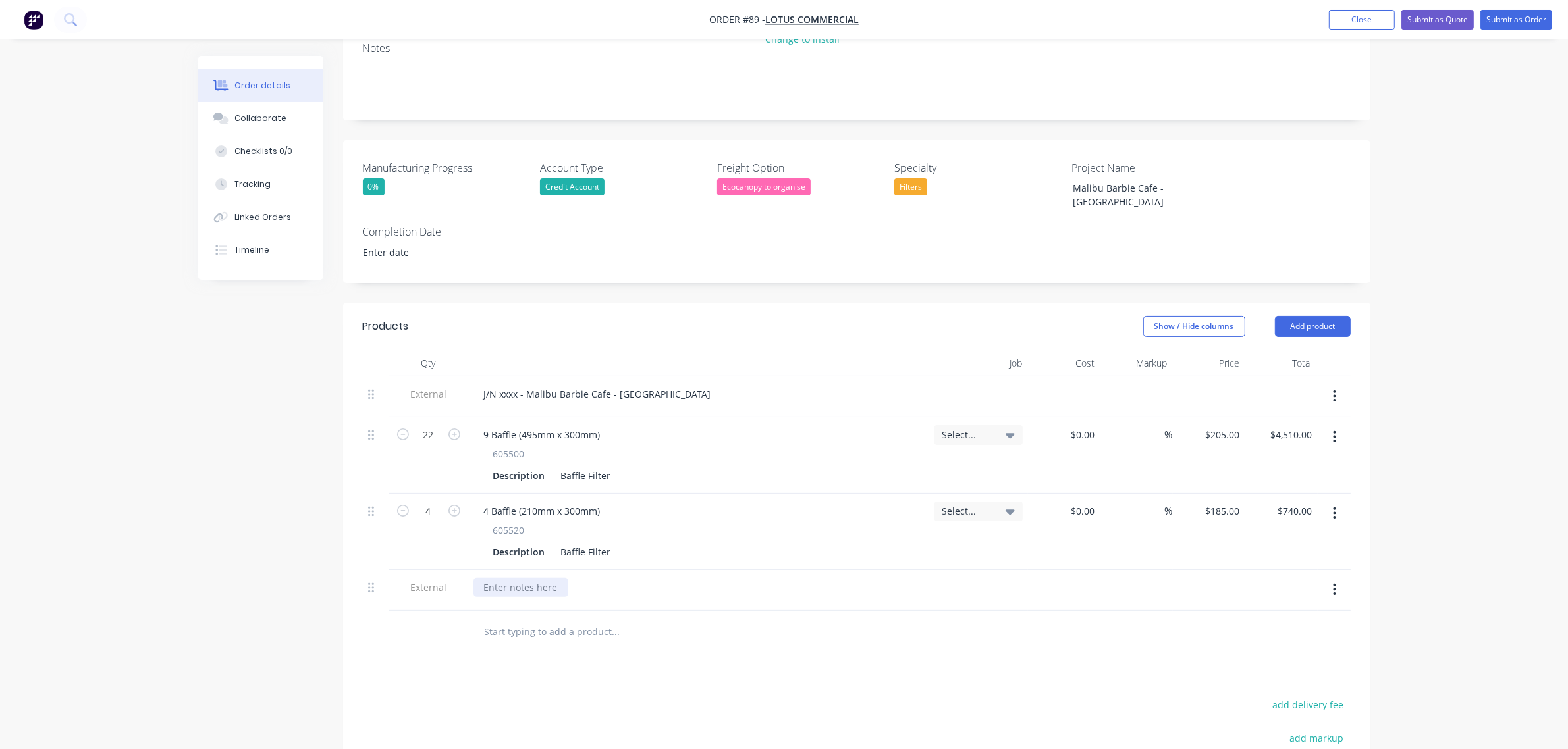
click at [528, 578] on div at bounding box center [521, 587] width 95 height 19
paste div
click at [710, 578] on div "Delivery to [GEOGRAPHIC_DATA] , STATE - Fork Lift Unload Only" at bounding box center [621, 587] width 295 height 19
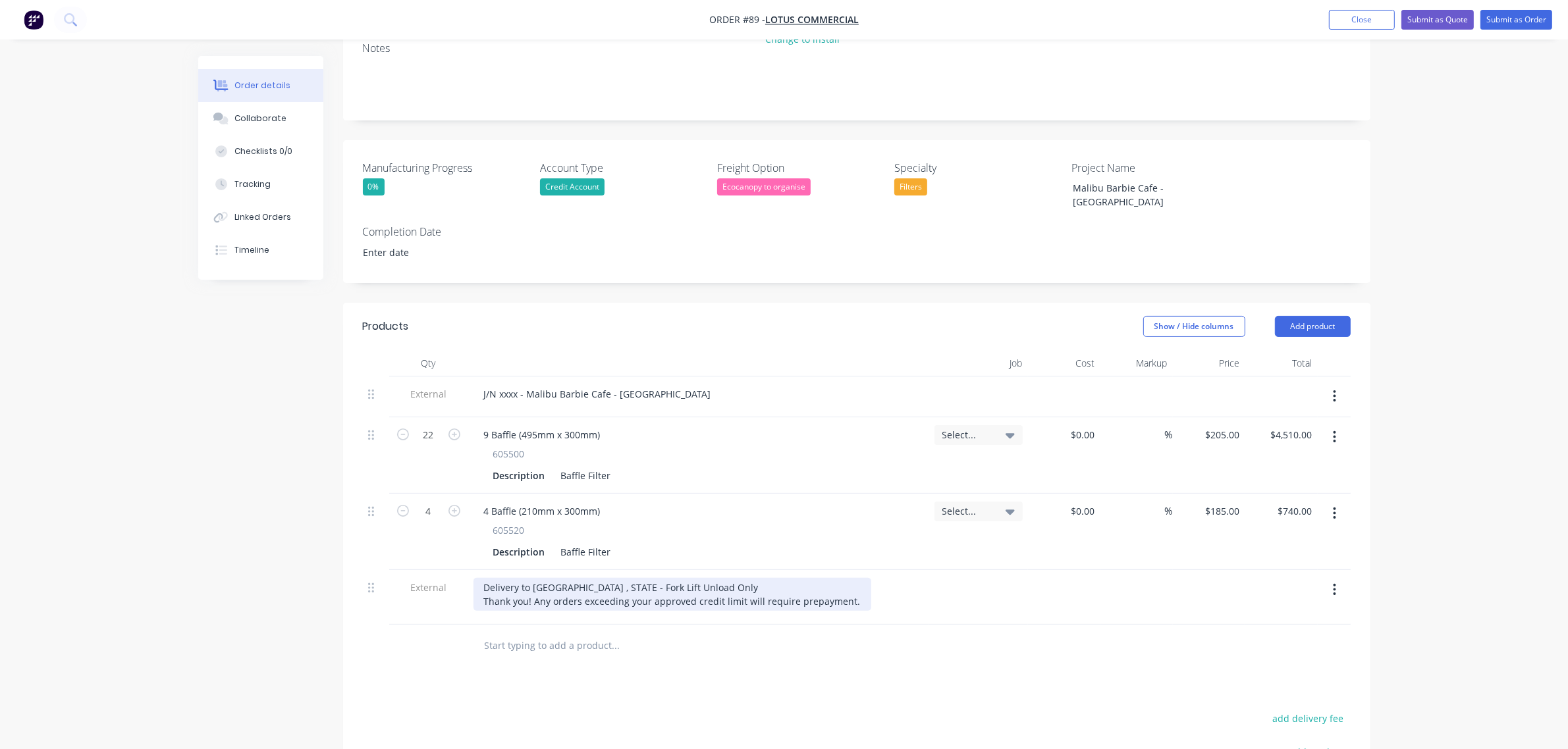
click at [846, 578] on div "Delivery to [GEOGRAPHIC_DATA] , STATE - Fork Lift Unload Only Thank you! Any or…" at bounding box center [673, 594] width 398 height 33
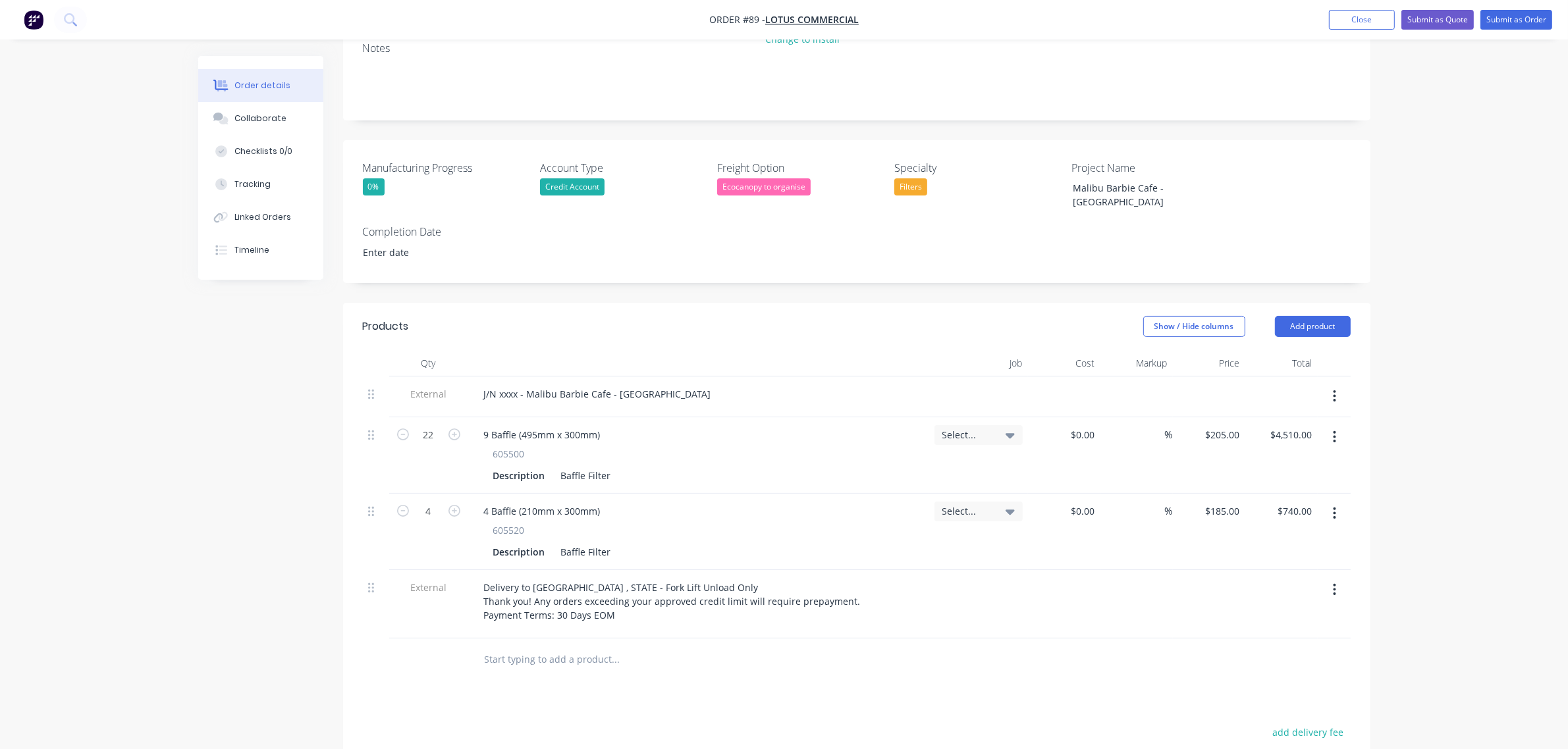
click at [1430, 491] on div "Order details Collaborate Checklists 0/0 Tracking Linked Orders Timeline Order …" at bounding box center [784, 385] width 1568 height 1264
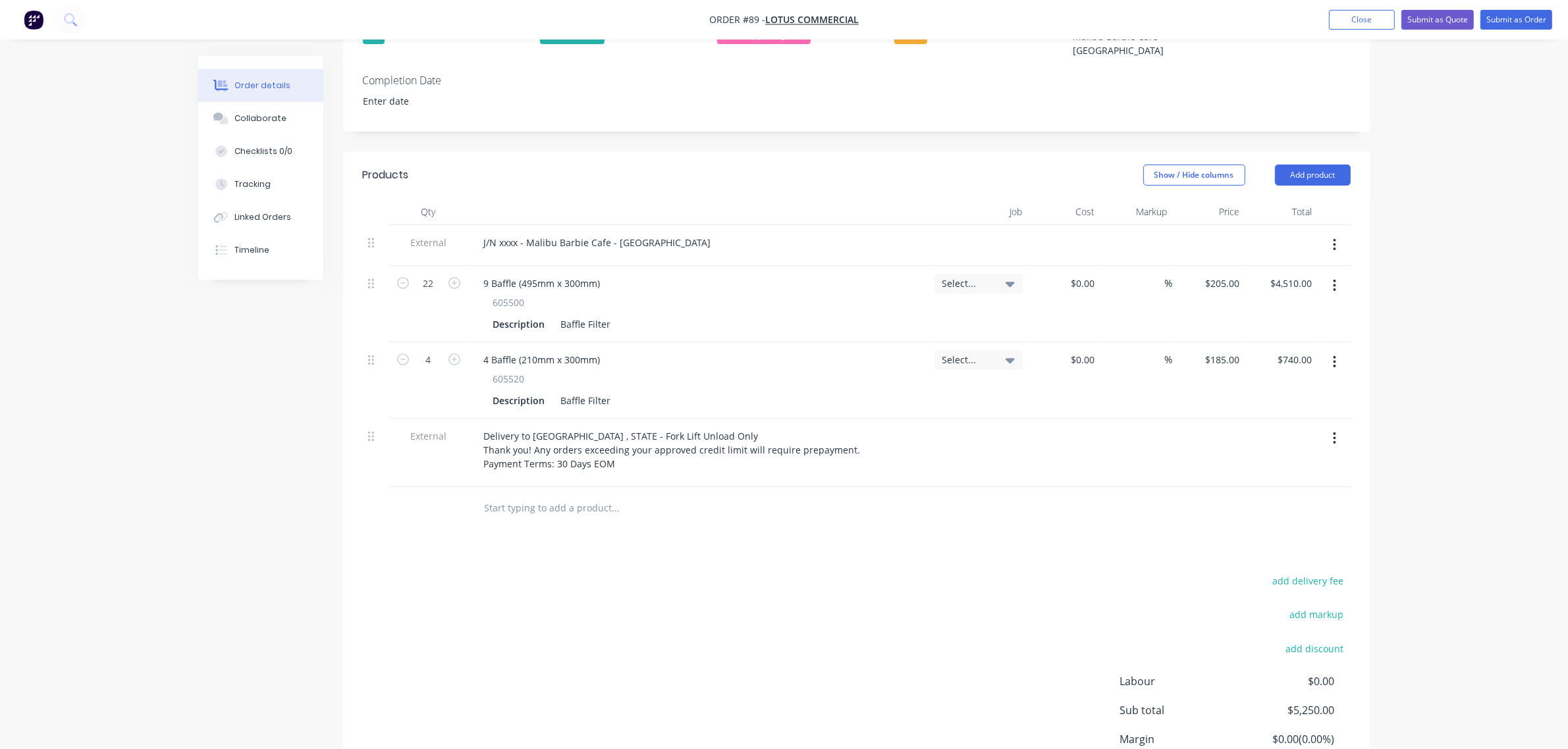
scroll to position [412, 0]
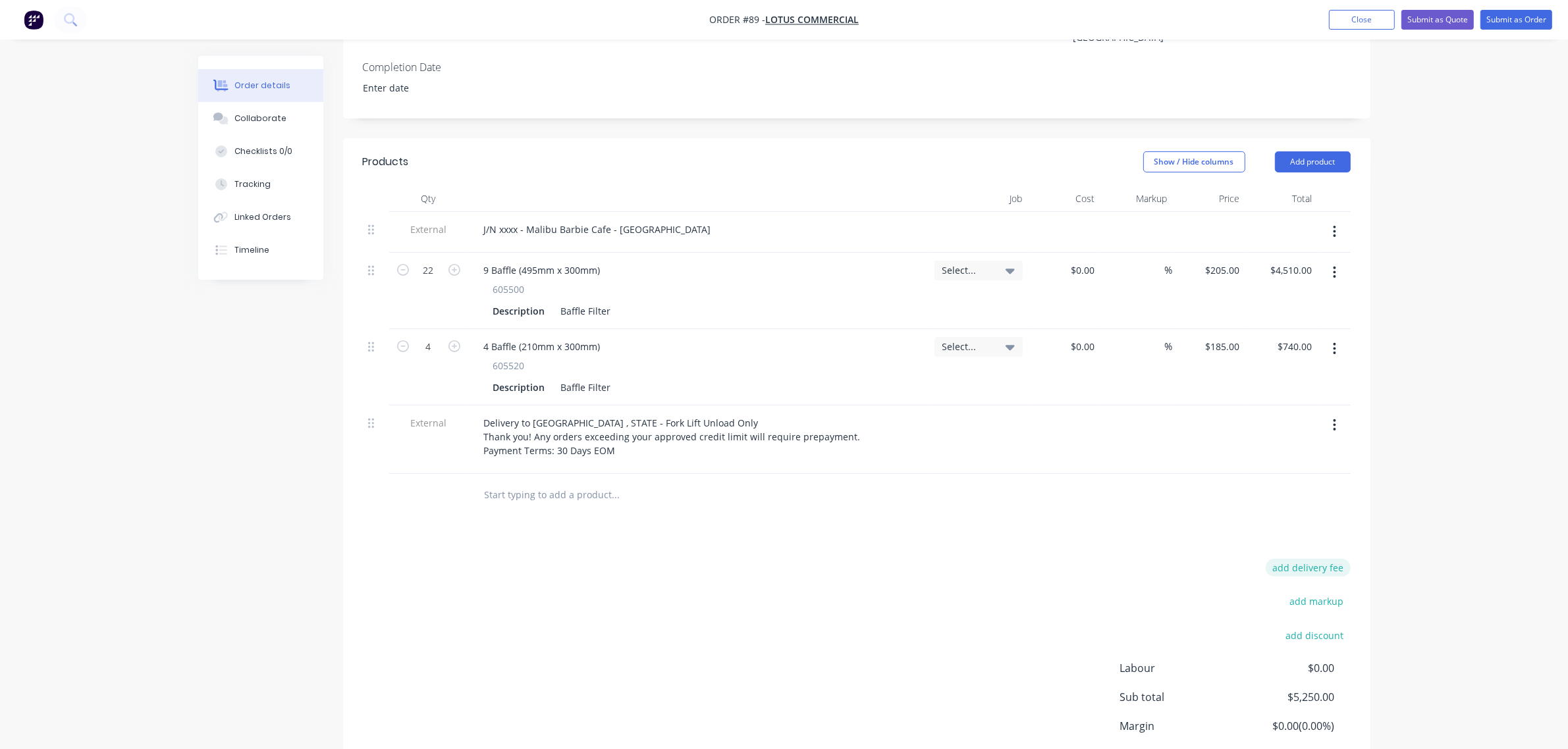
click at [1309, 559] on button "add delivery fee" at bounding box center [1308, 567] width 85 height 18
type input "80"
click at [1447, 525] on div "Order details Collaborate Checklists 0/0 Tracking Linked Orders Timeline Order …" at bounding box center [784, 219] width 1568 height 1261
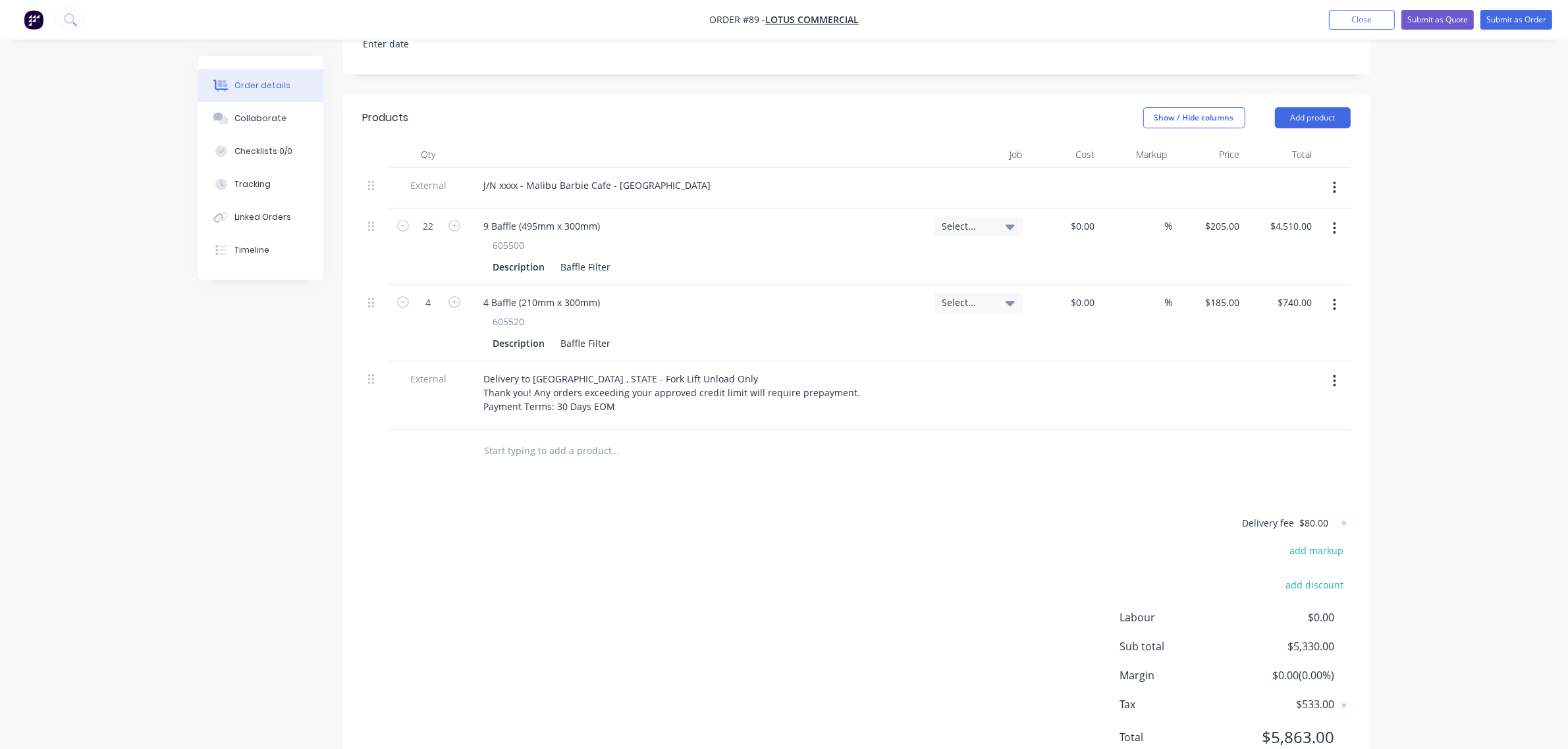
scroll to position [478, 0]
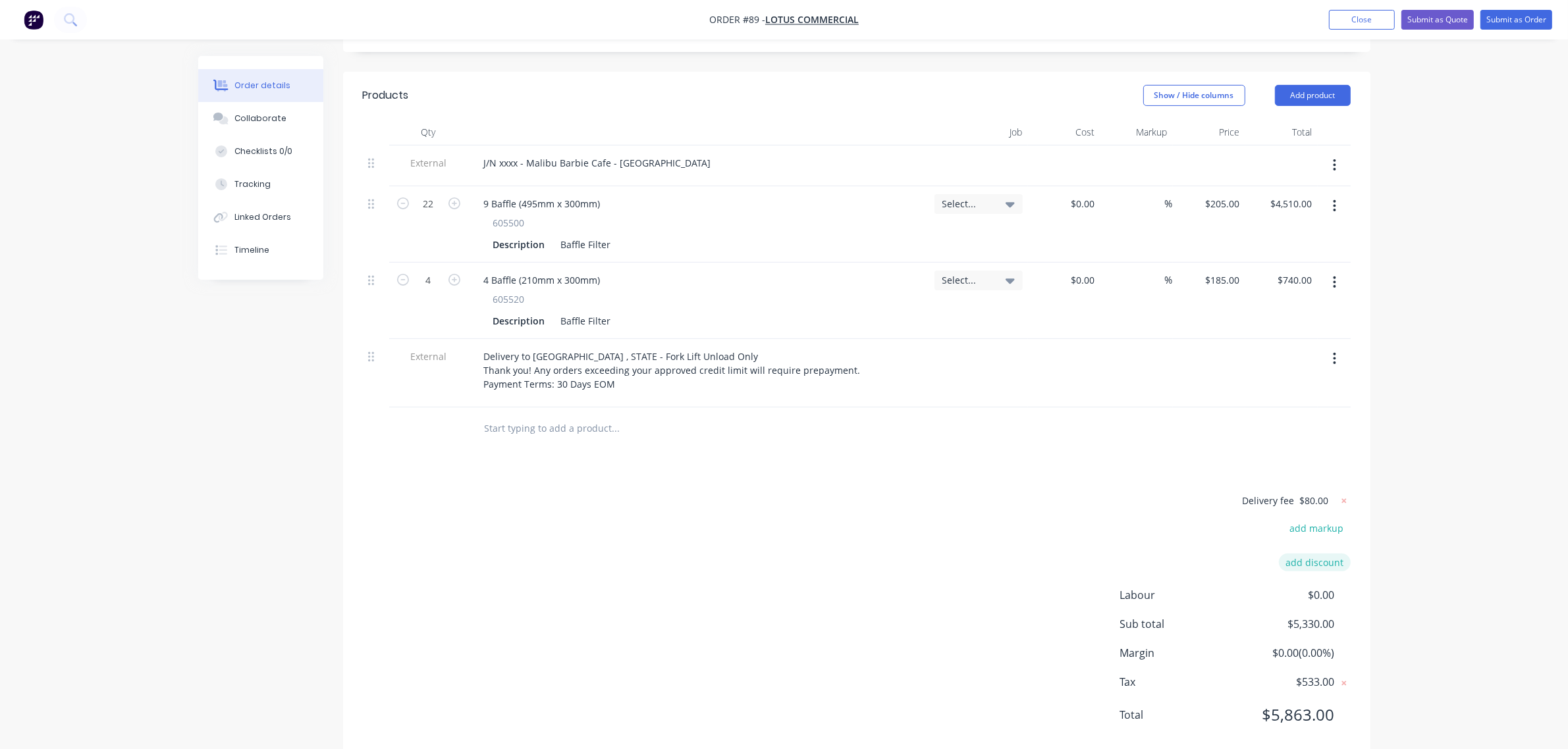
click at [1321, 554] on button "add discount" at bounding box center [1314, 562] width 72 height 18
type input "Loyalty Discount"
click at [1316, 557] on input at bounding box center [1299, 567] width 59 height 20
type input "15"
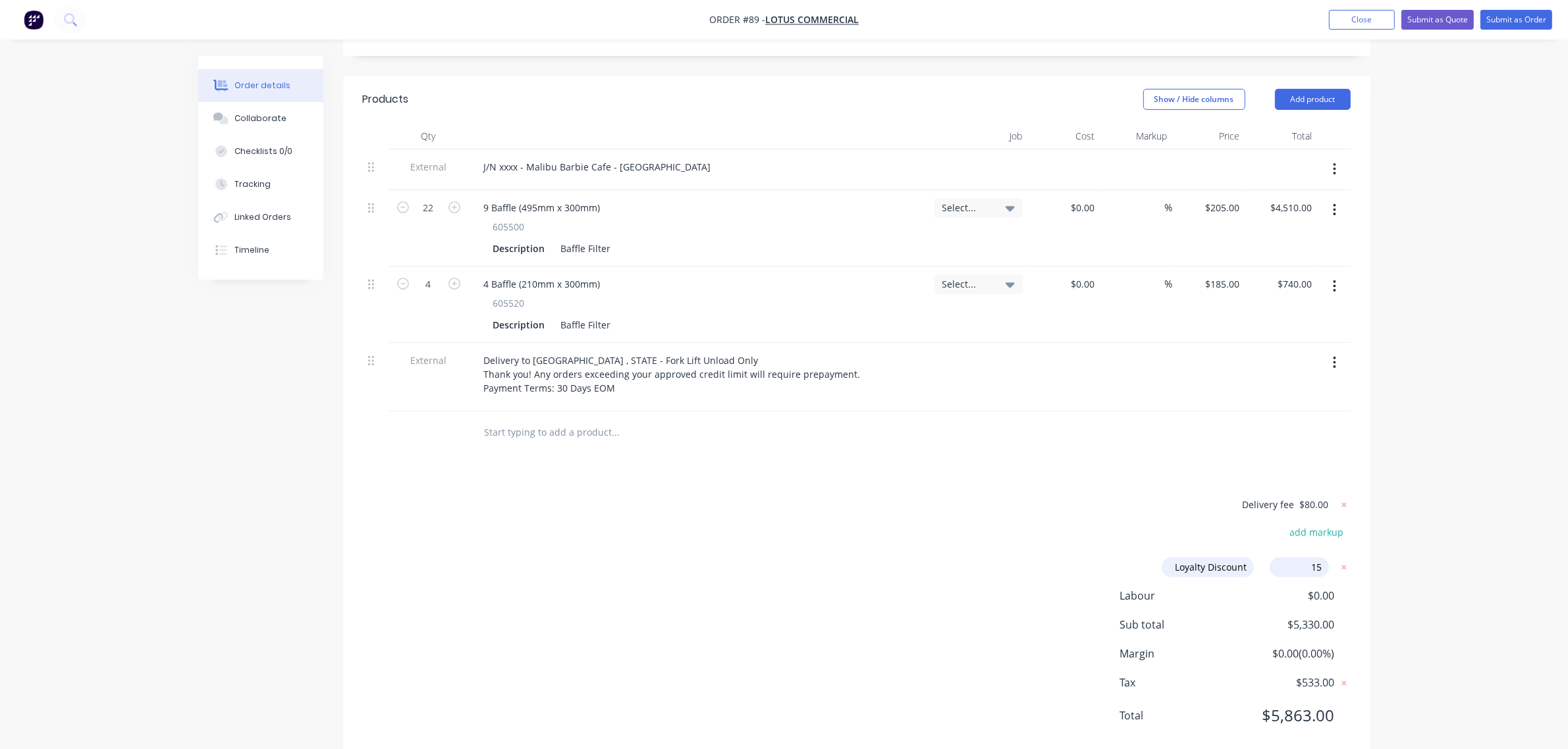
click at [1433, 515] on div "Order details Collaborate Checklists 0/0 Tracking Linked Orders Timeline Order …" at bounding box center [784, 153] width 1568 height 1254
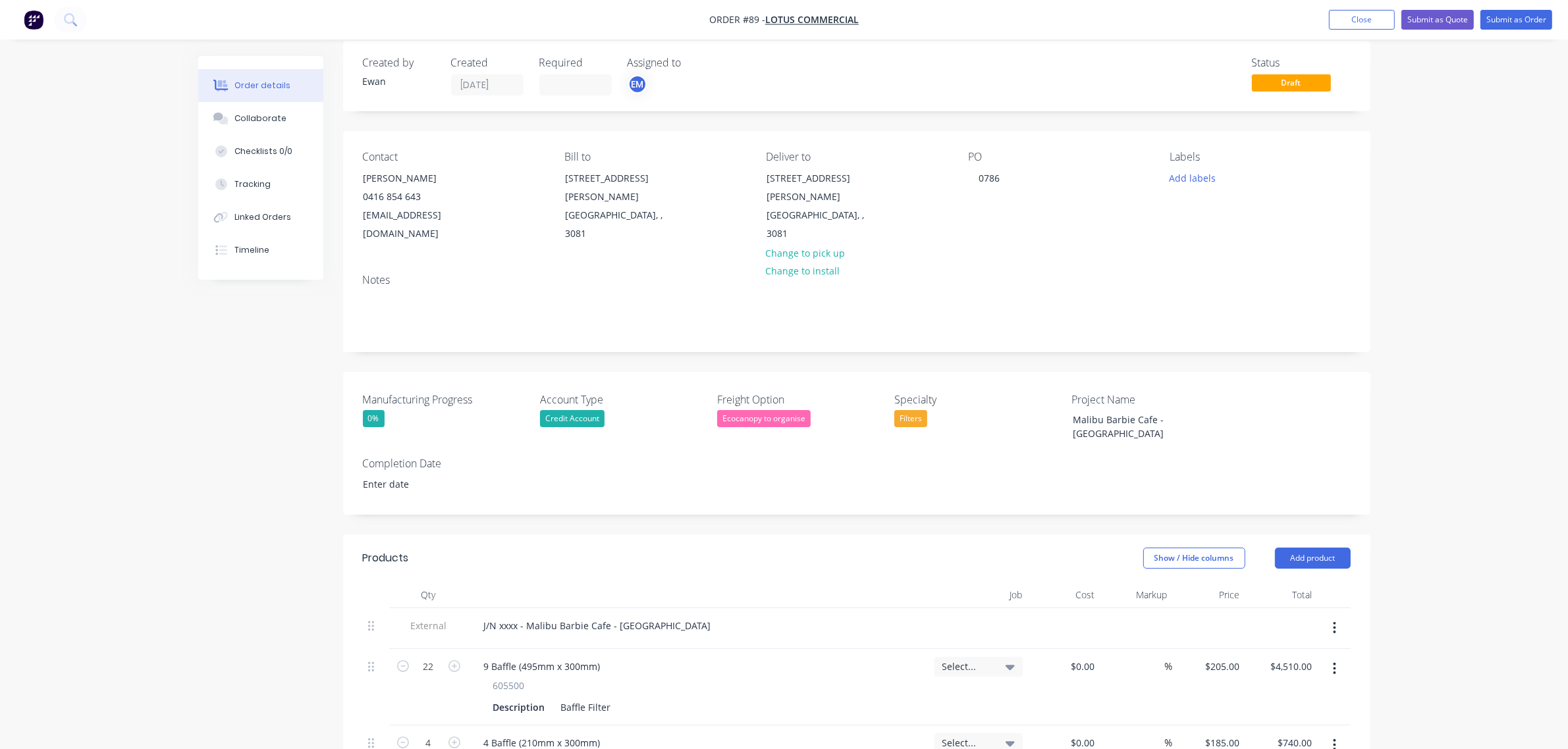
scroll to position [0, 0]
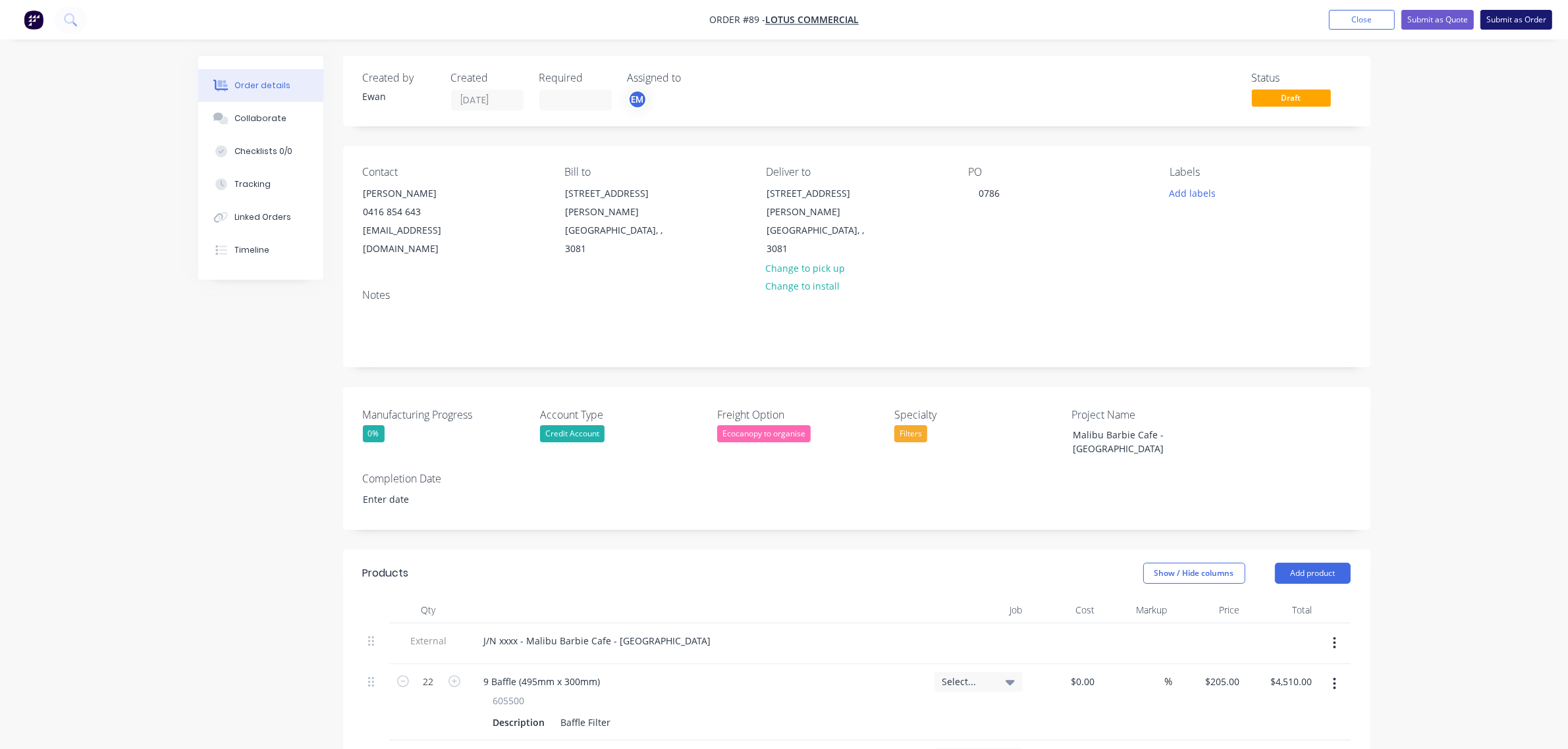
click at [1519, 18] on button "Submit as Order" at bounding box center [1516, 20] width 72 height 20
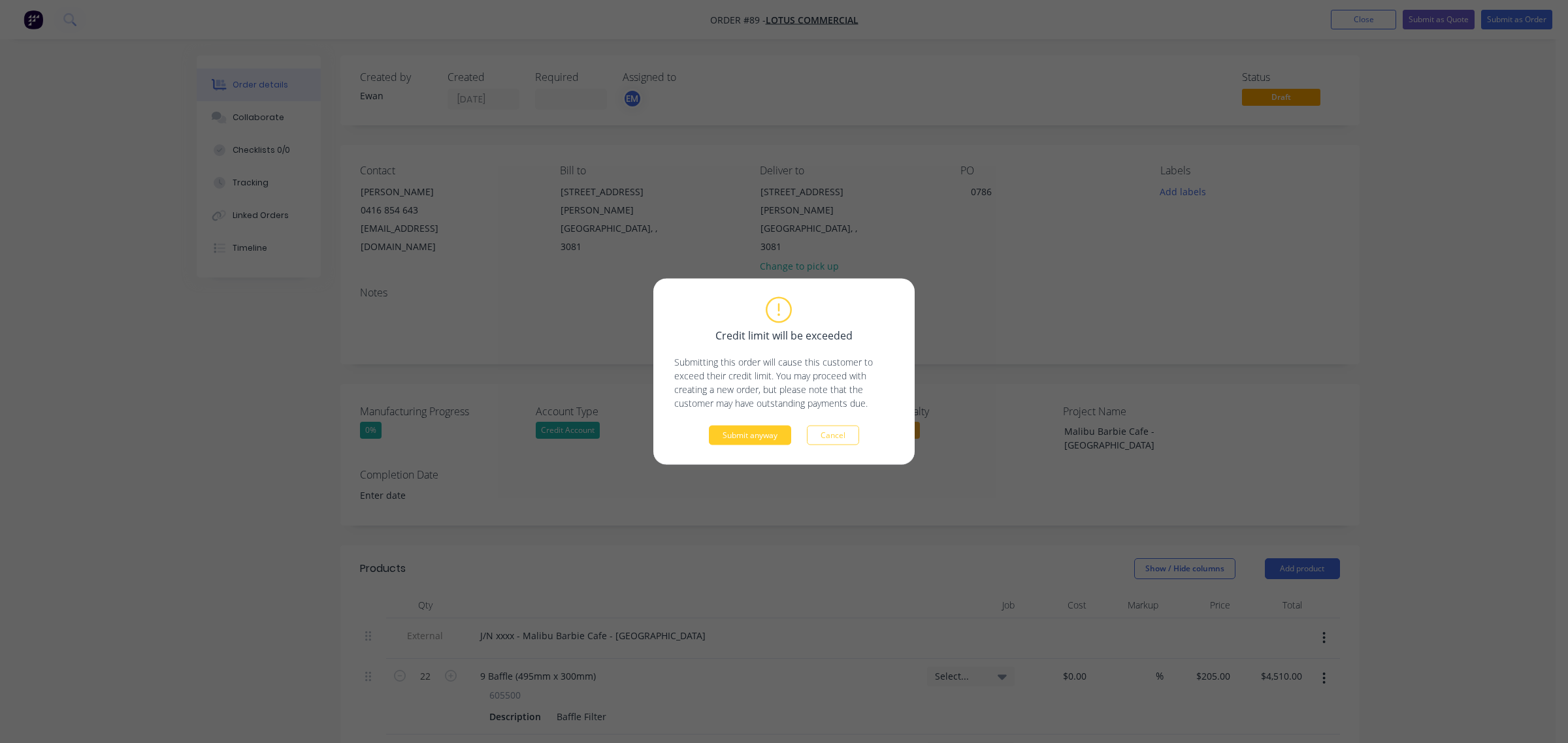
click at [779, 435] on button "Submit anyway" at bounding box center [750, 436] width 82 height 20
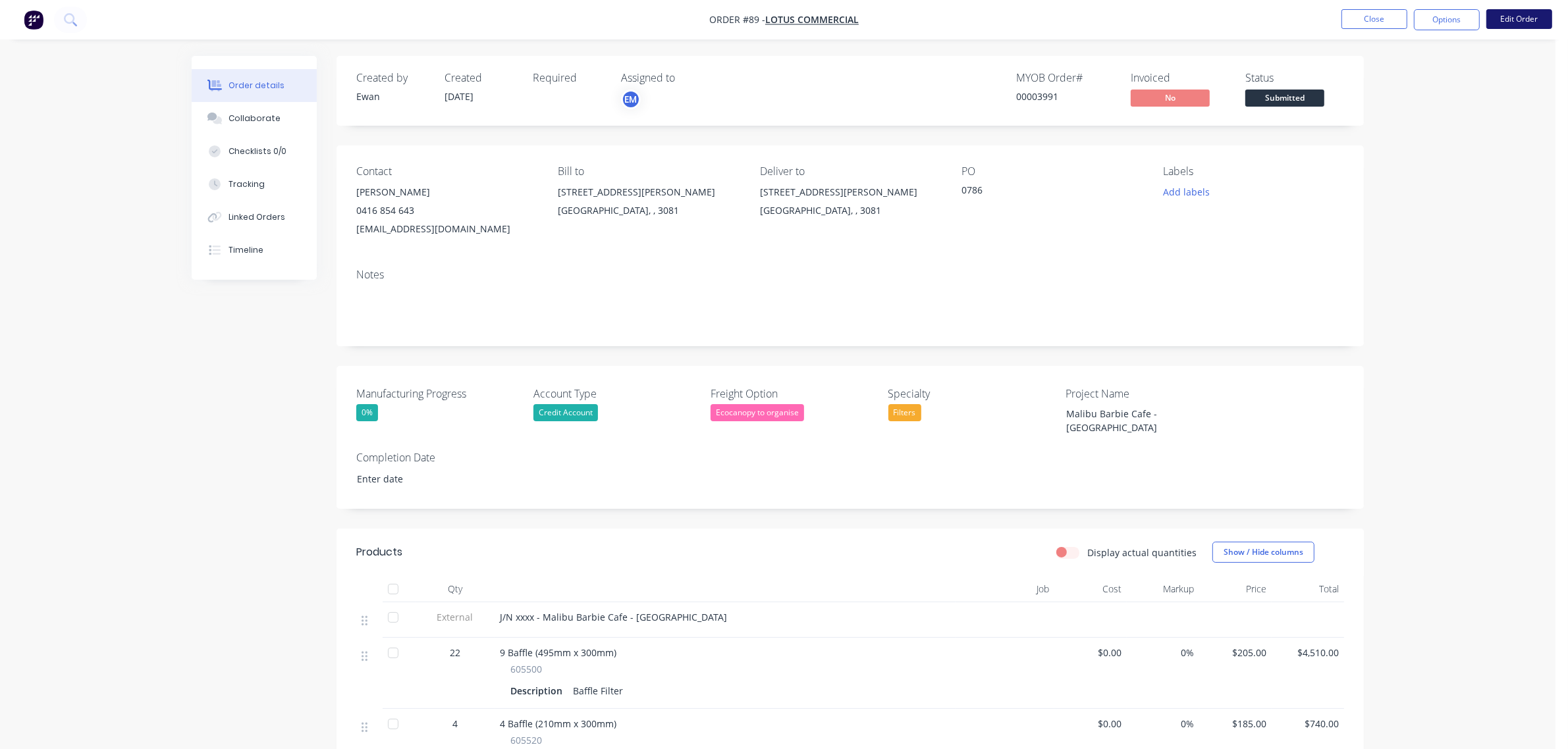
click at [1521, 20] on button "Edit Order" at bounding box center [1519, 19] width 66 height 20
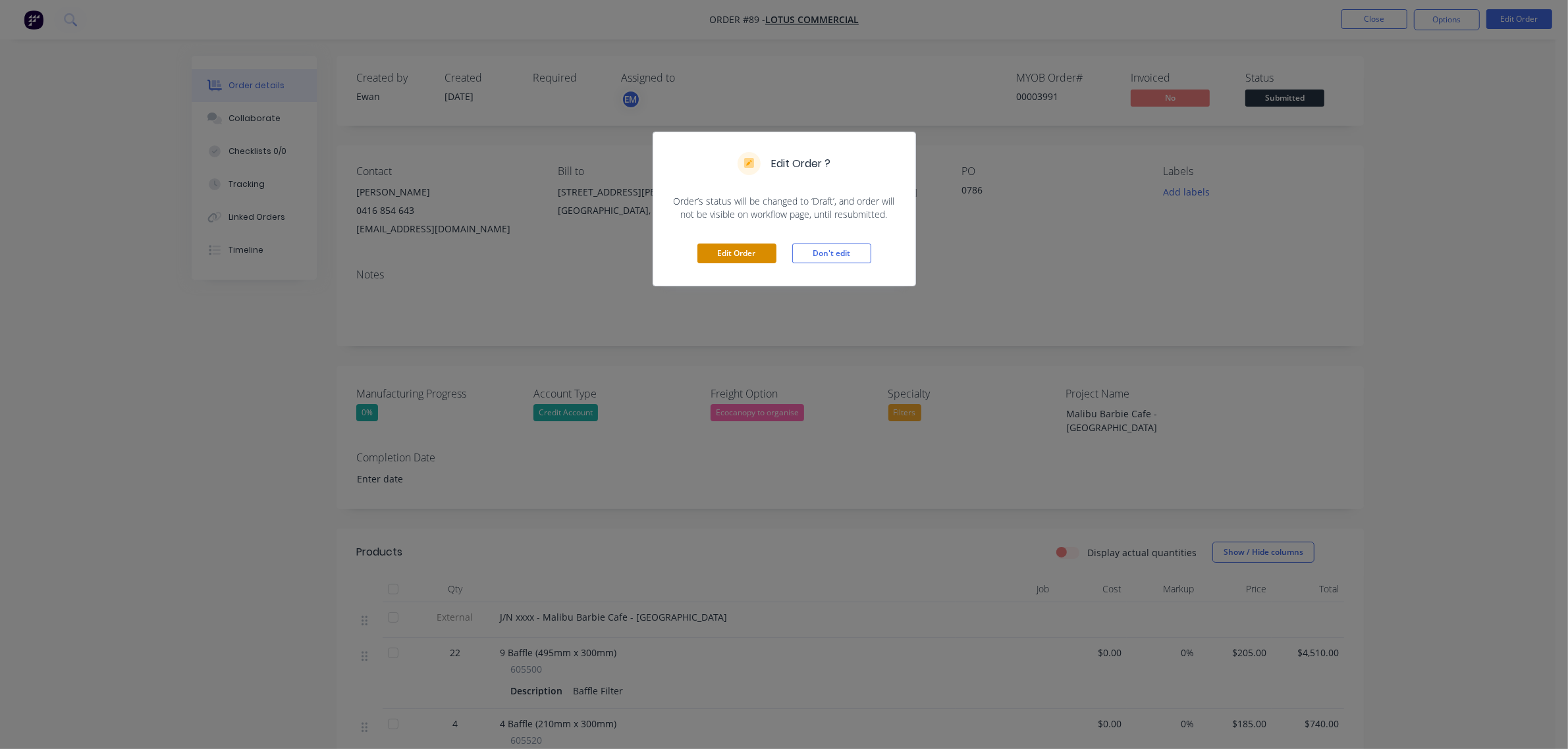
click at [745, 256] on button "Edit Order" at bounding box center [736, 253] width 79 height 20
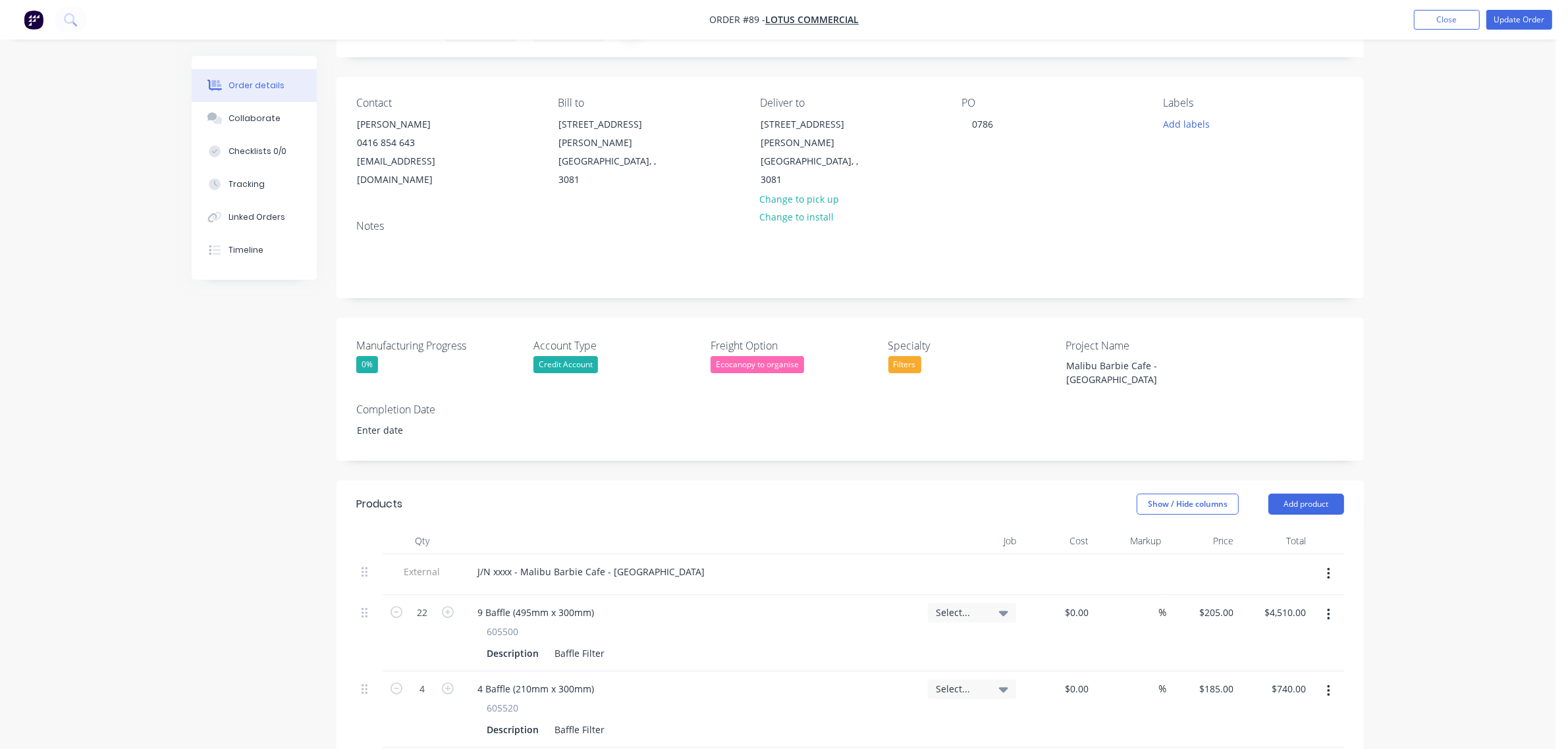
scroll to position [247, 0]
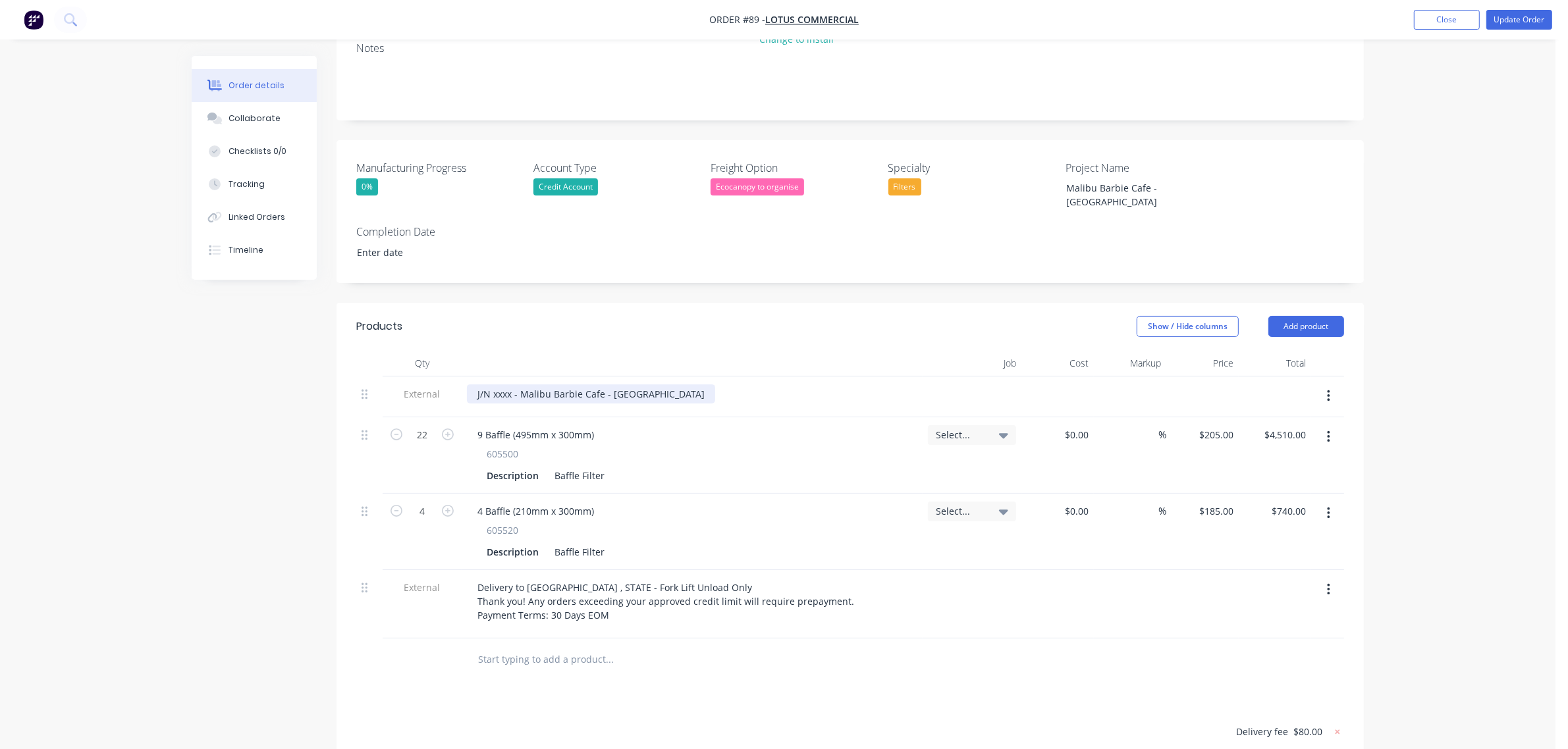
click at [495, 385] on div "J/N xxxx - Malibu Barbie Cafe - [GEOGRAPHIC_DATA]" at bounding box center [591, 394] width 249 height 19
click at [955, 428] on span "Select..." at bounding box center [961, 434] width 50 height 13
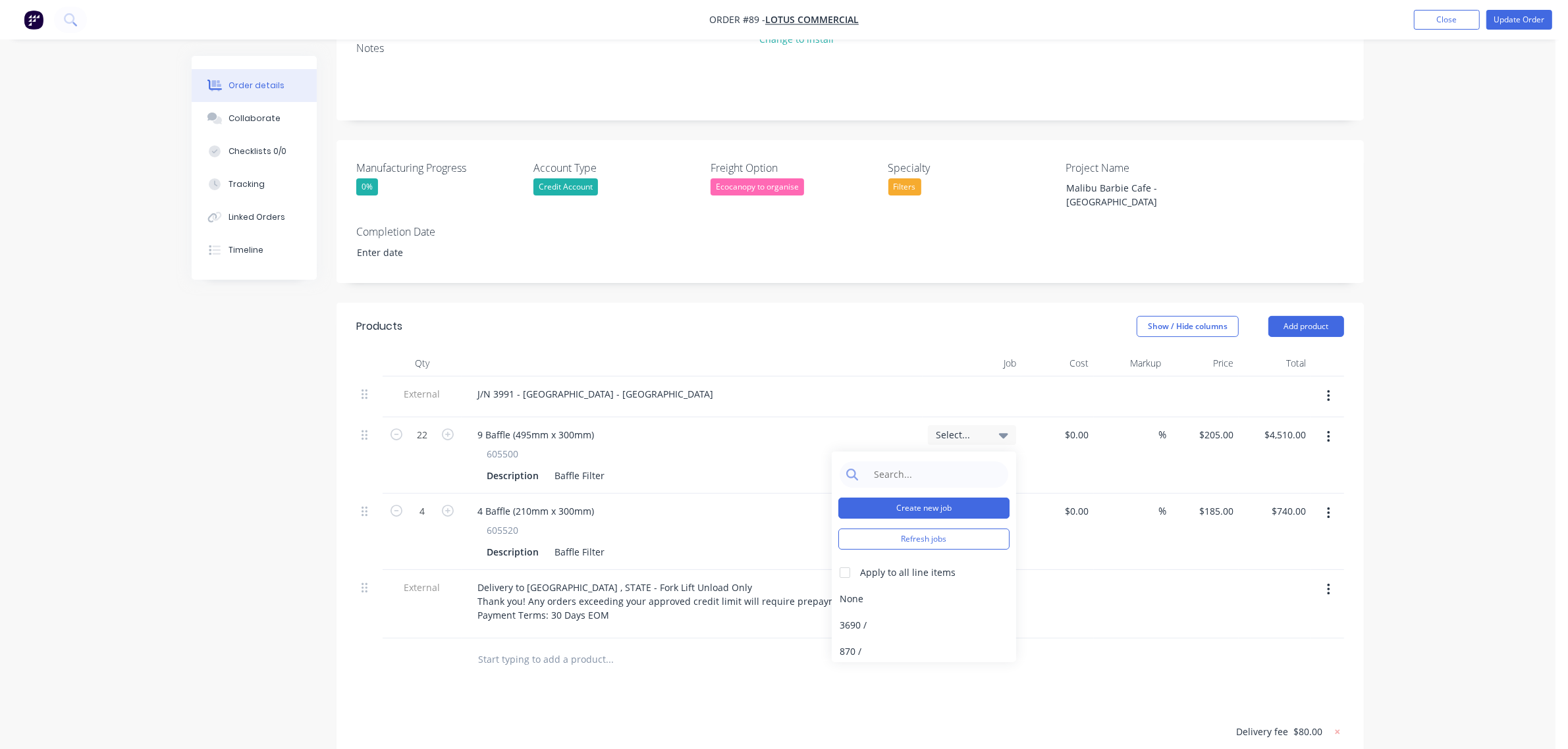
click at [954, 498] on button "Create new job" at bounding box center [923, 508] width 171 height 21
click at [922, 484] on input "Job Number" at bounding box center [923, 494] width 171 height 20
type input "3991"
click at [940, 531] on input "Job Name" at bounding box center [923, 541] width 171 height 20
type input "Malibu Barbie Cafe - [GEOGRAPHIC_DATA]"
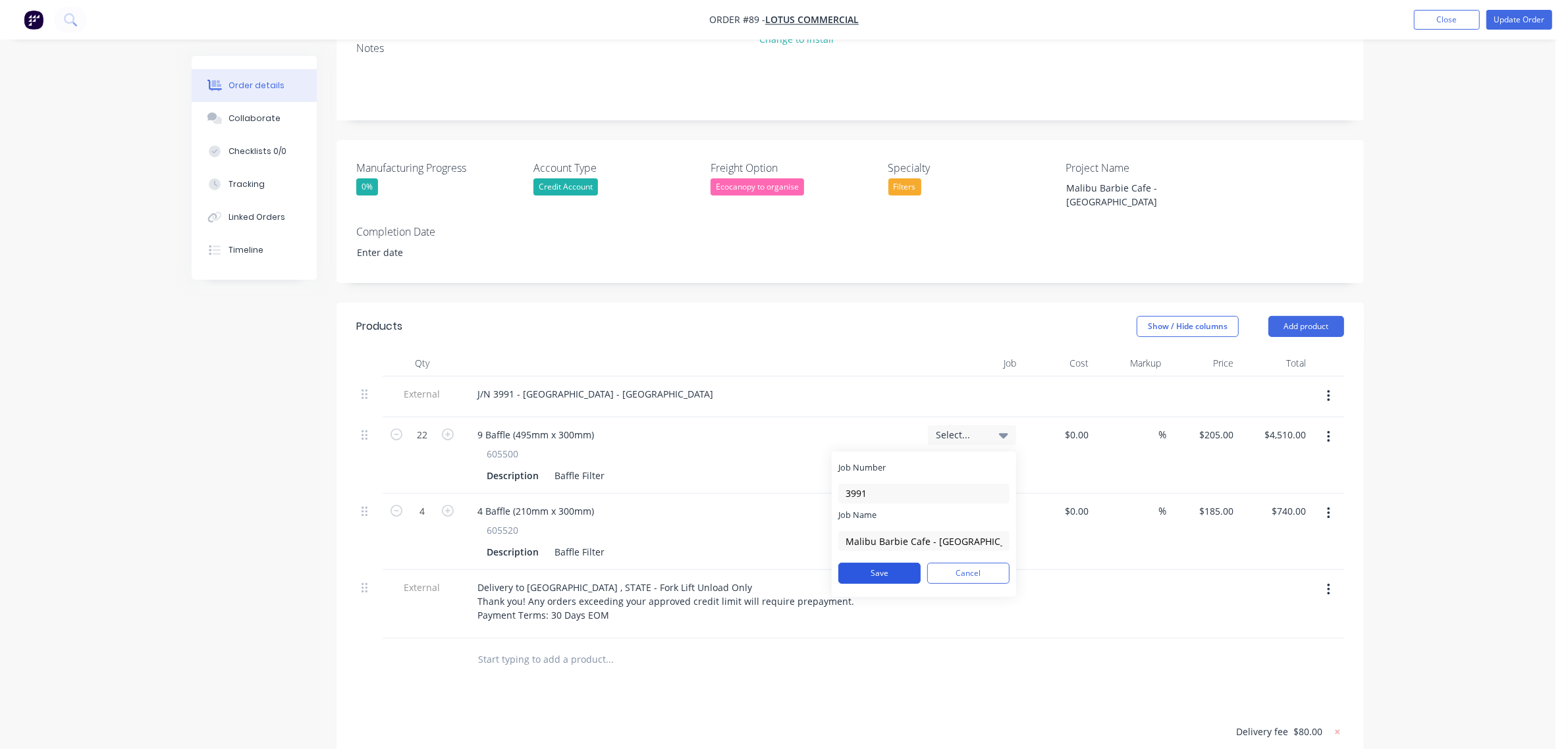
click at [900, 563] on button "Save" at bounding box center [879, 574] width 82 height 21
click at [927, 461] on input at bounding box center [934, 474] width 135 height 26
type input "3991"
click at [903, 566] on div "Apply to all line items" at bounding box center [908, 572] width 95 height 13
click at [846, 559] on div at bounding box center [844, 572] width 26 height 26
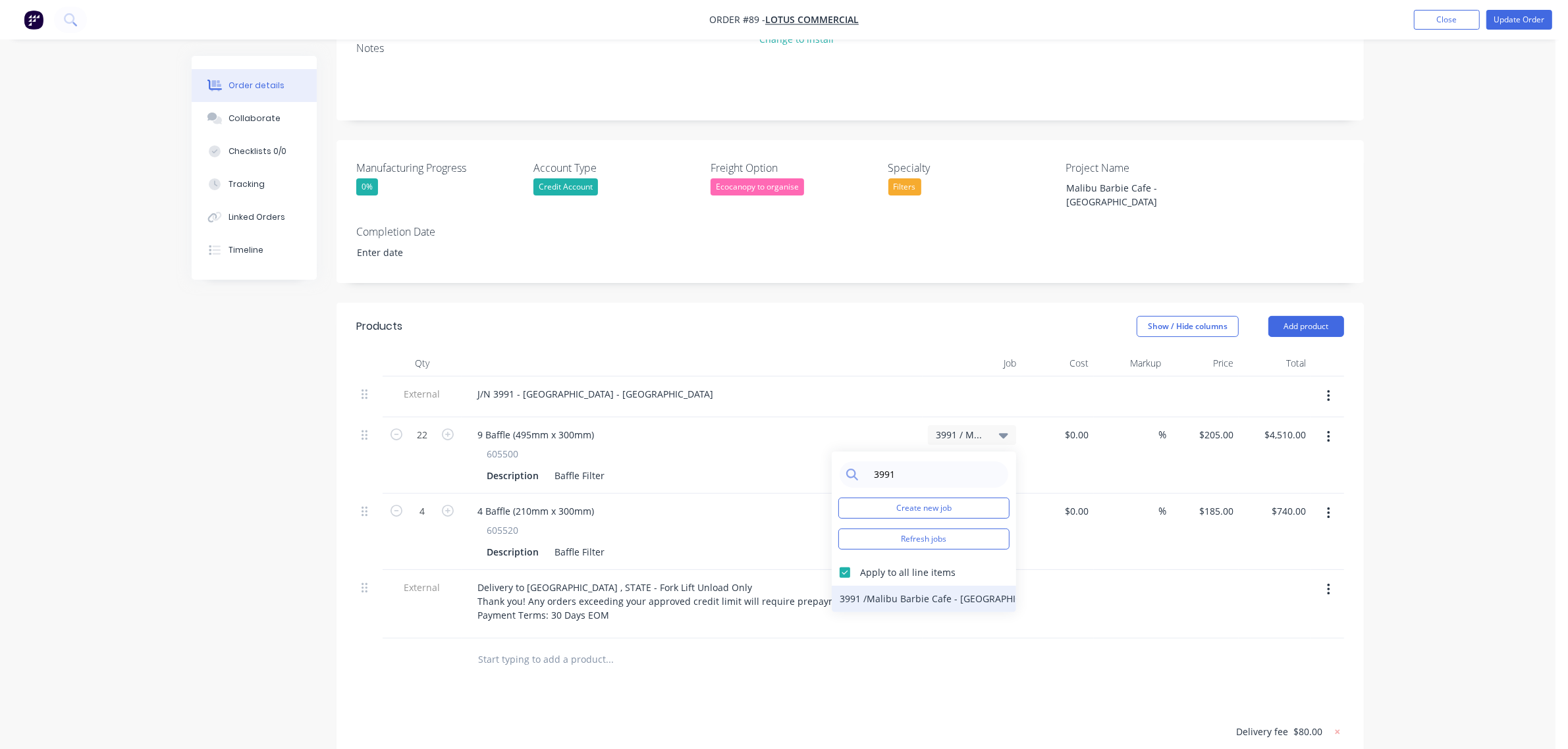
click at [858, 586] on div "3991 / [GEOGRAPHIC_DATA] - [GEOGRAPHIC_DATA]" at bounding box center [924, 598] width 185 height 26
click at [996, 644] on div at bounding box center [850, 660] width 988 height 43
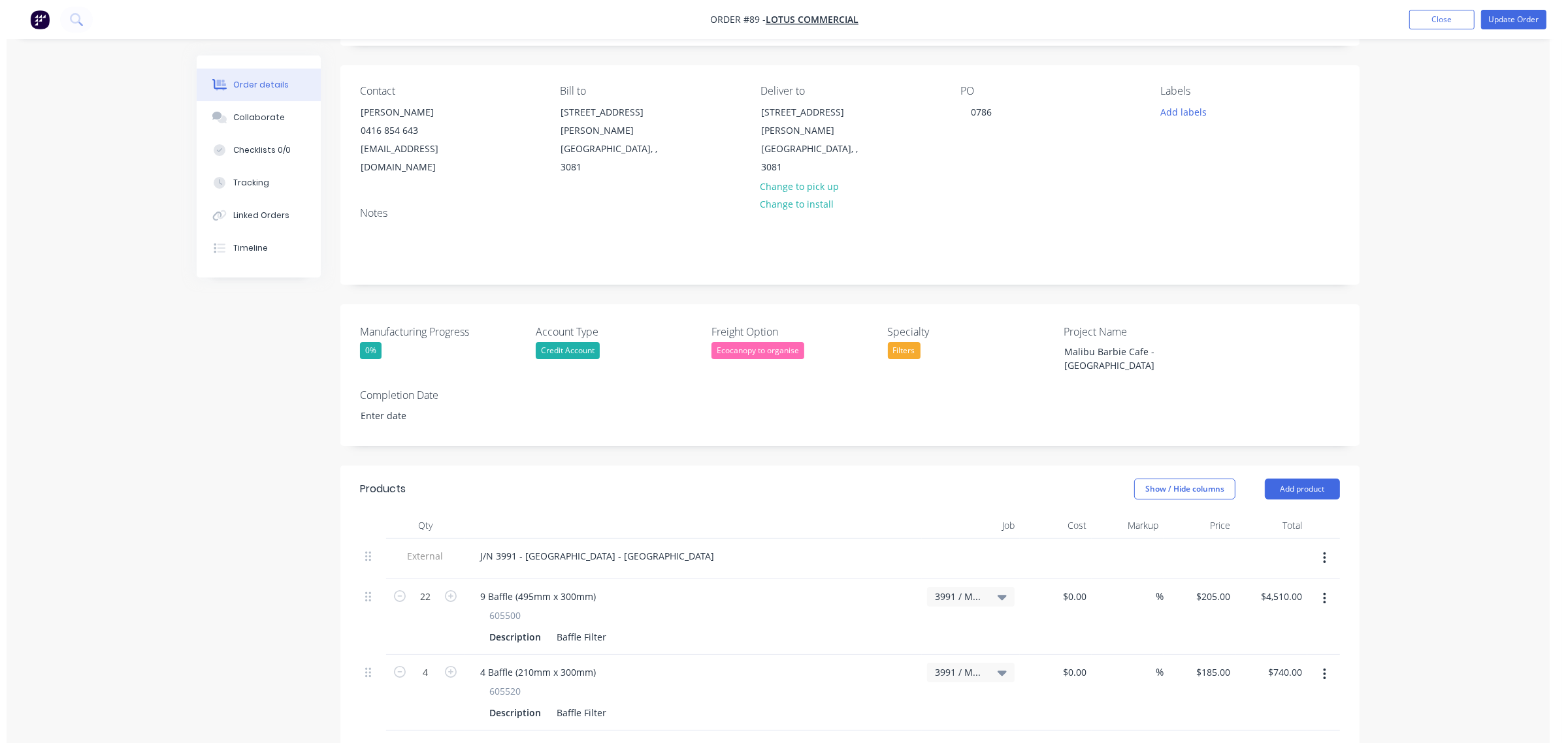
scroll to position [0, 0]
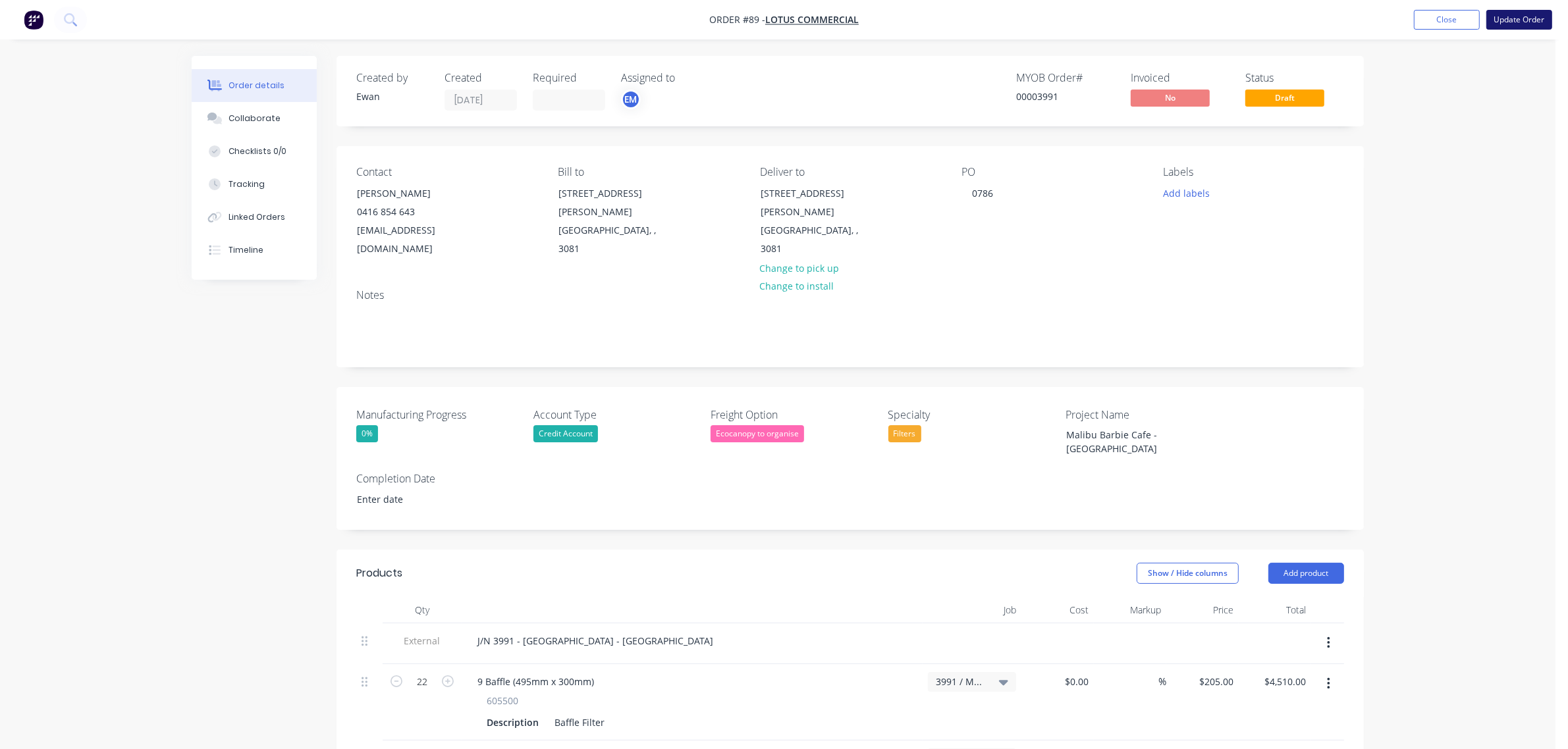
click at [1516, 15] on button "Update Order" at bounding box center [1519, 20] width 66 height 20
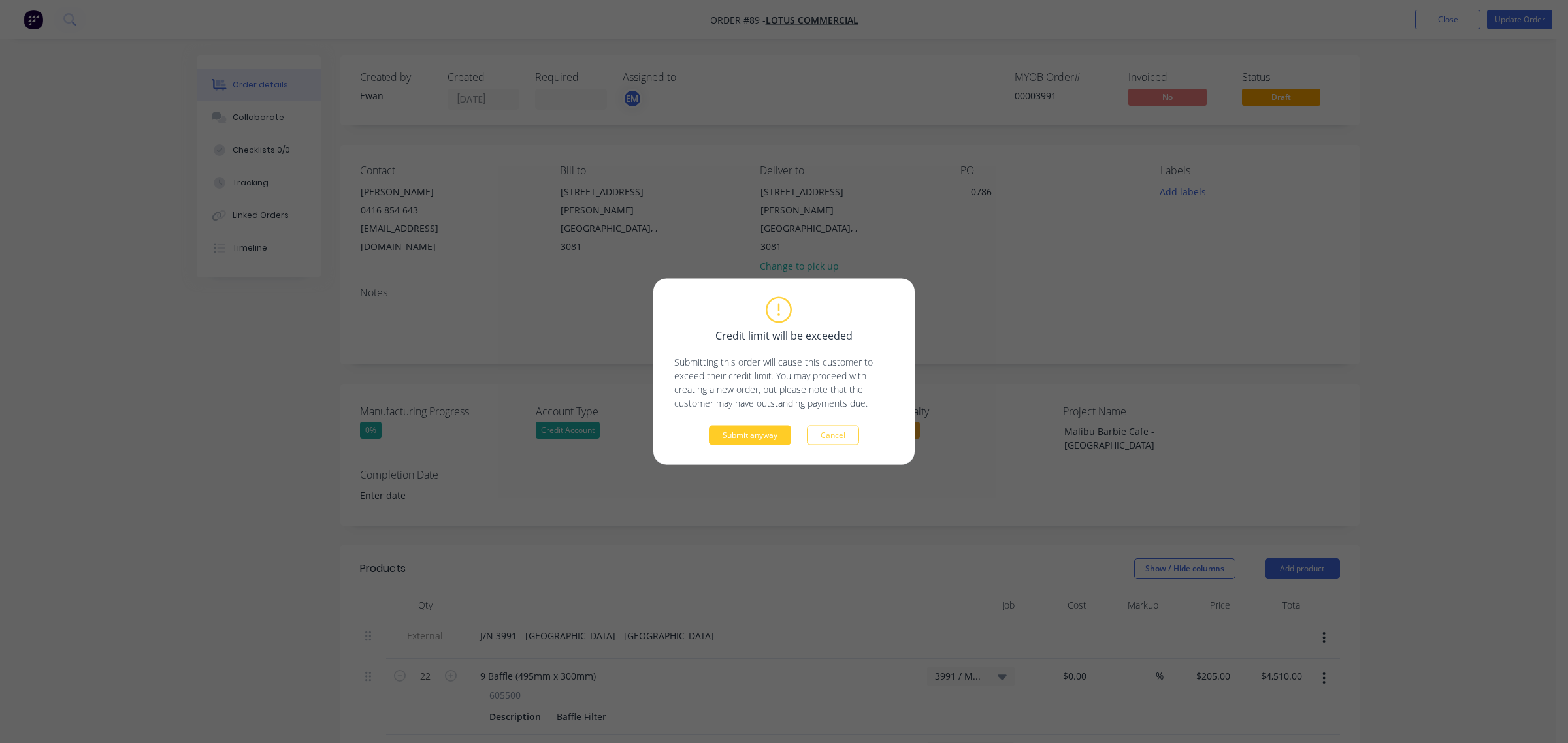
click at [752, 432] on button "Submit anyway" at bounding box center [750, 436] width 82 height 20
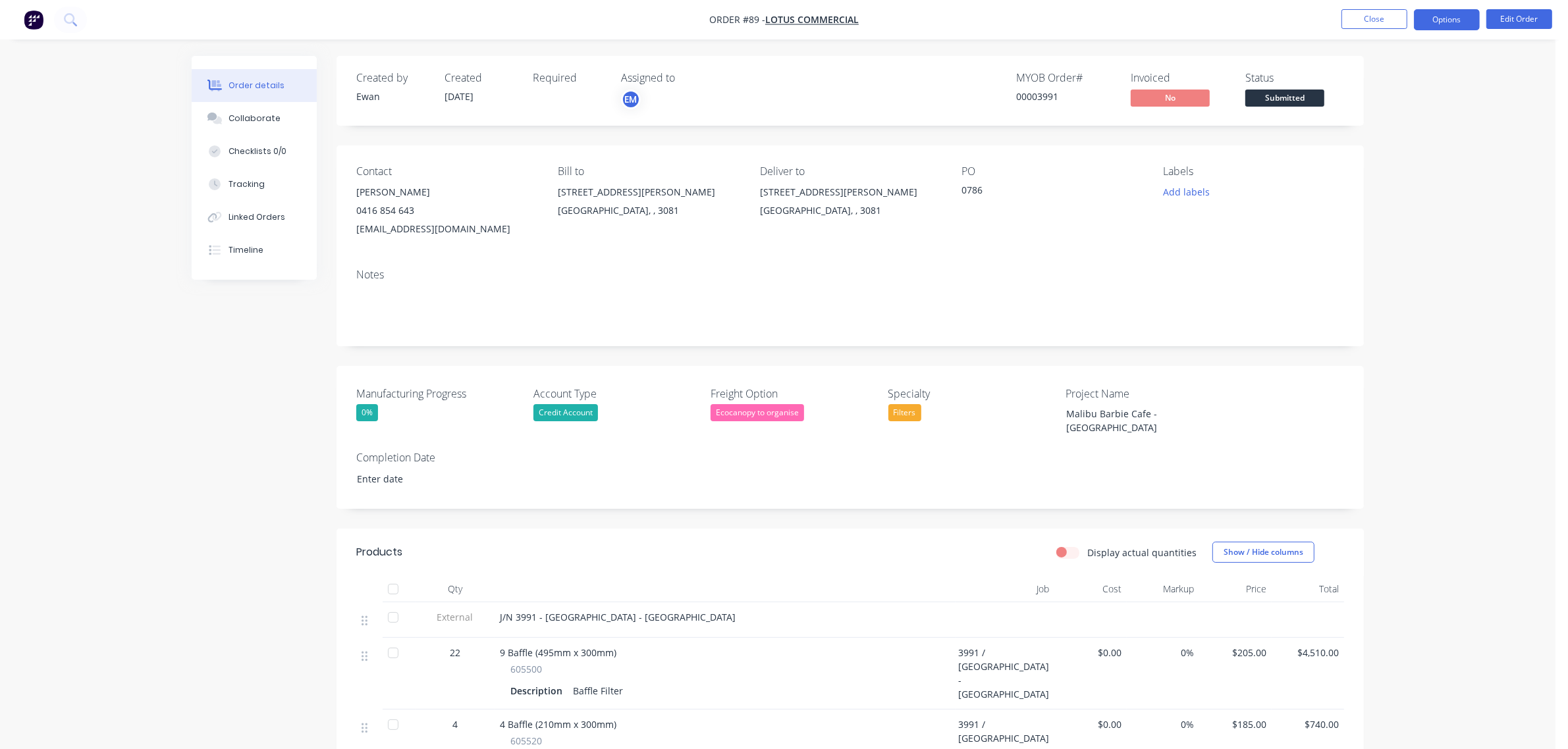
click at [1449, 14] on button "Options" at bounding box center [1447, 20] width 66 height 21
click at [1414, 123] on div "Order Confirmation" at bounding box center [1407, 132] width 121 height 19
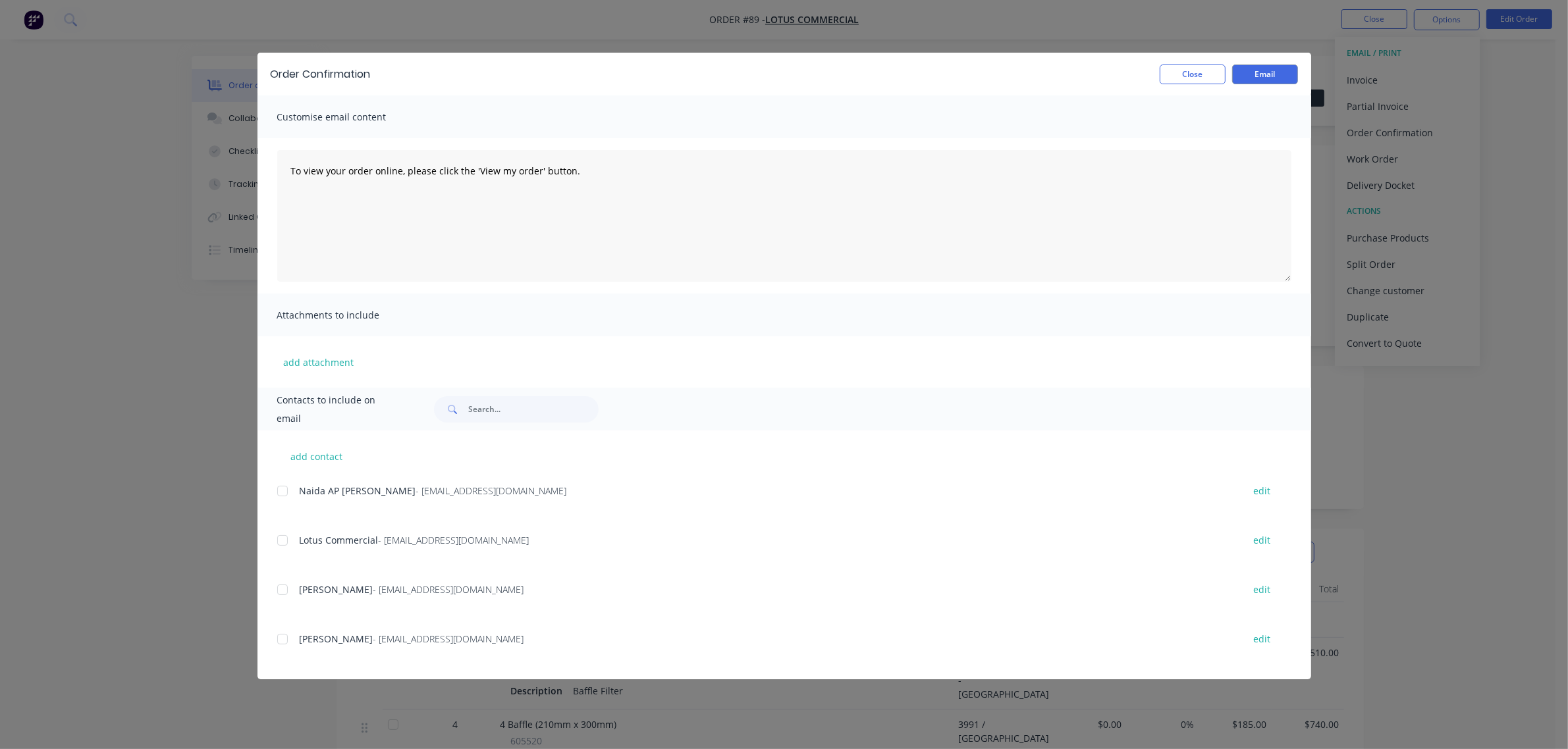
click at [285, 635] on div at bounding box center [282, 639] width 26 height 26
click at [1272, 72] on button "Email" at bounding box center [1265, 75] width 66 height 20
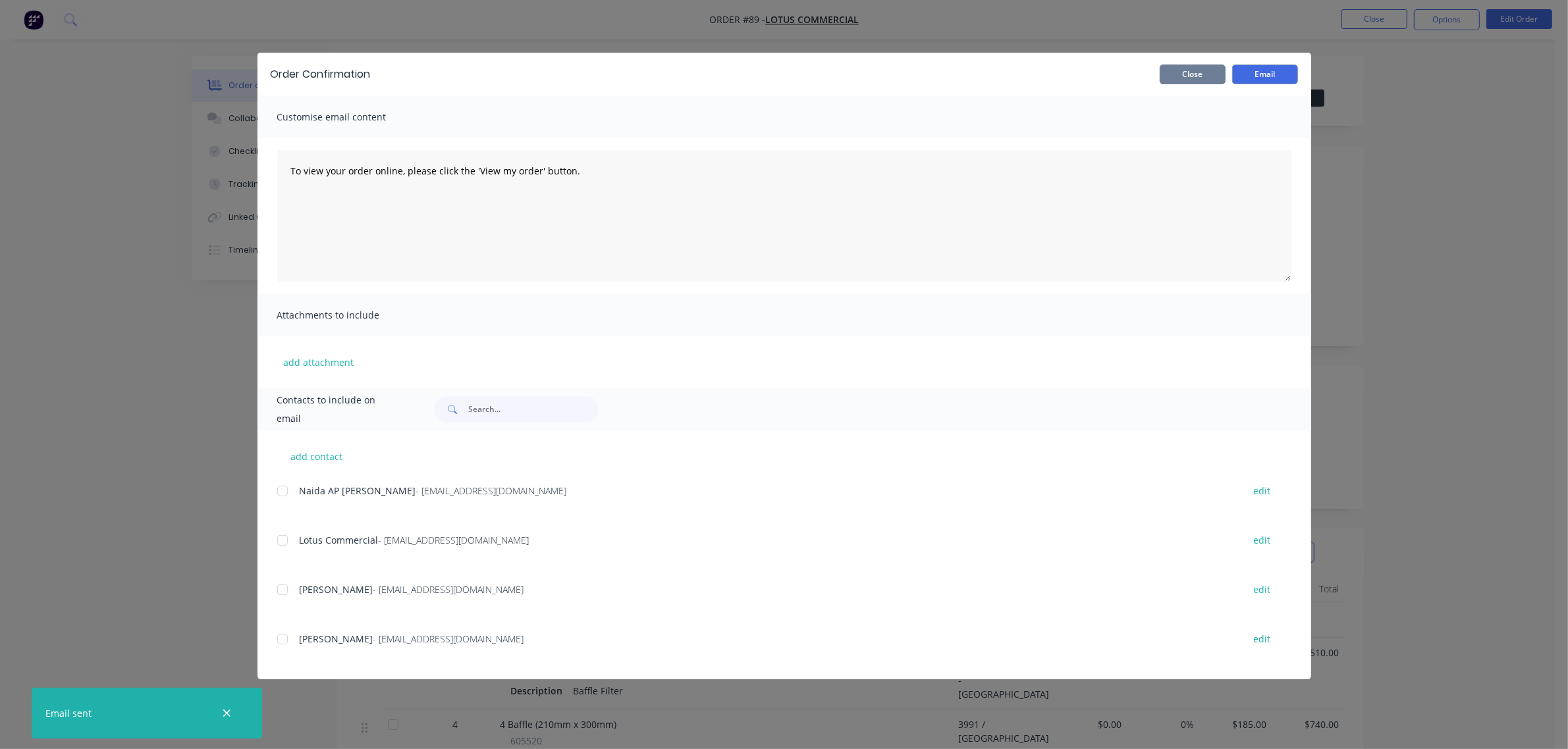
click at [1187, 75] on button "Close" at bounding box center [1192, 75] width 66 height 20
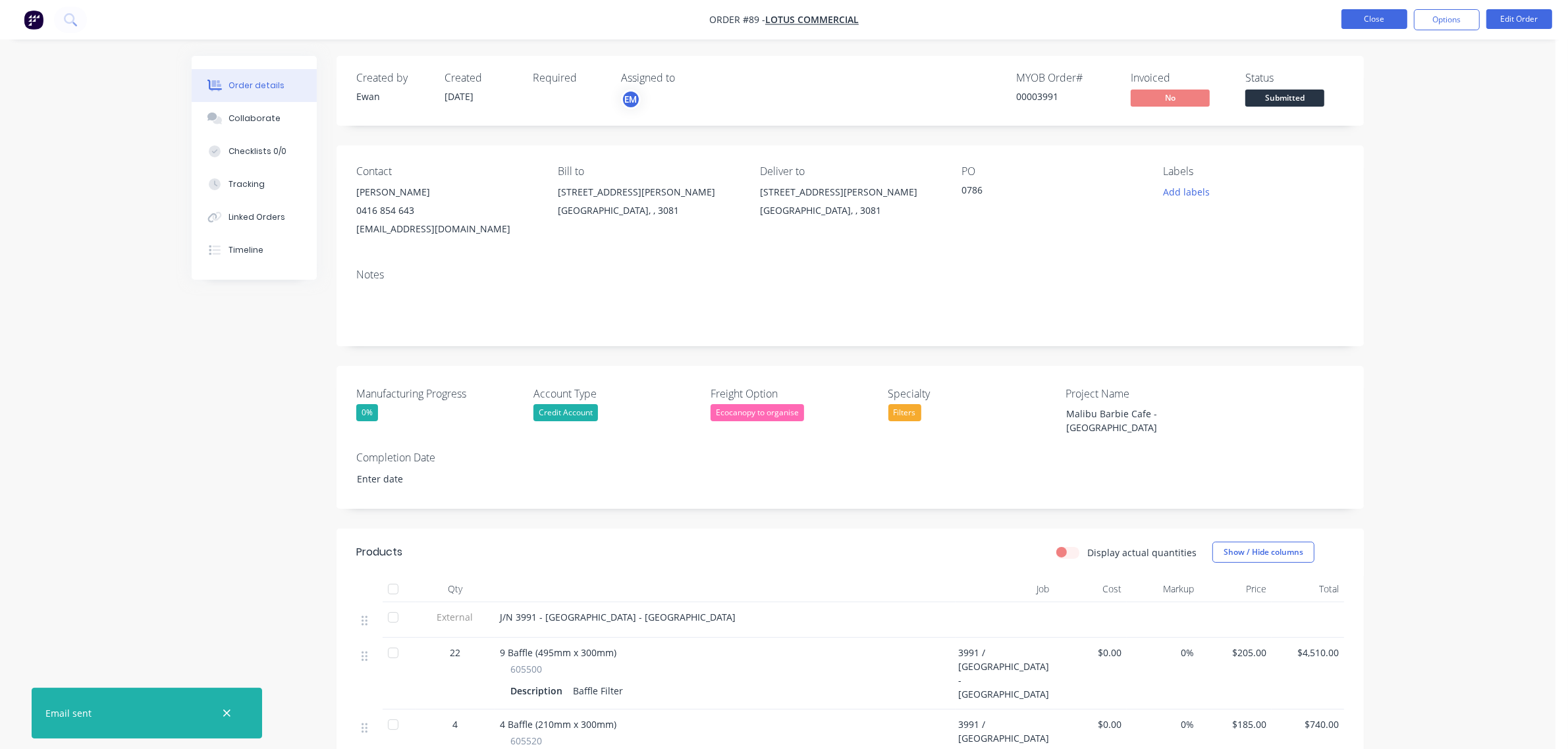
click at [1356, 15] on button "Close" at bounding box center [1374, 19] width 66 height 20
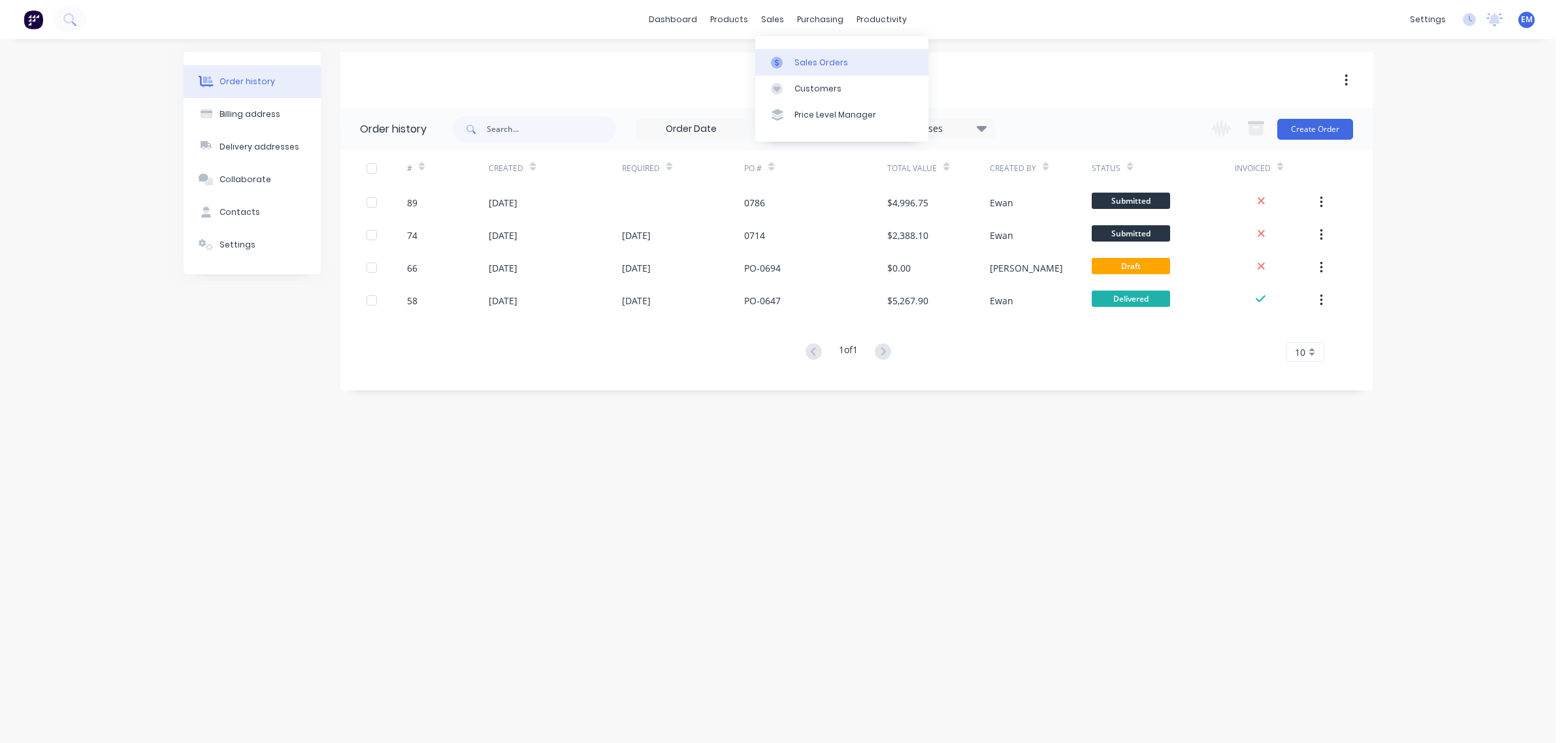
click at [789, 63] on div at bounding box center [781, 63] width 20 height 12
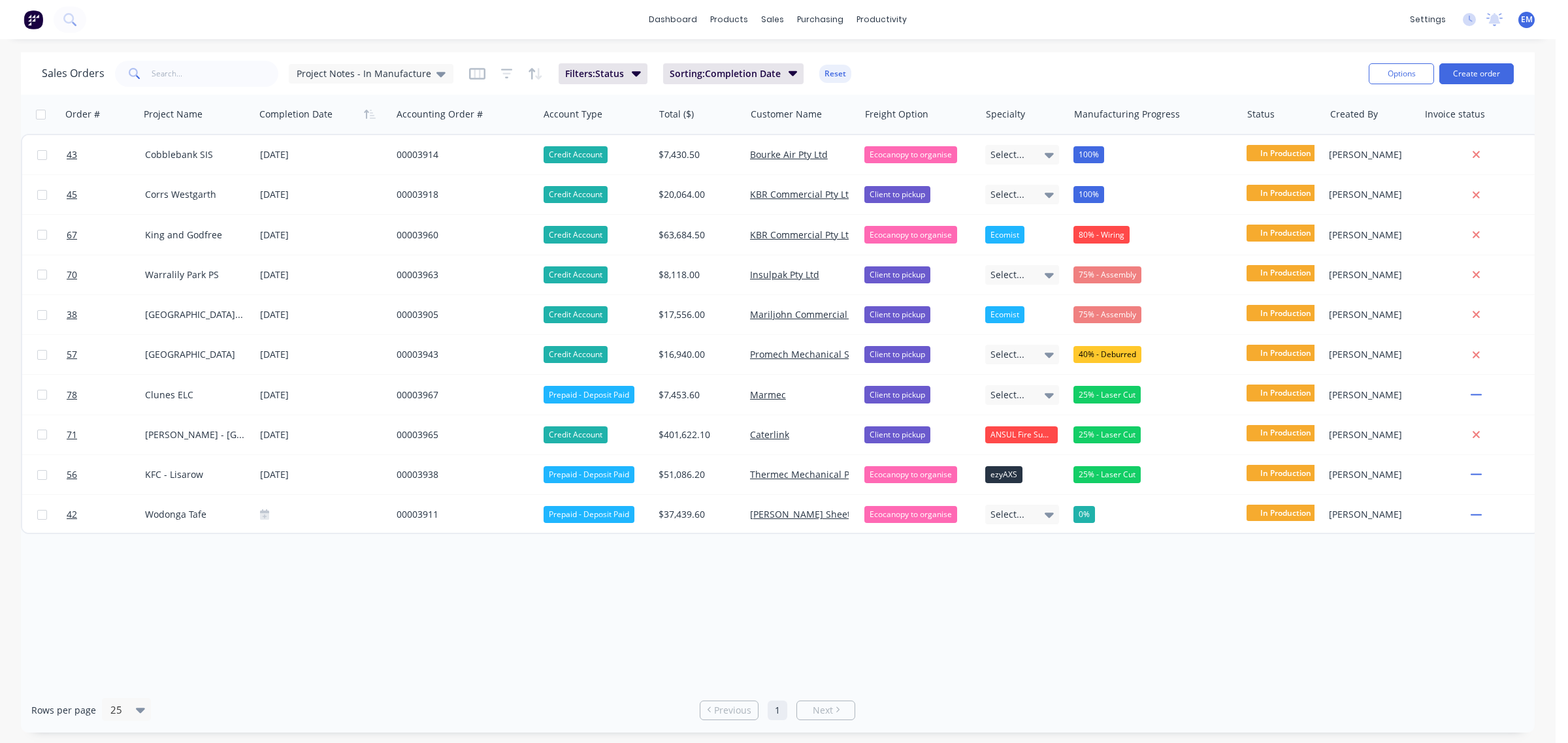
click at [436, 85] on div "Sales Orders Project Notes - In Manufacture" at bounding box center [247, 73] width 412 height 26
click at [436, 79] on icon at bounding box center [440, 74] width 9 height 14
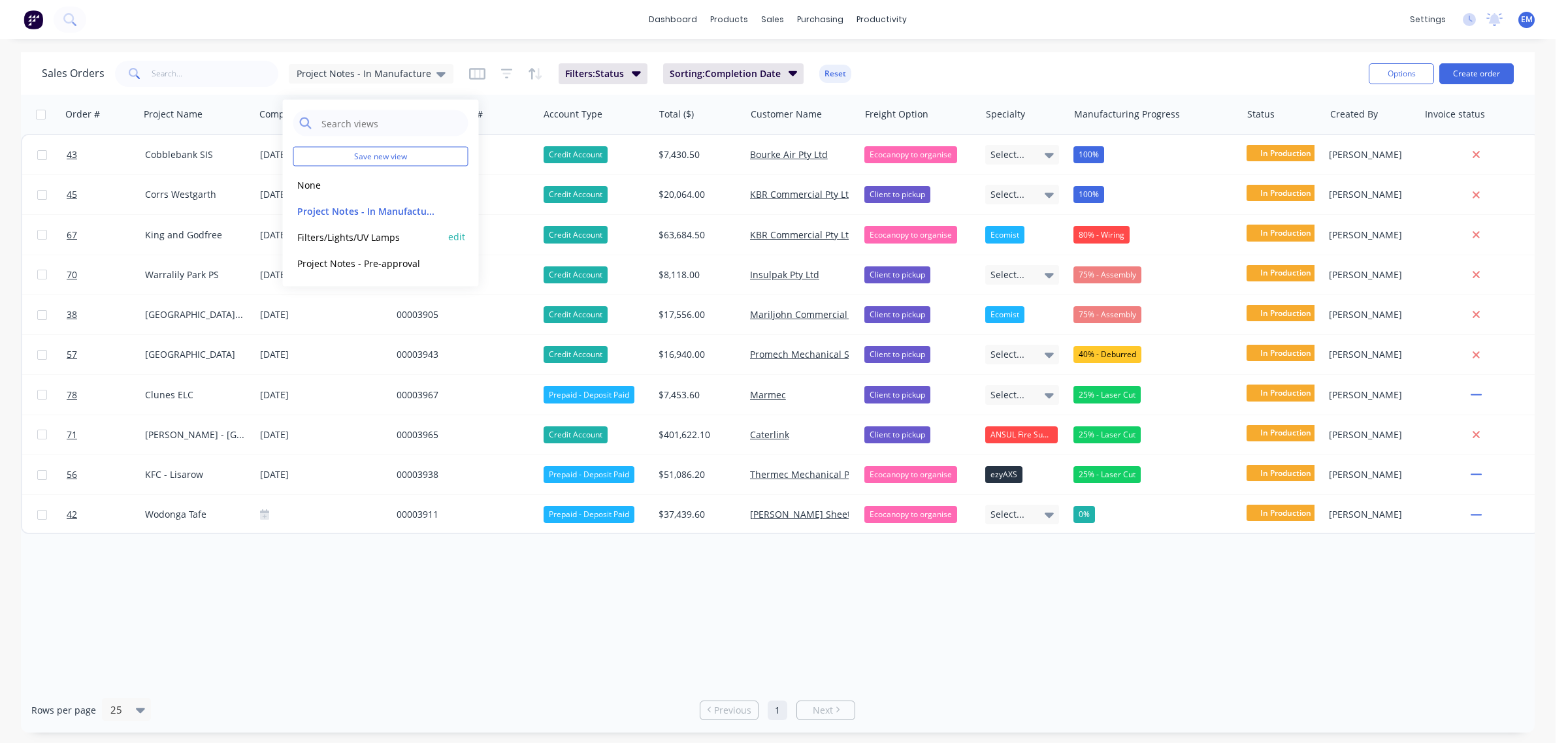
click at [376, 237] on button "Filters/Lights/UV Lamps" at bounding box center [367, 236] width 149 height 15
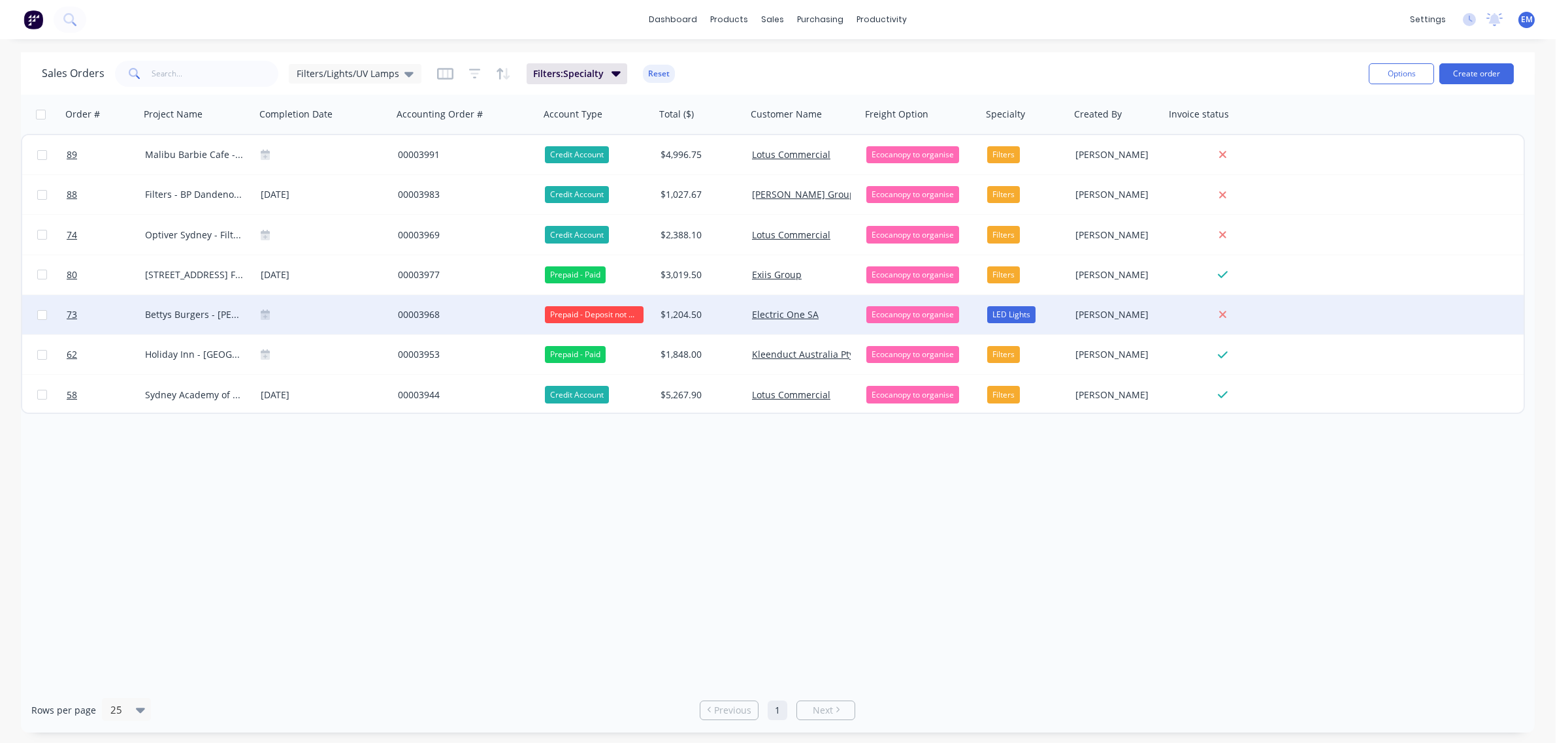
click at [576, 308] on div "Prepaid - Deposit not Paid" at bounding box center [594, 315] width 99 height 17
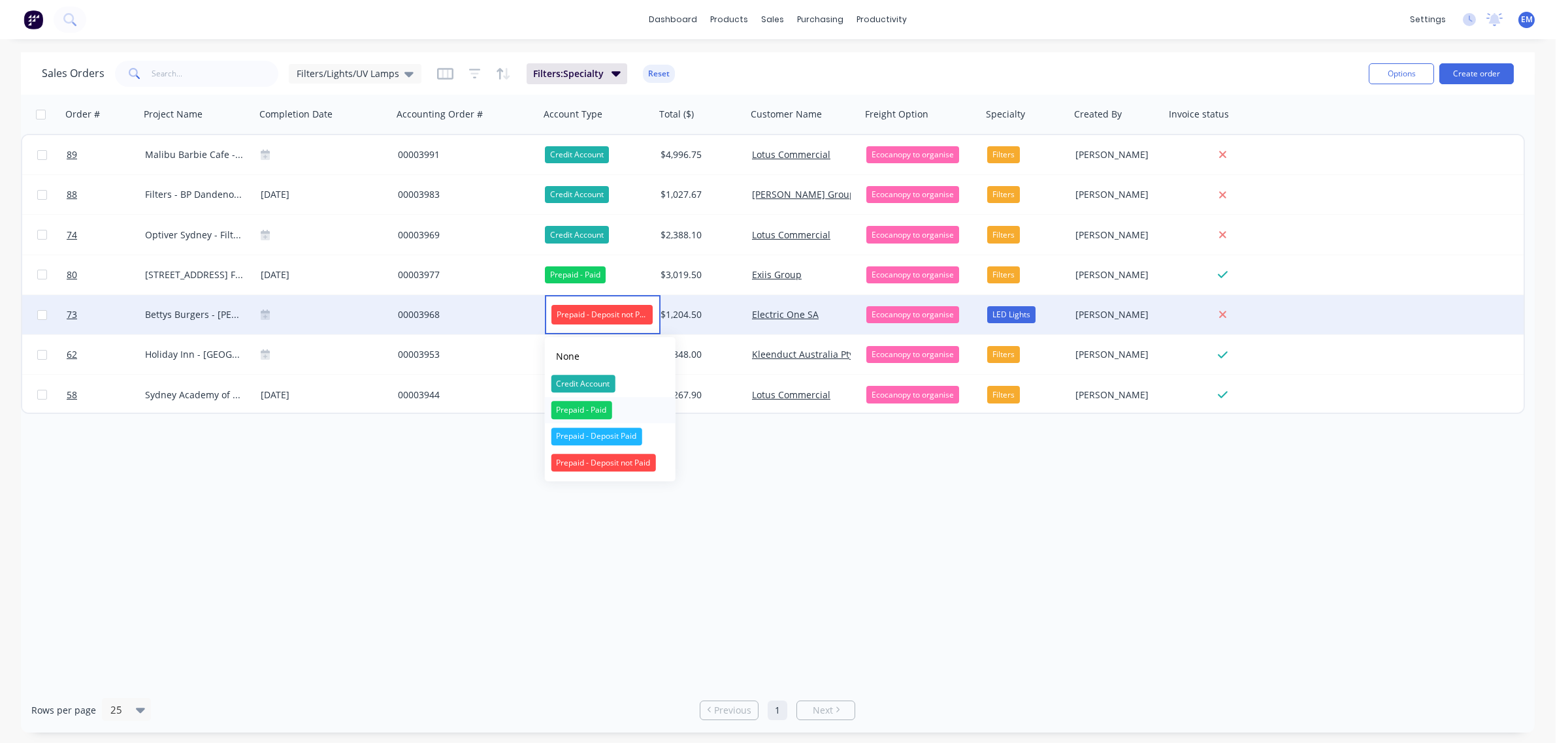
click at [598, 405] on div "Prepaid - Paid" at bounding box center [581, 410] width 61 height 18
